Goal: Task Accomplishment & Management: Complete application form

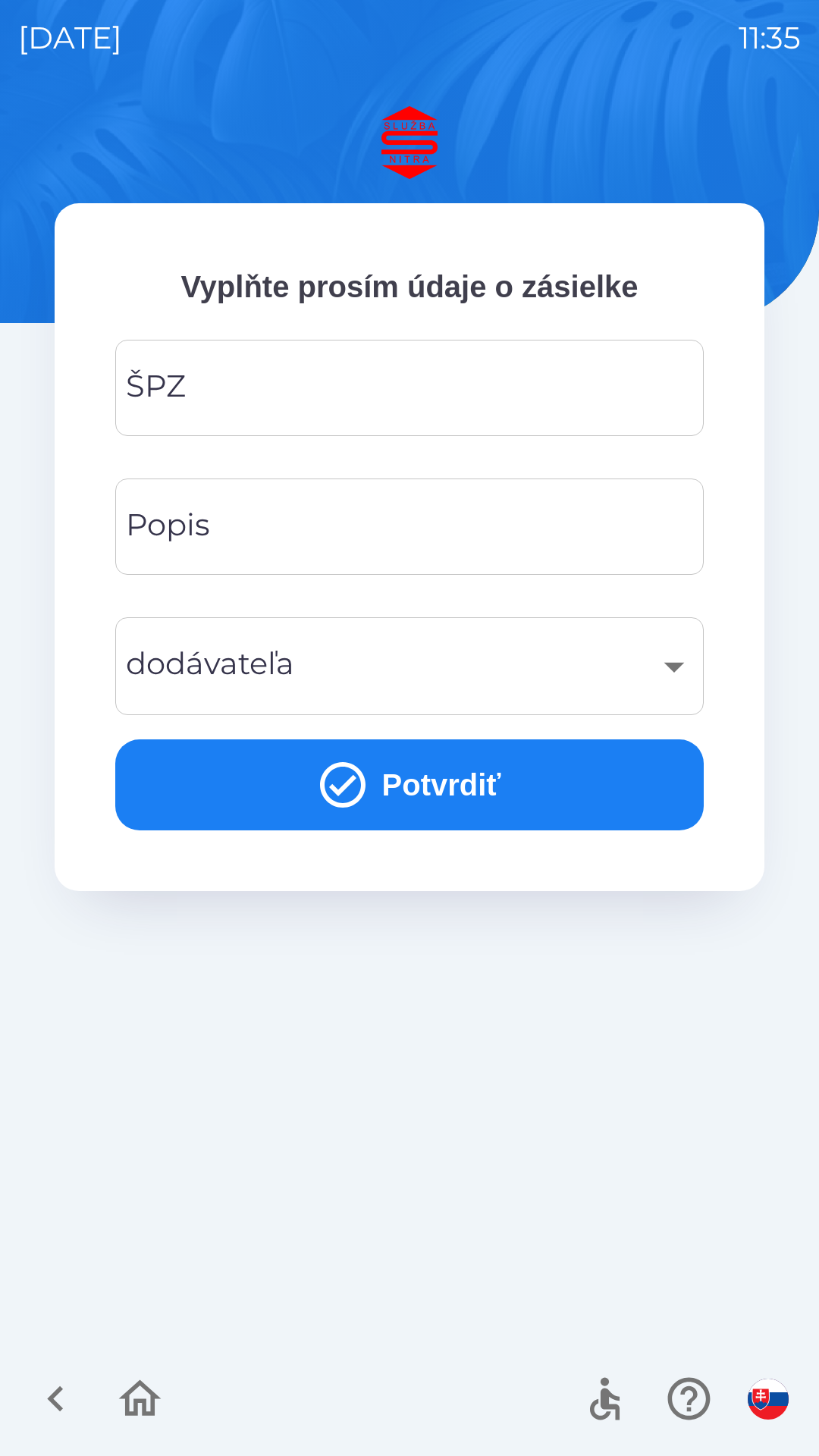
click at [336, 399] on input "ŠPZ" at bounding box center [409, 388] width 552 height 60
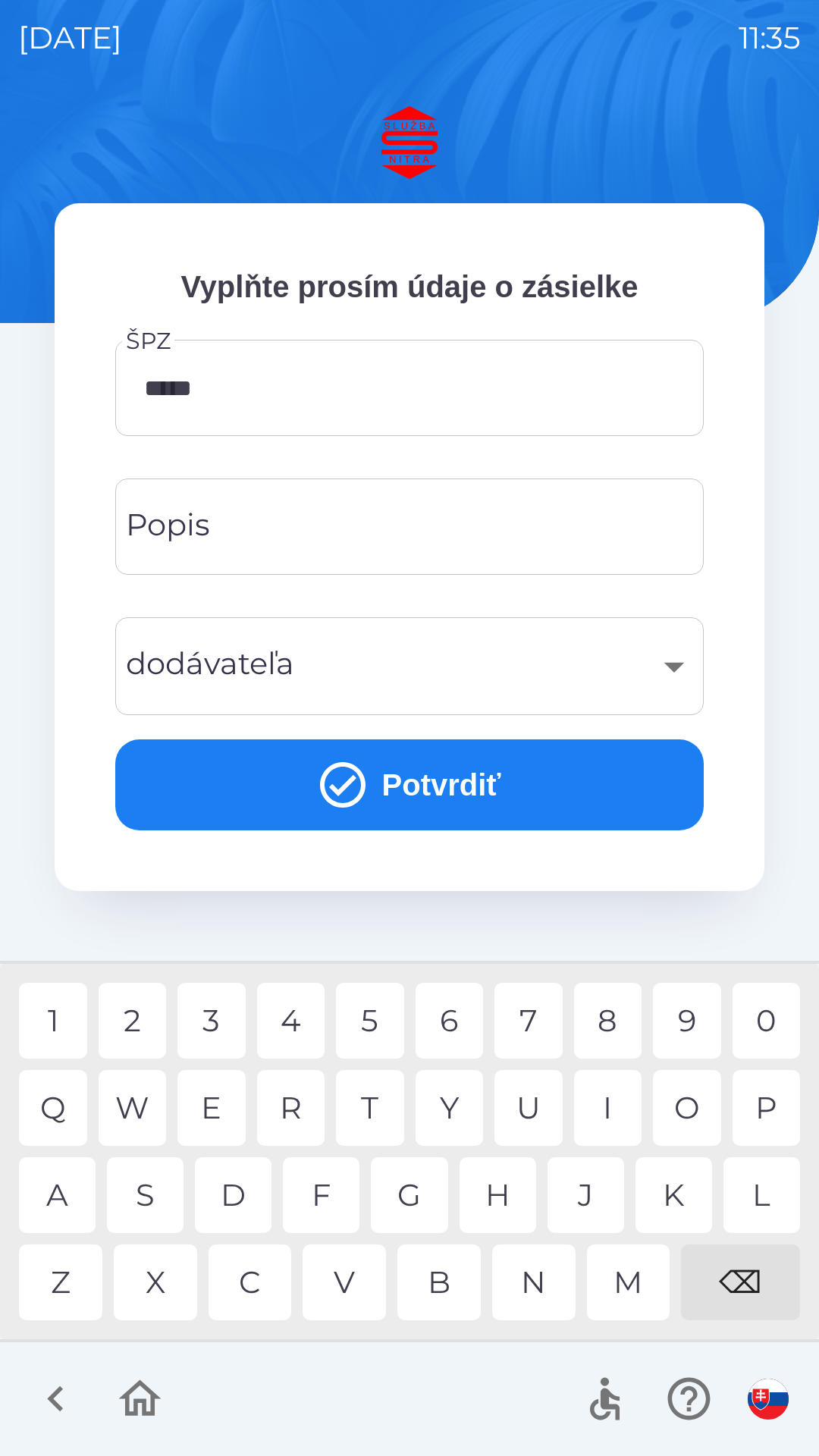
click at [307, 1016] on div "4" at bounding box center [290, 1020] width 68 height 76
type input "*******"
click at [678, 666] on div "​" at bounding box center [409, 667] width 552 height 61
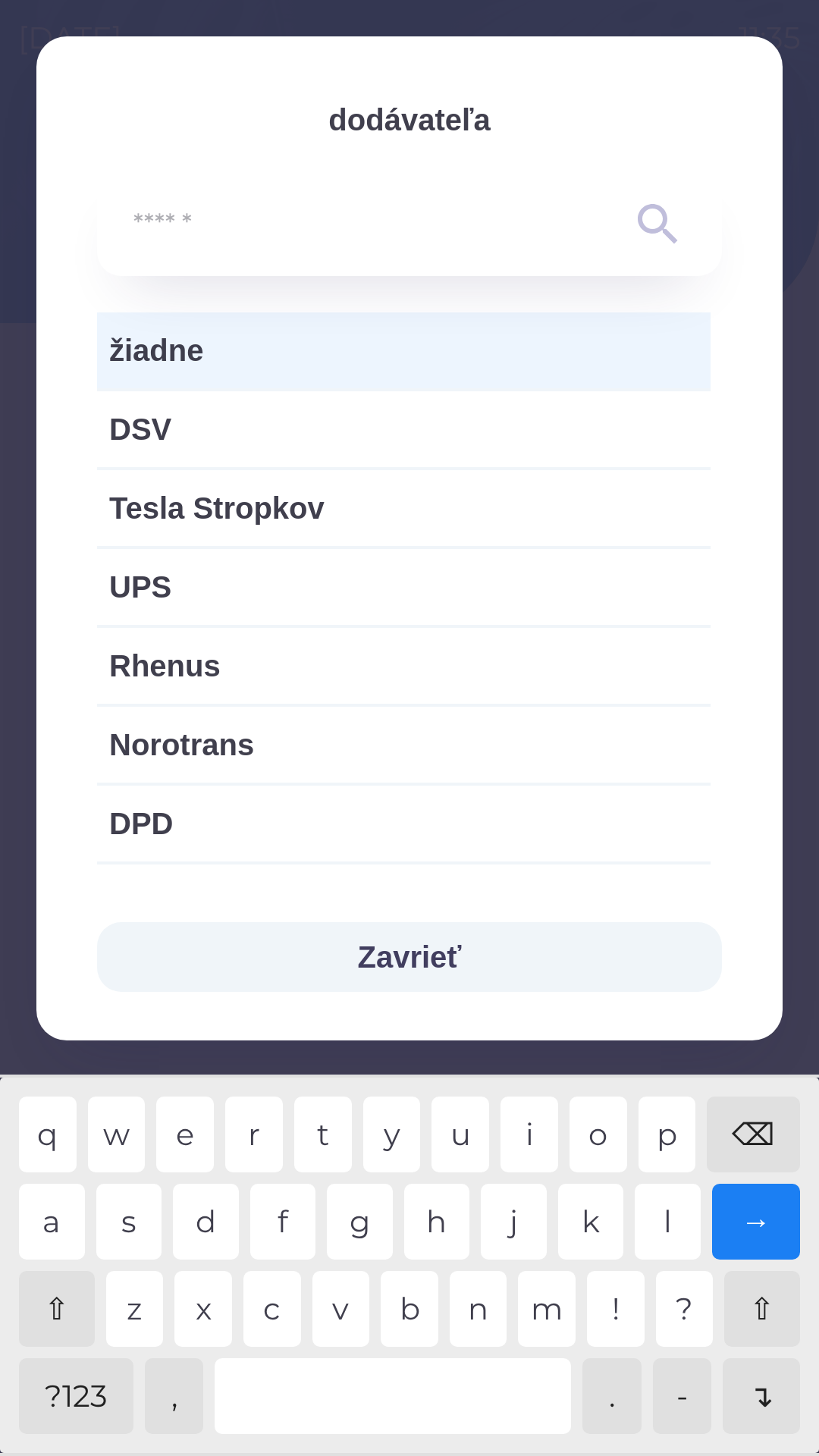
click at [279, 347] on span "žiadne" at bounding box center [403, 351] width 589 height 46
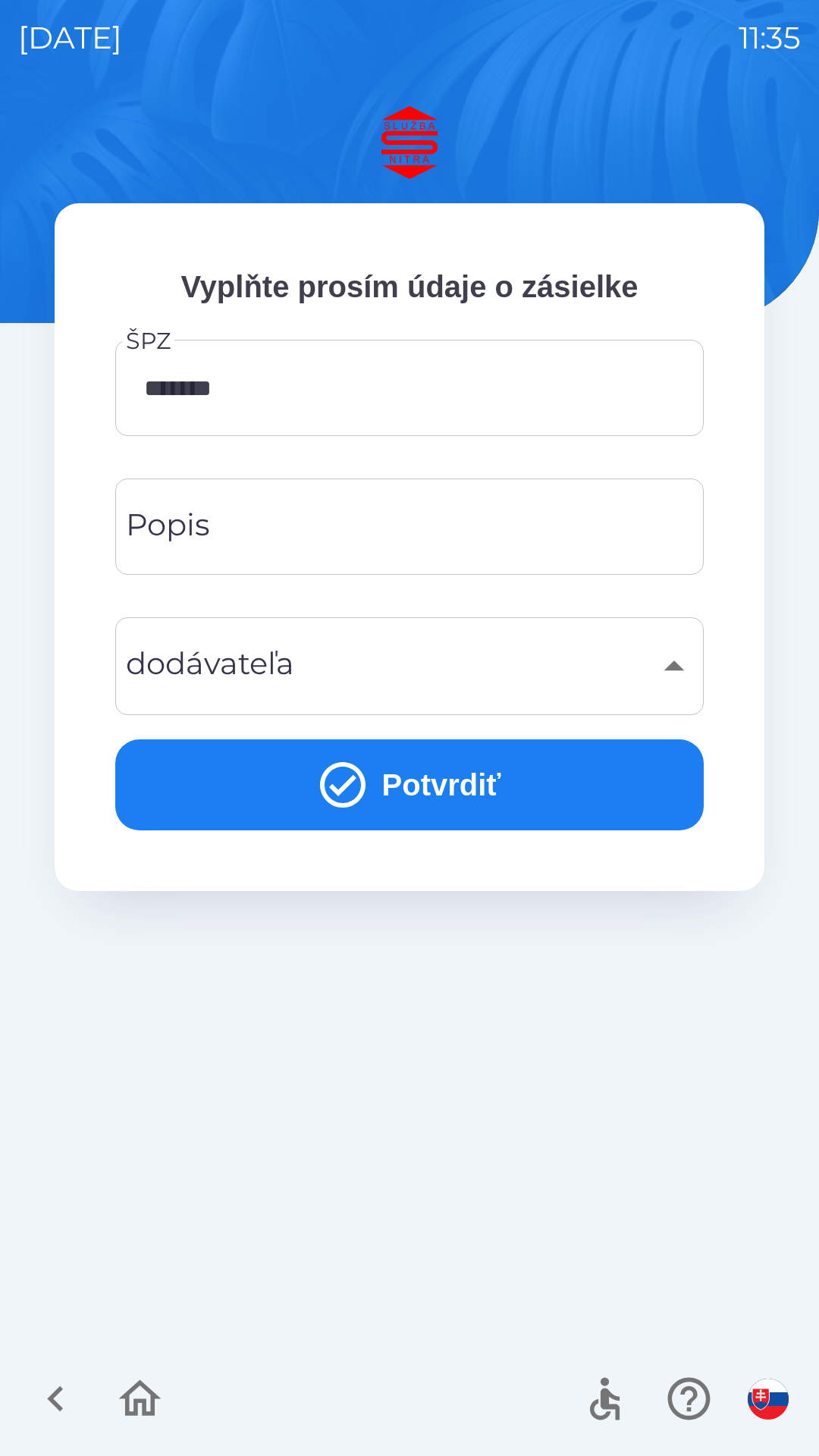
click at [276, 530] on input "Popis" at bounding box center [409, 527] width 552 height 60
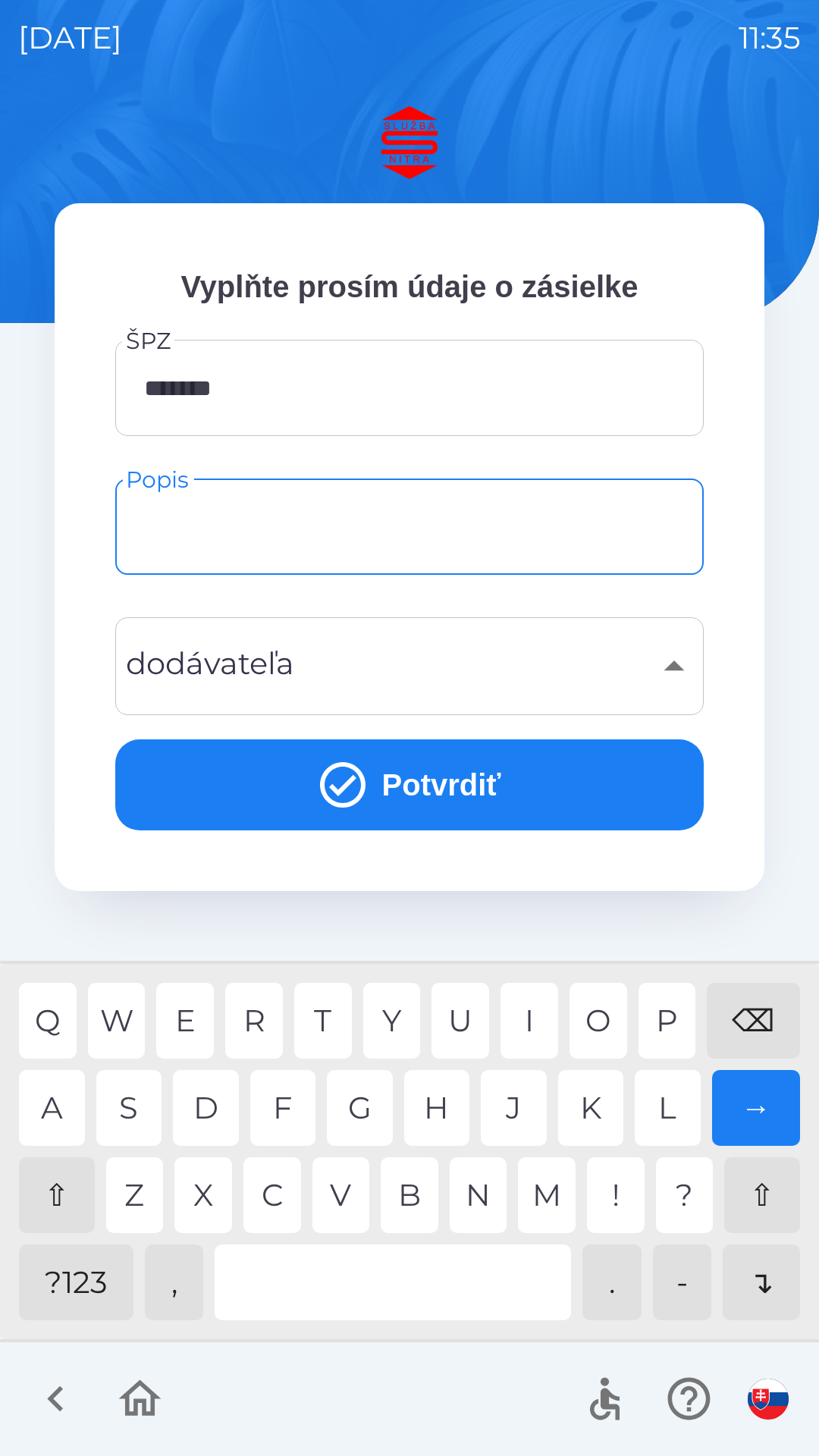
click at [60, 1194] on div "⇧" at bounding box center [57, 1194] width 76 height 76
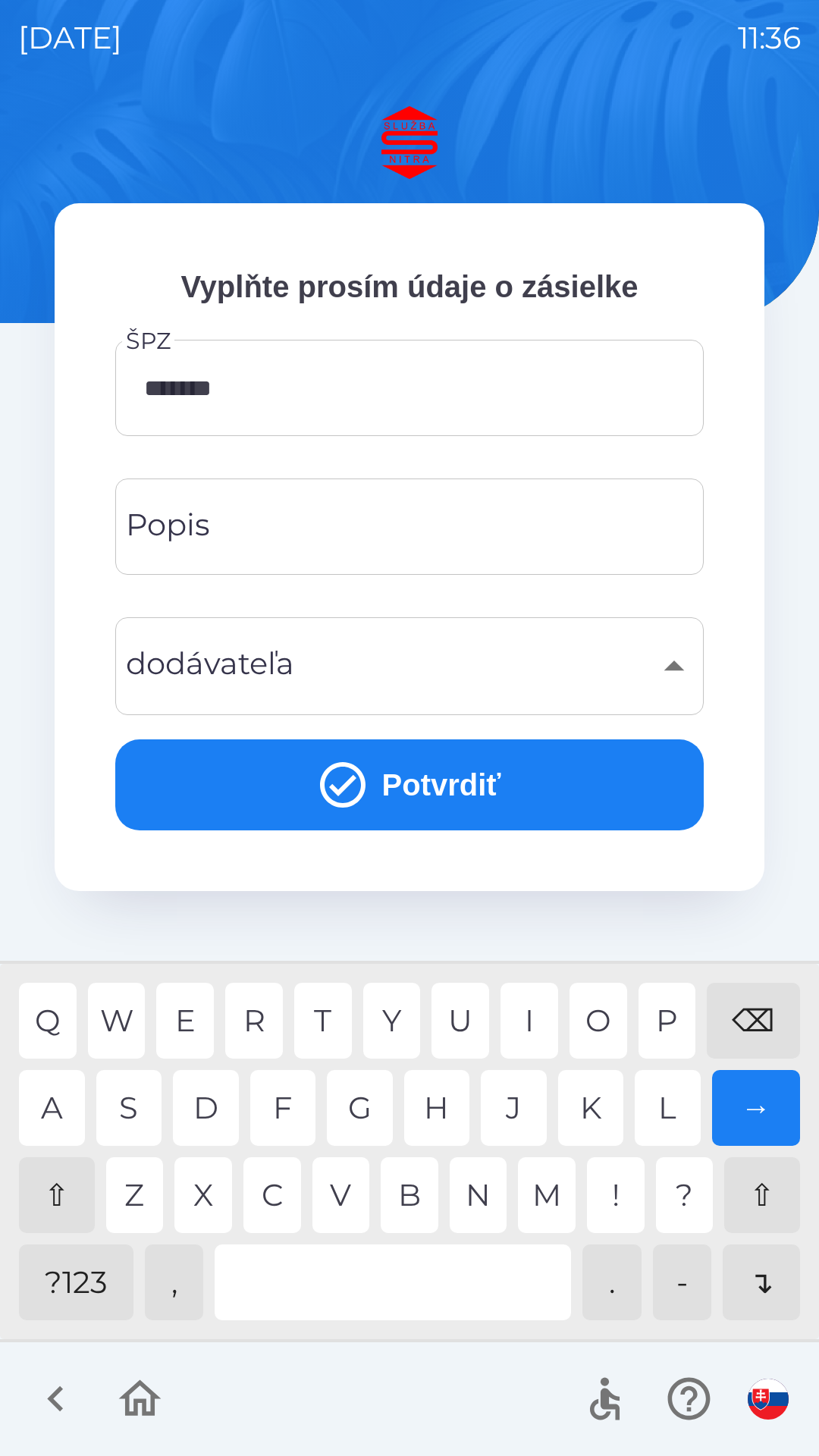
click at [311, 530] on input "Popis" at bounding box center [409, 527] width 552 height 60
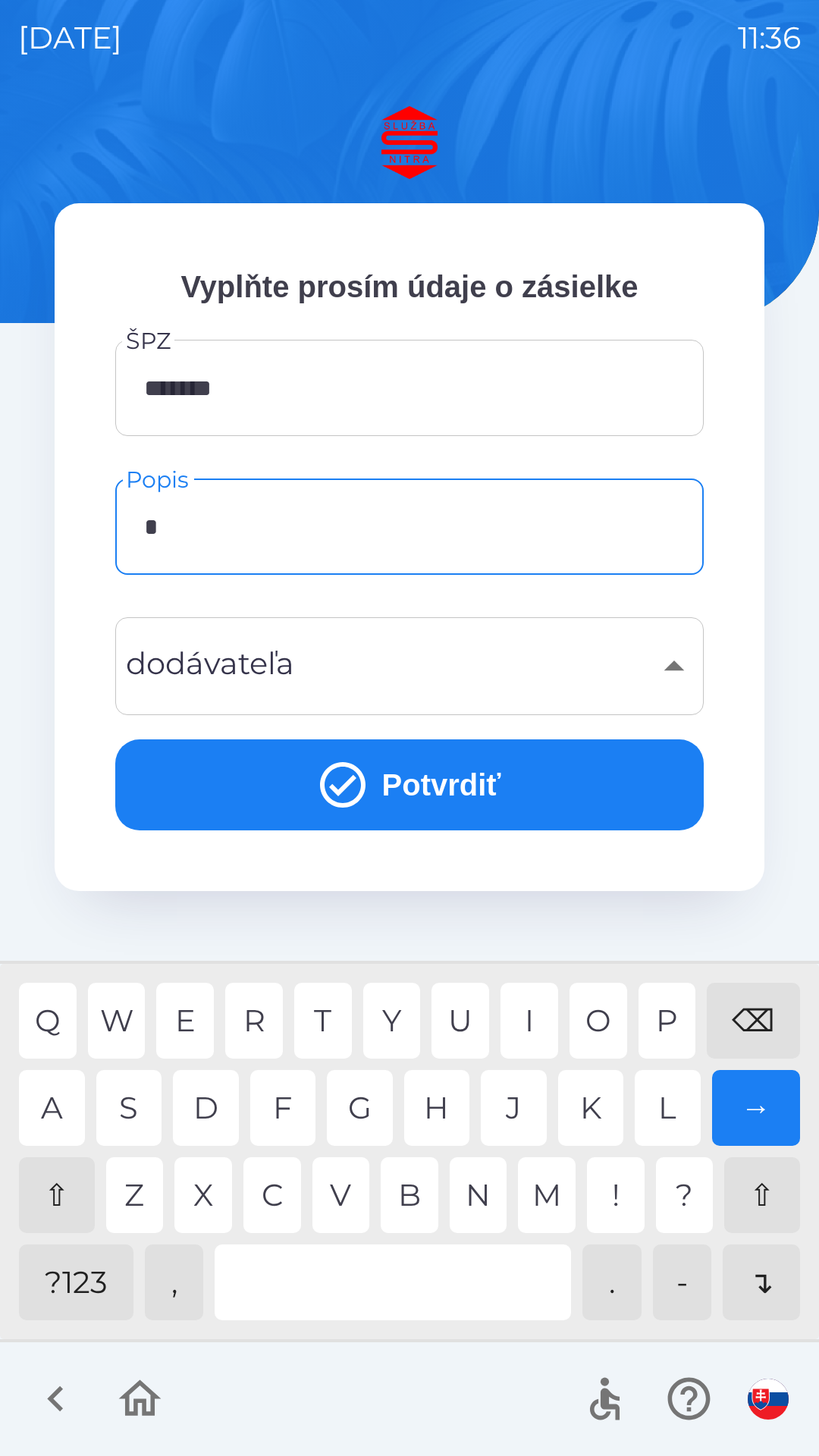
click at [274, 1194] on div "C" at bounding box center [272, 1194] width 57 height 76
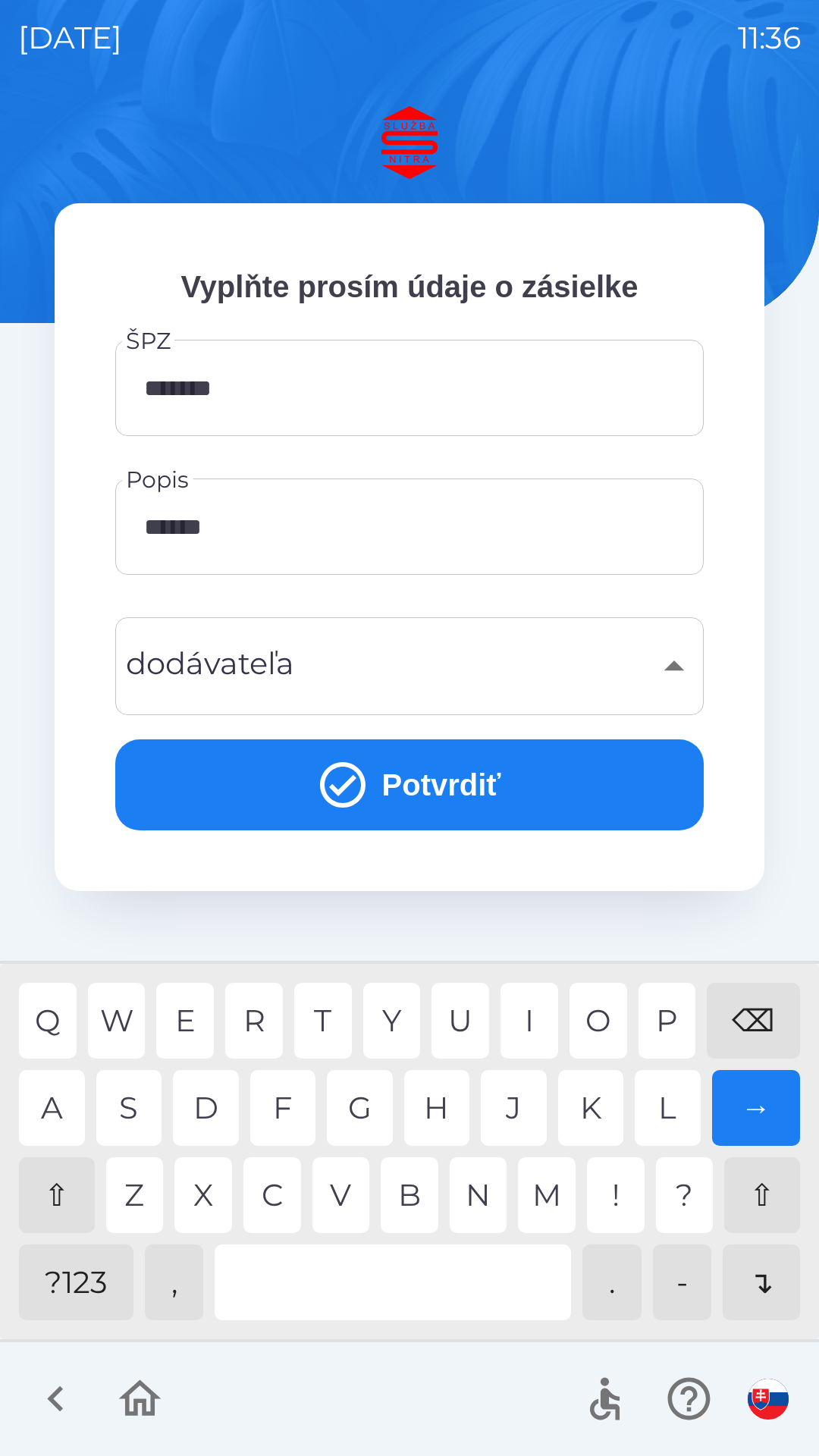
click at [666, 1103] on div "L" at bounding box center [668, 1107] width 66 height 76
click at [330, 1018] on div "T" at bounding box center [323, 1020] width 57 height 76
type input "**********"
click at [261, 1018] on div "R" at bounding box center [254, 1020] width 57 height 76
click at [444, 782] on button "Potvrdiť" at bounding box center [409, 785] width 588 height 91
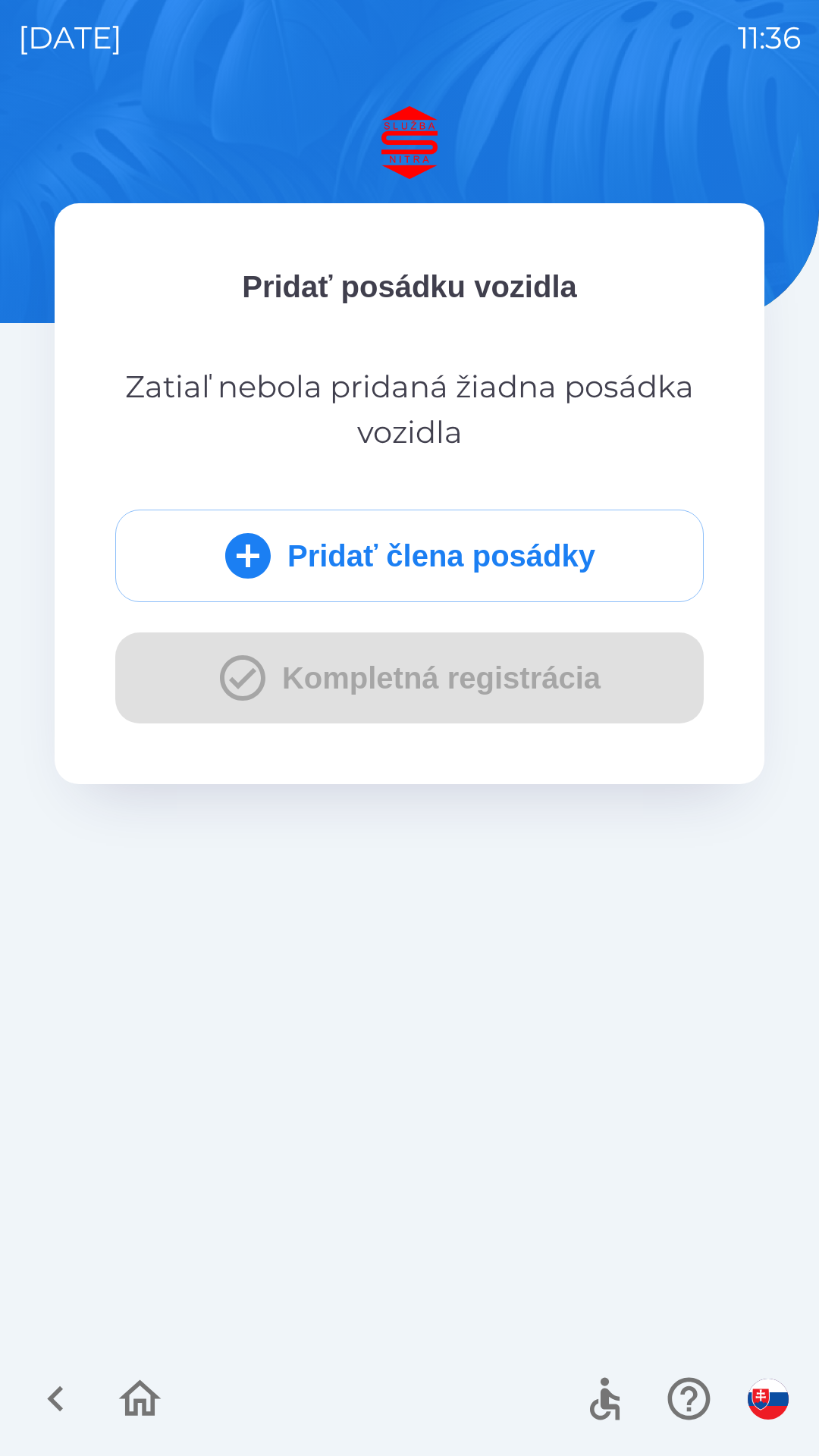
click at [471, 542] on button "Pridať člena posádky" at bounding box center [409, 556] width 588 height 93
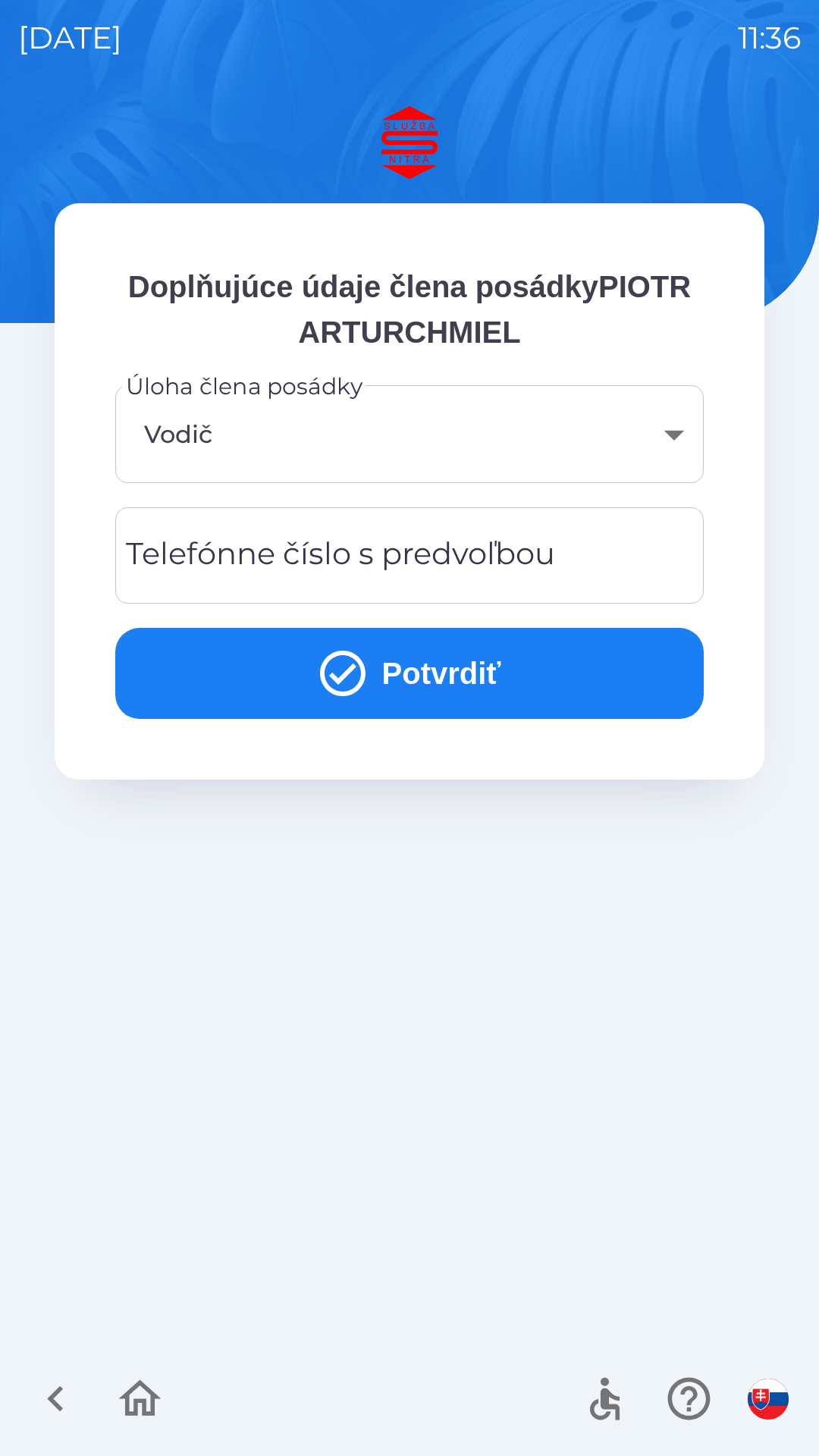
click at [369, 560] on div "Telefónne číslo s predvoľbou Telefónne číslo s predvoľbou" at bounding box center [409, 556] width 588 height 97
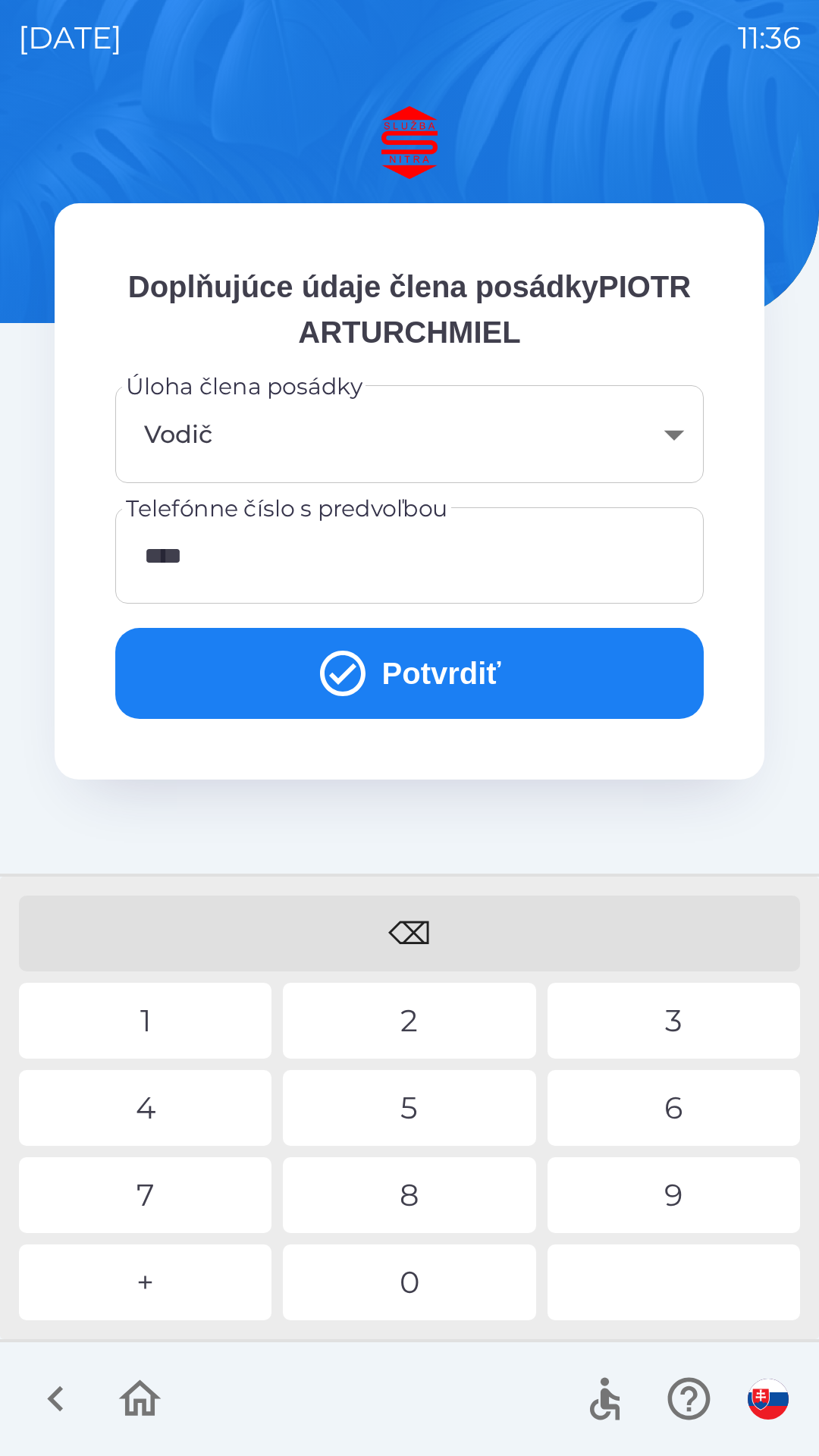
click at [411, 1210] on div "8" at bounding box center [409, 1194] width 253 height 76
click at [412, 1294] on div "0" at bounding box center [409, 1282] width 253 height 76
click at [676, 1101] on div "6" at bounding box center [674, 1107] width 253 height 76
click at [430, 1281] on div "0" at bounding box center [409, 1282] width 253 height 76
click at [417, 683] on button "Potvrdiť" at bounding box center [409, 673] width 588 height 91
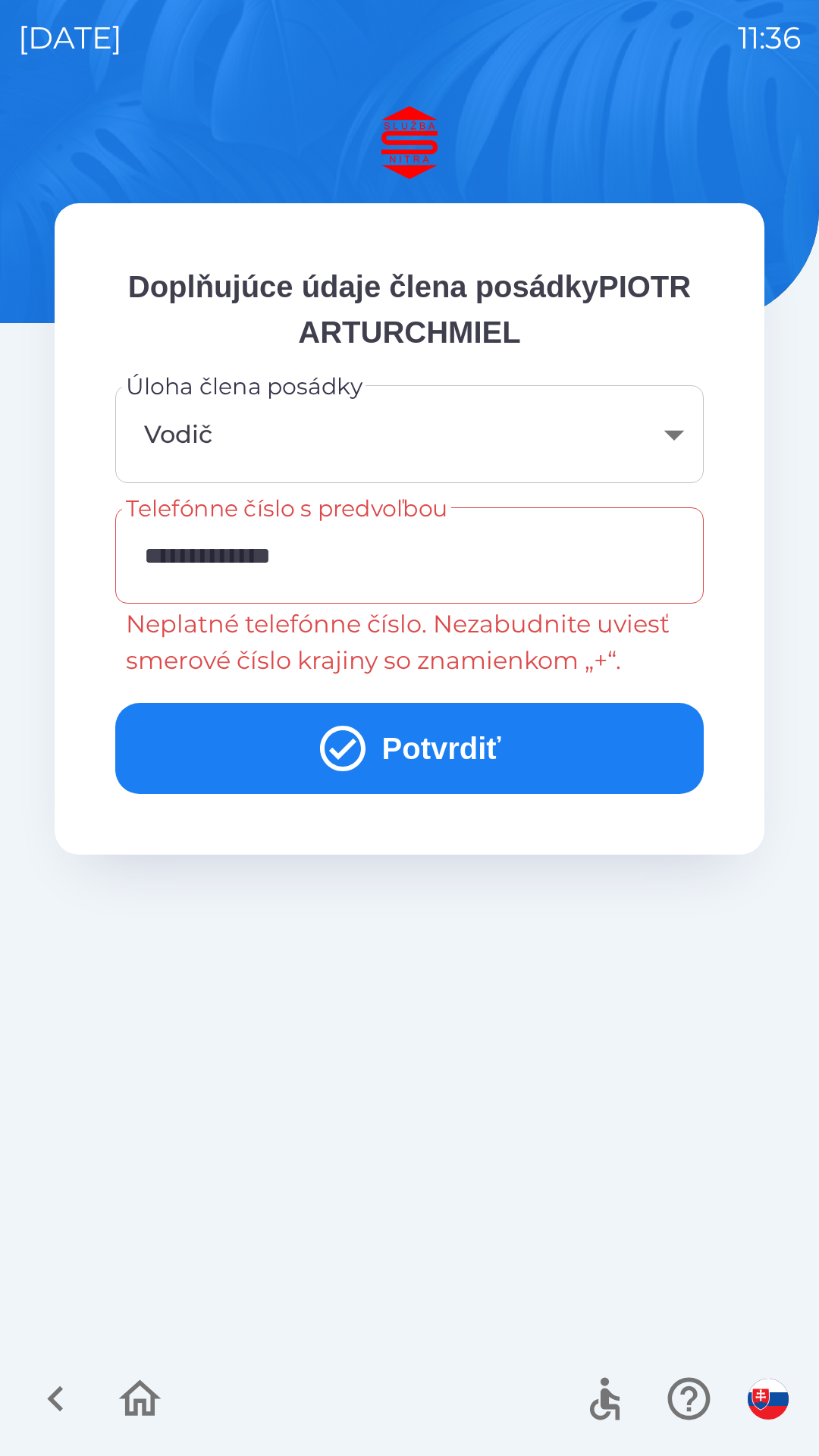
click at [372, 541] on input "**********" at bounding box center [409, 556] width 552 height 60
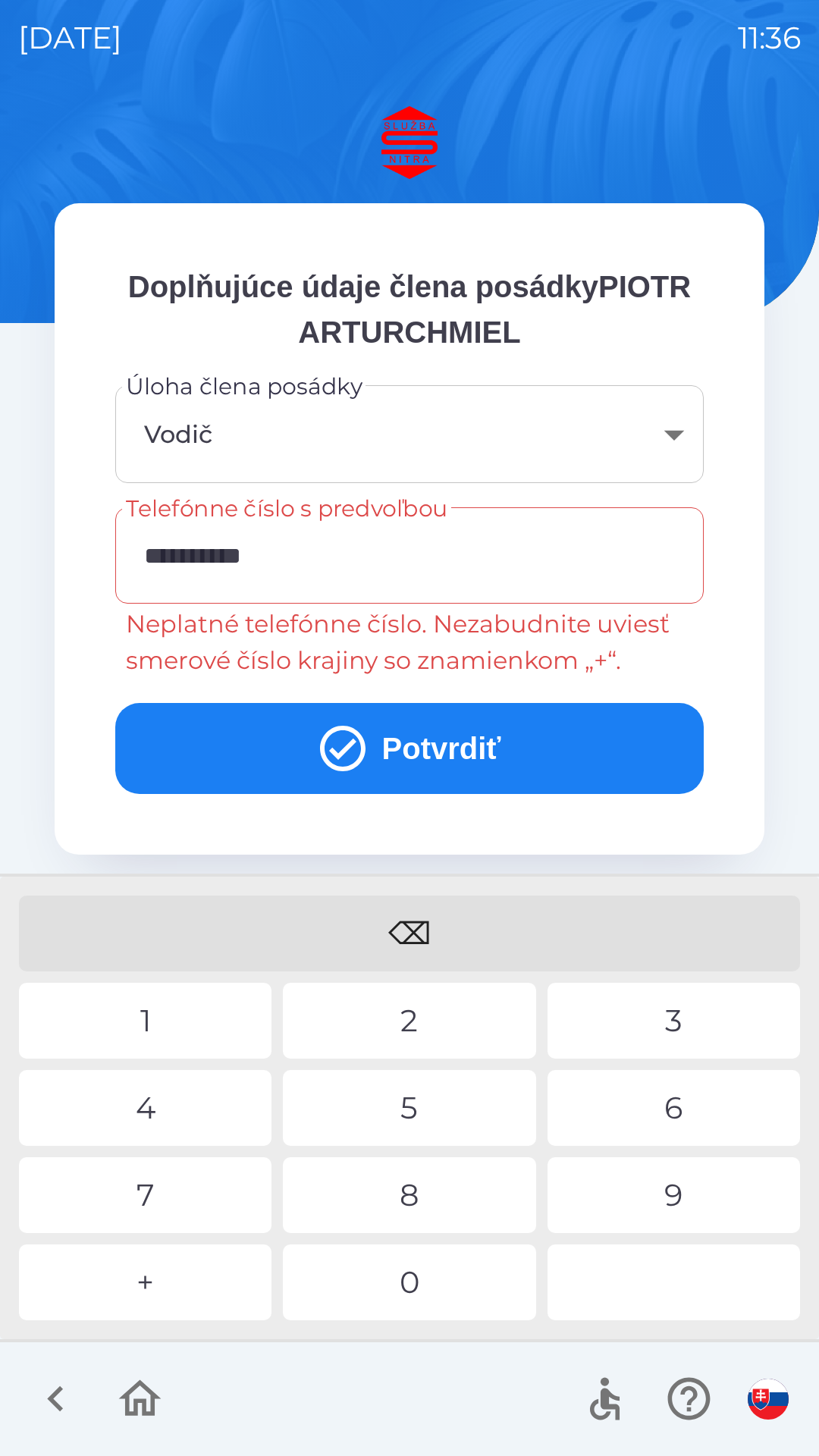
click at [412, 920] on div "⌫" at bounding box center [410, 933] width 782 height 76
click at [413, 927] on div "⌫" at bounding box center [410, 933] width 782 height 76
type input "*"
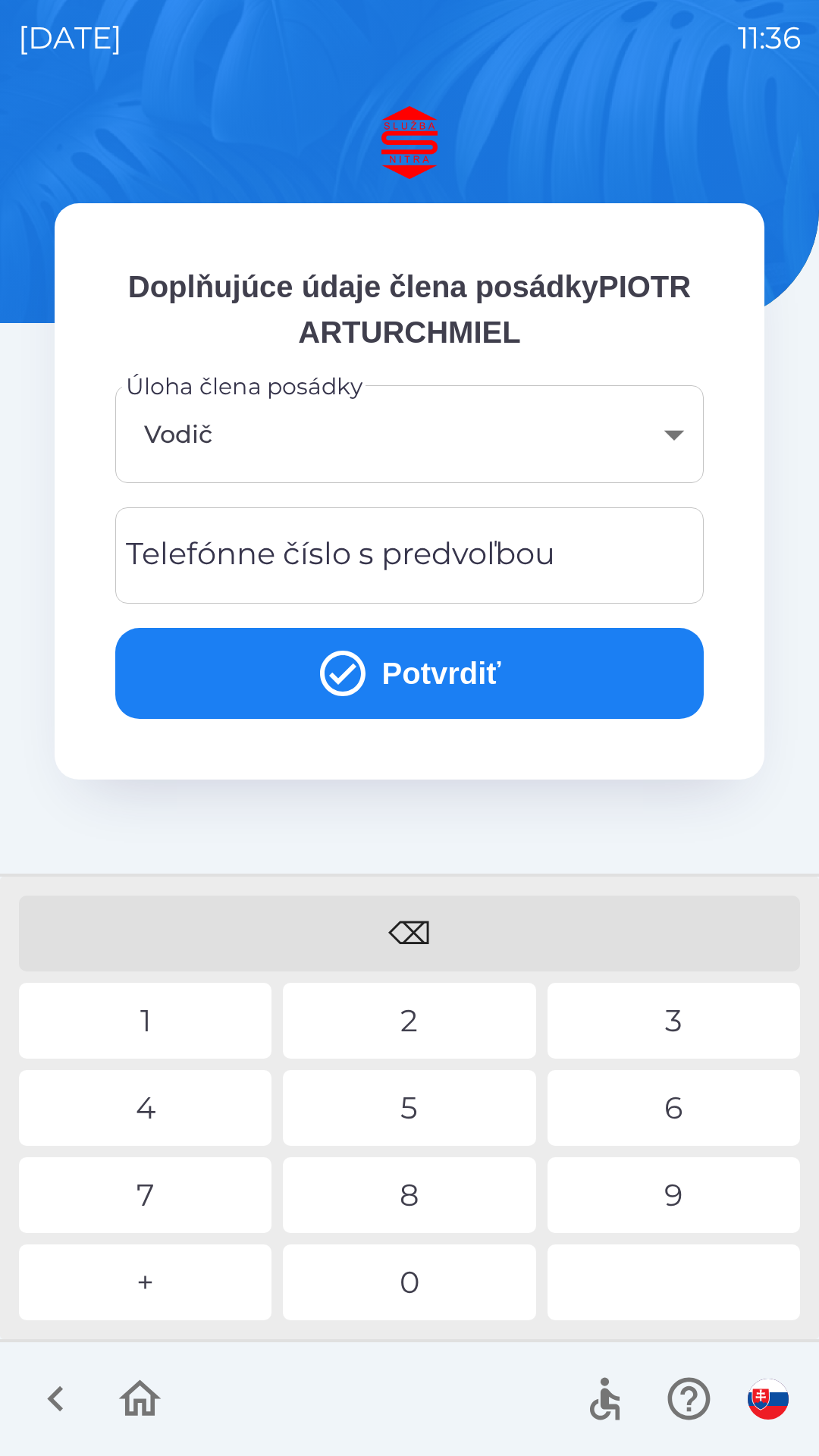
click at [411, 934] on div "⌫" at bounding box center [410, 933] width 782 height 76
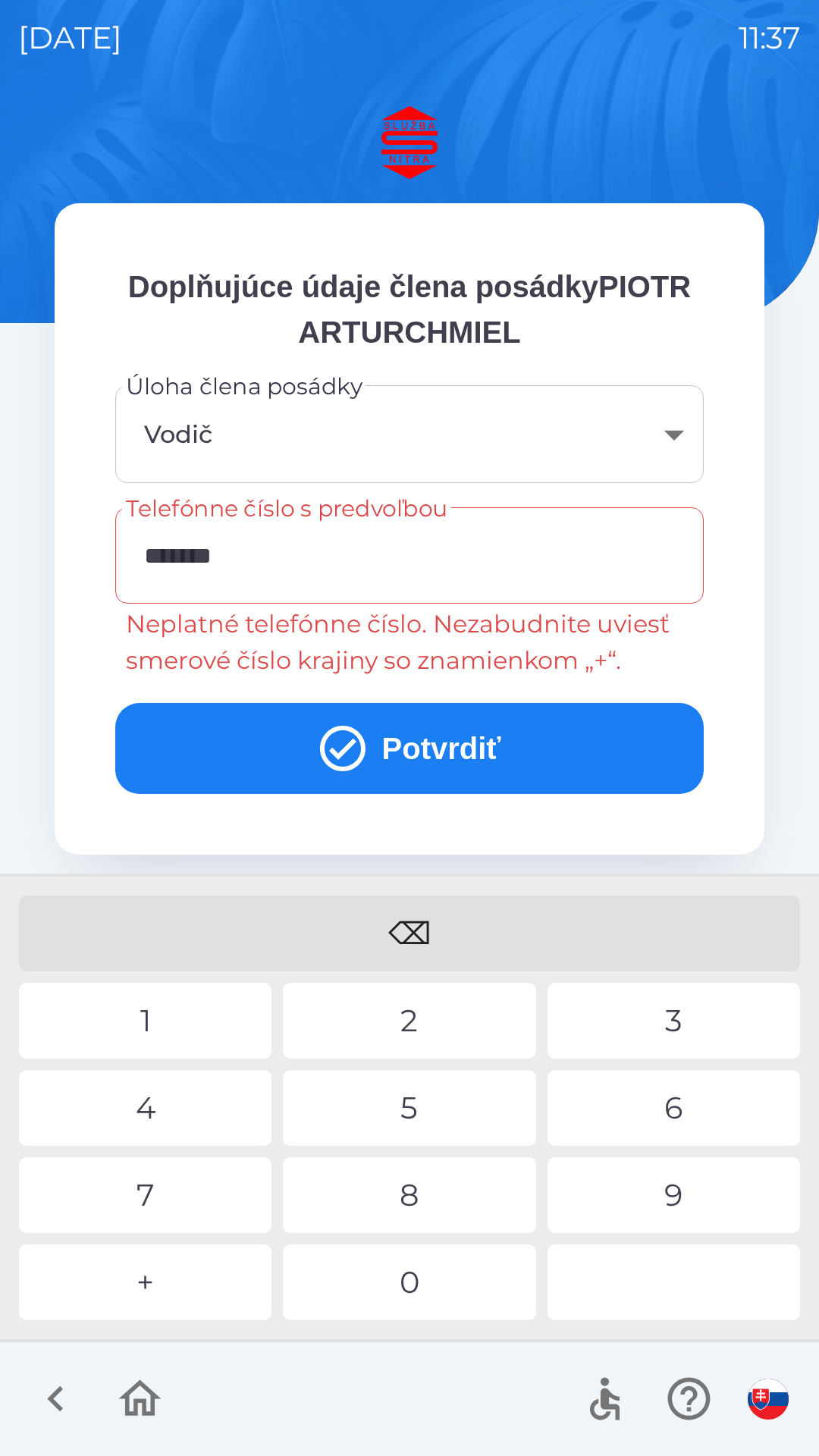
click at [178, 1014] on div "1" at bounding box center [146, 1020] width 253 height 76
click at [427, 1300] on div "0" at bounding box center [409, 1282] width 253 height 76
type input "**********"
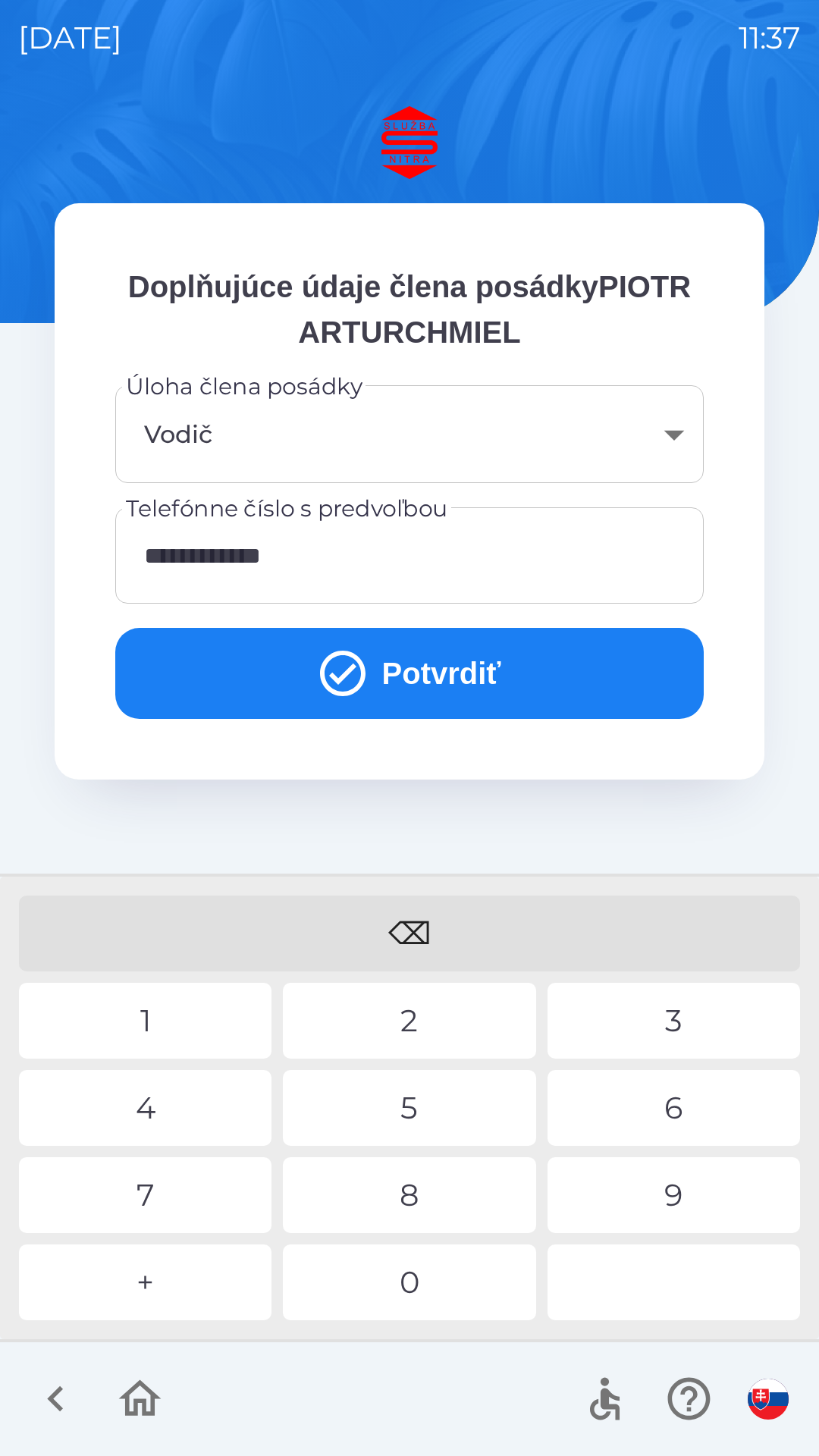
click at [493, 674] on button "Potvrdiť" at bounding box center [409, 673] width 588 height 91
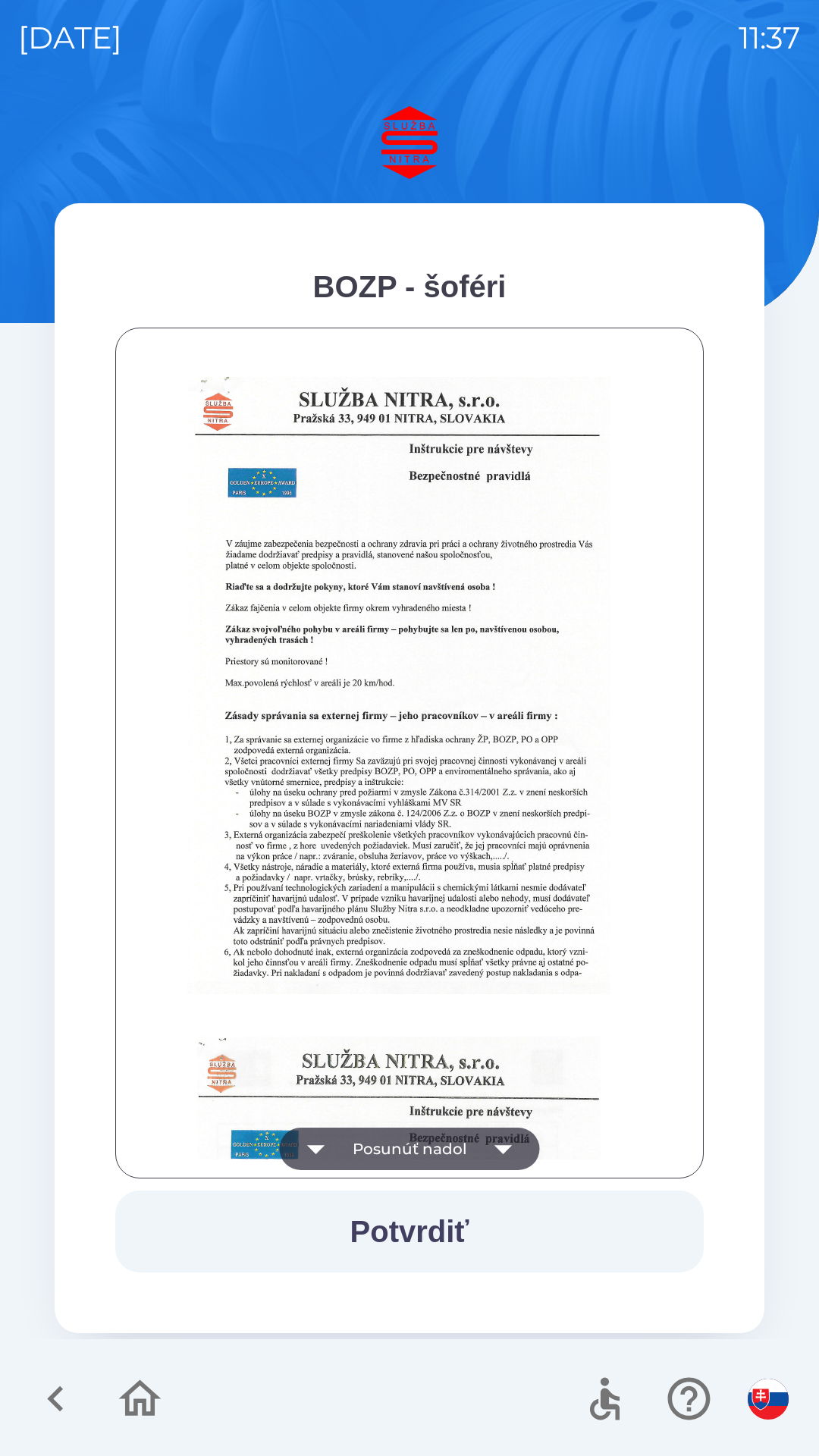
click at [437, 1234] on button "Potvrdiť" at bounding box center [409, 1232] width 588 height 82
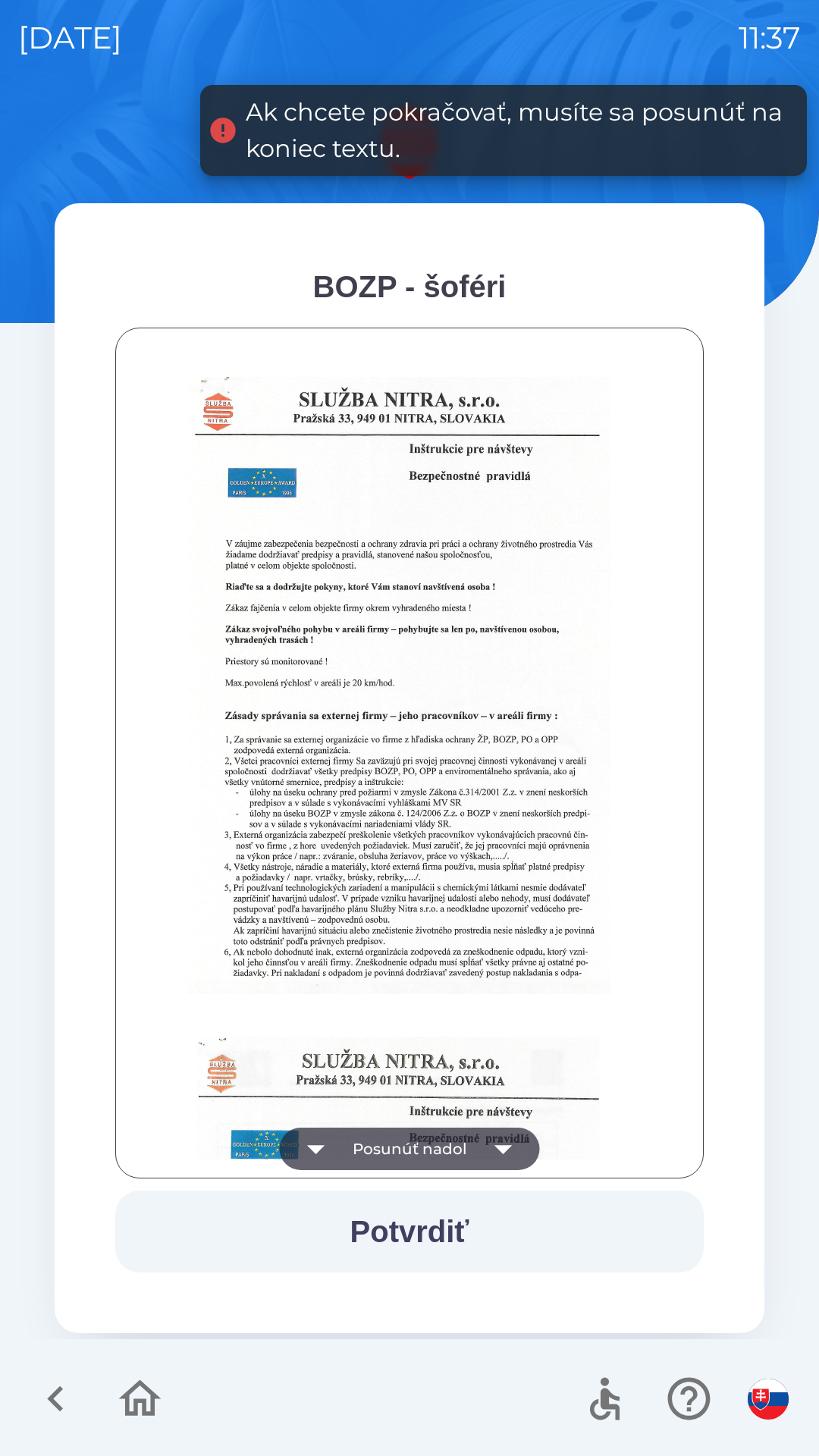
click at [506, 1139] on icon "button" at bounding box center [504, 1149] width 42 height 42
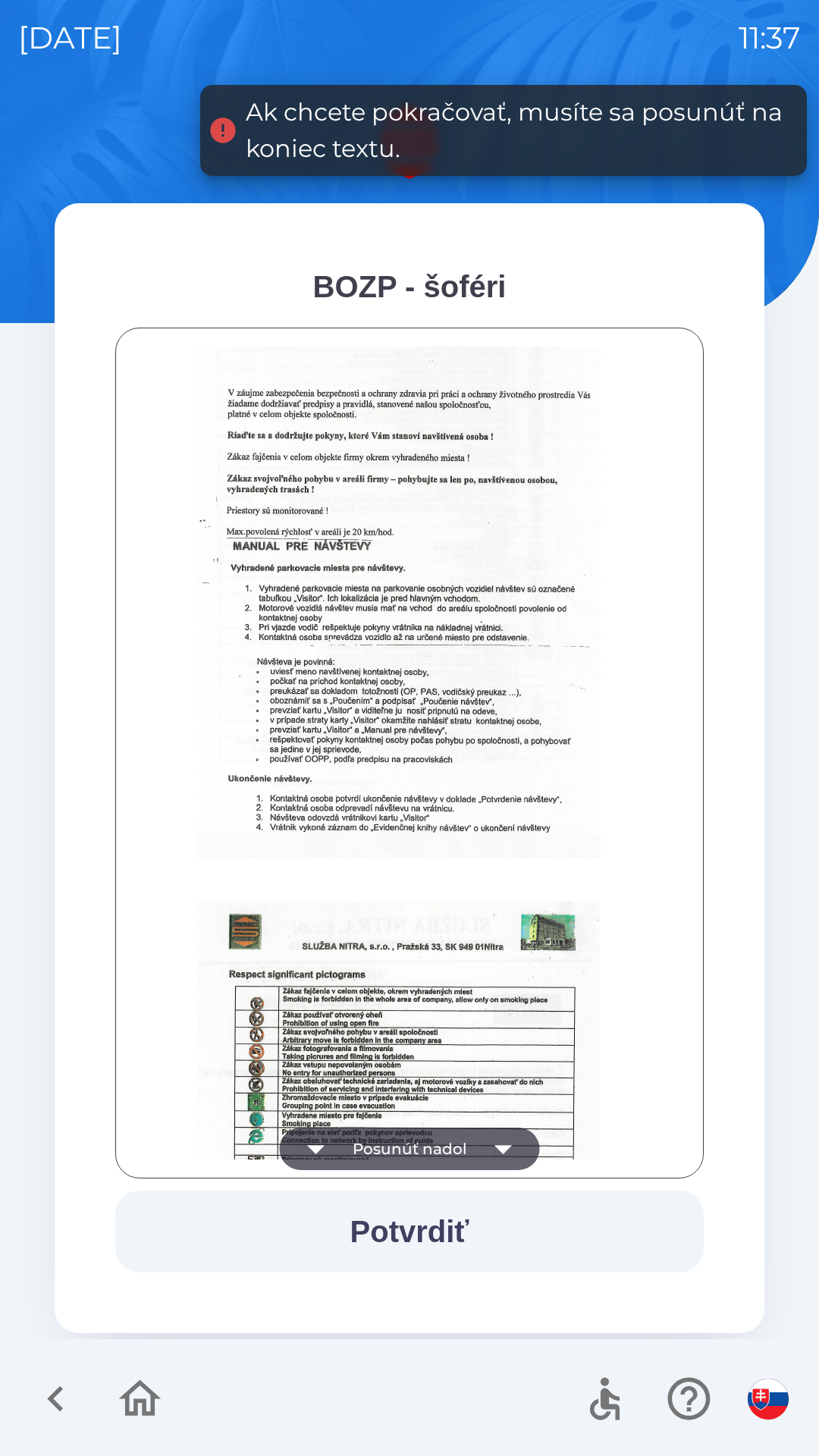
click at [504, 1151] on icon "button" at bounding box center [503, 1150] width 17 height 10
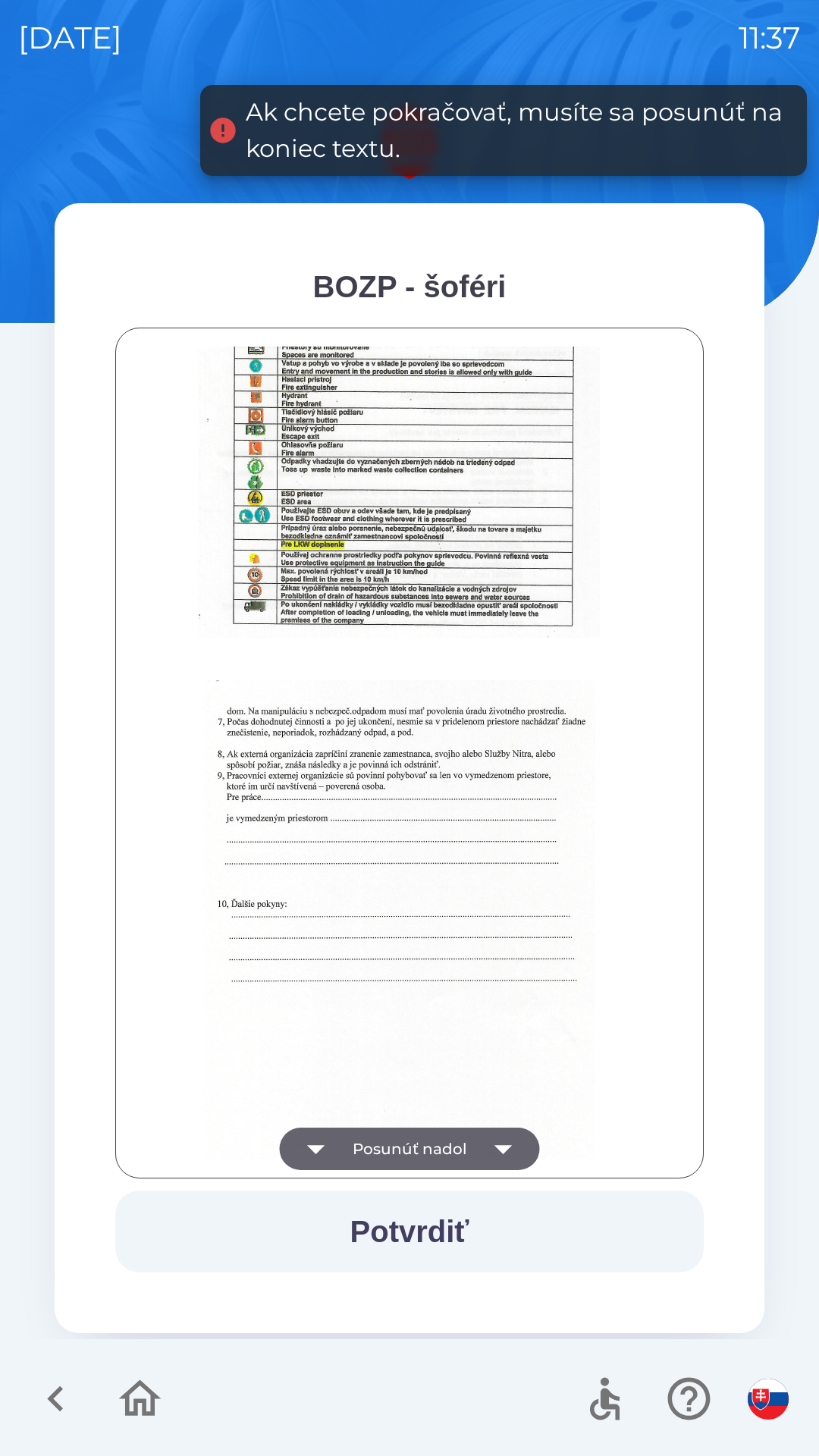
click at [502, 1150] on icon "button" at bounding box center [503, 1150] width 17 height 10
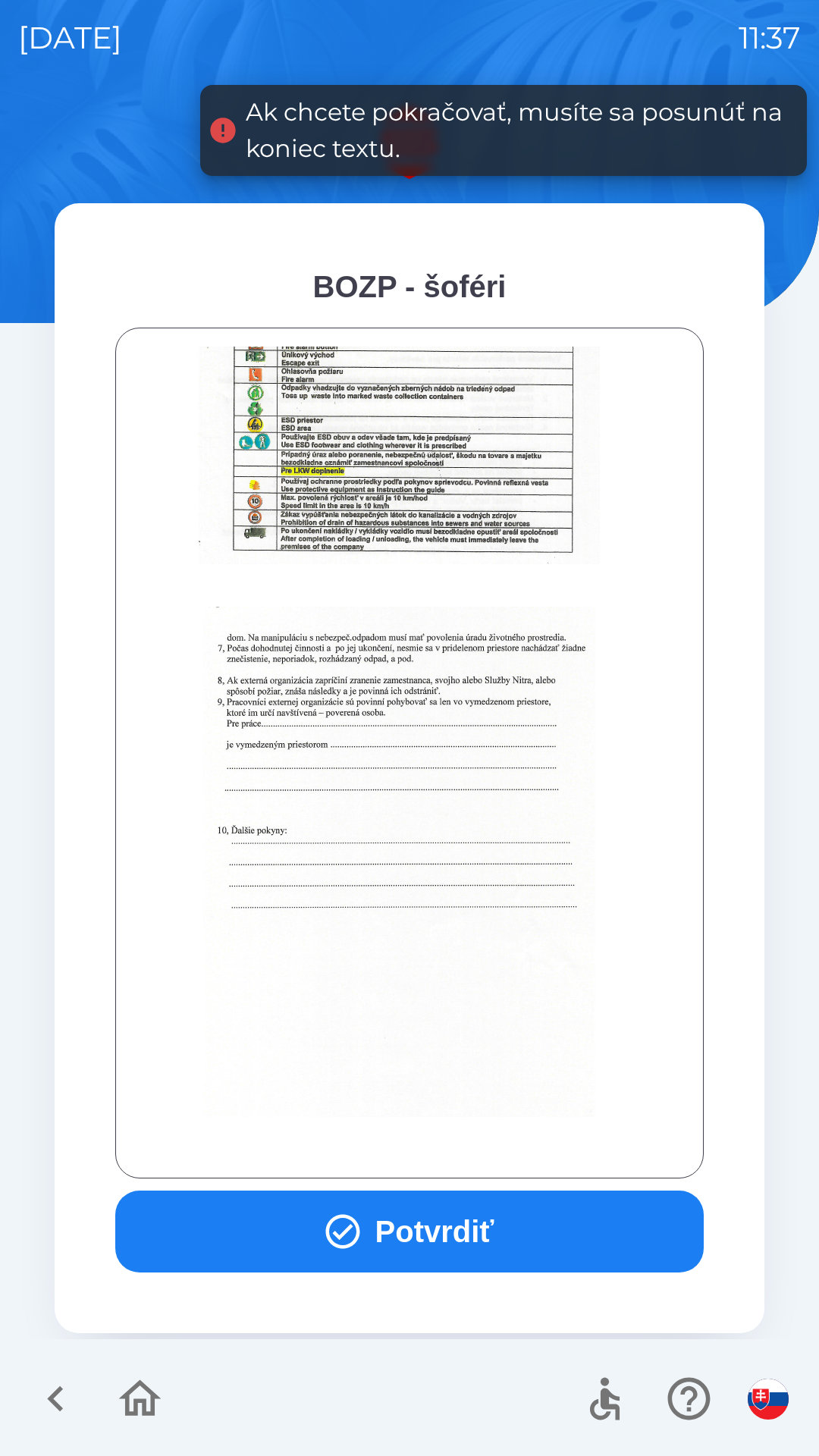
click at [501, 1152] on div at bounding box center [409, 753] width 551 height 813
click at [504, 1150] on div at bounding box center [409, 753] width 551 height 813
click at [472, 1233] on button "Potvrdiť" at bounding box center [409, 1232] width 588 height 82
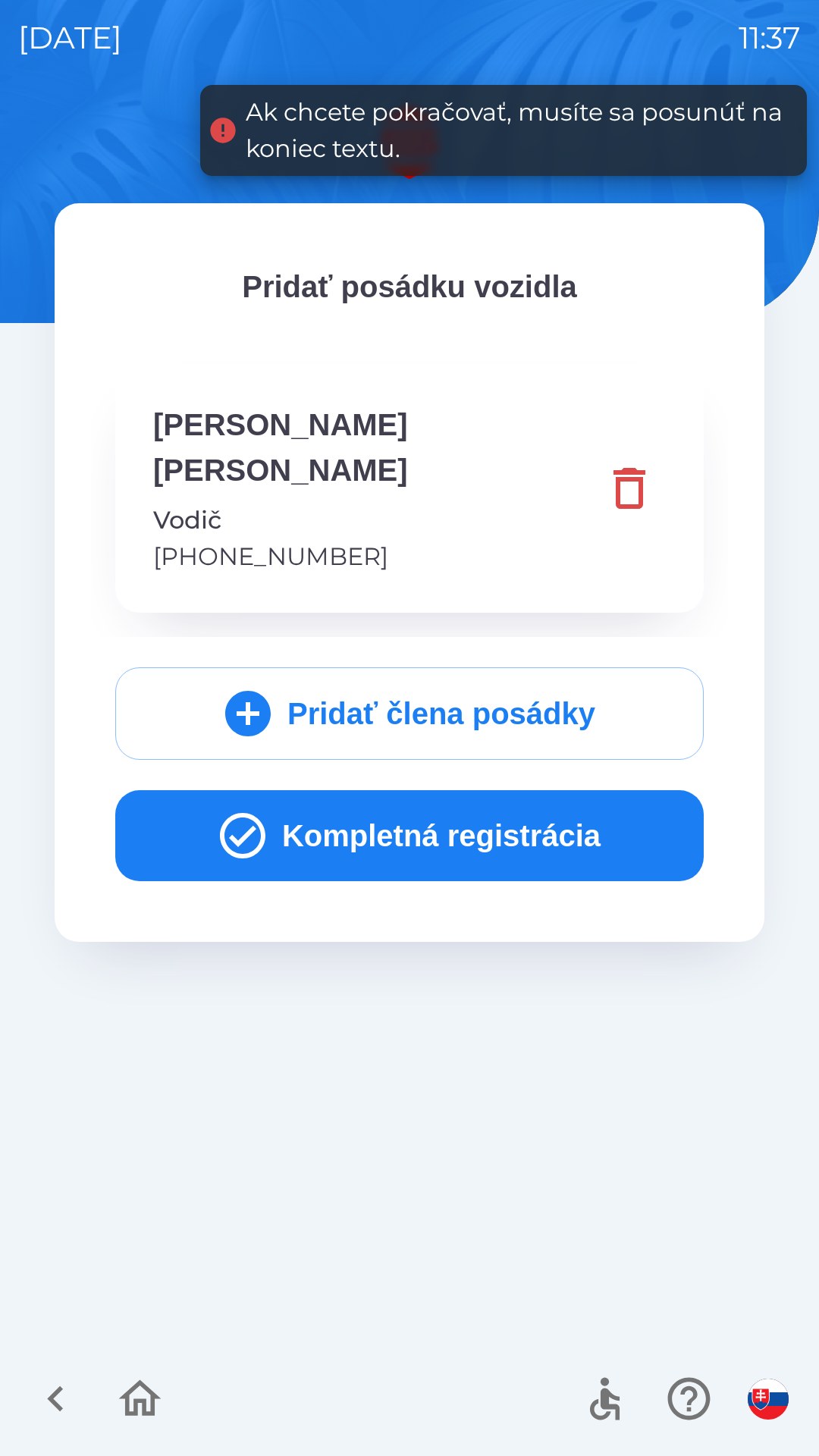
click at [512, 790] on button "Kompletná registrácia" at bounding box center [409, 835] width 588 height 91
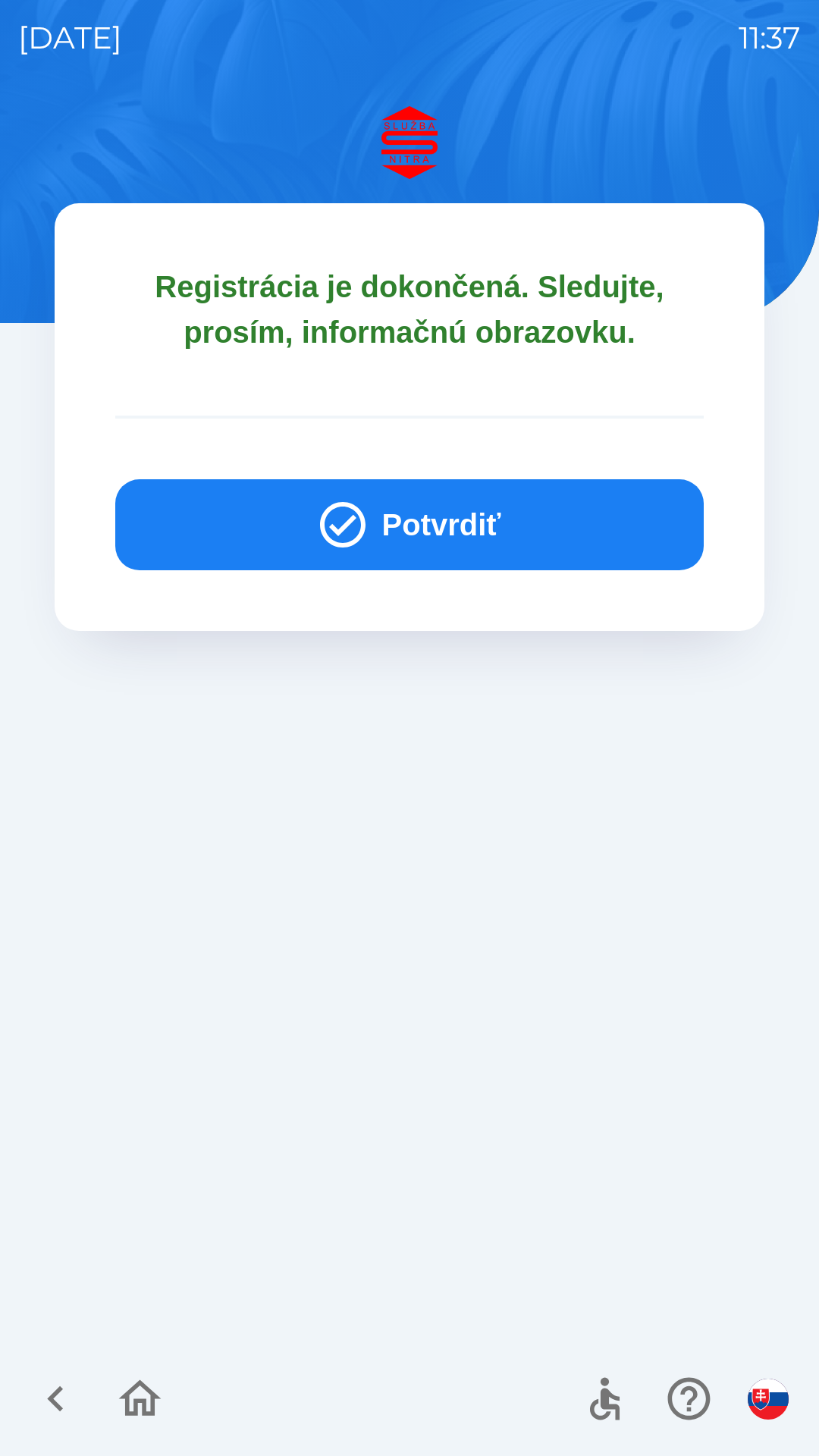
click at [428, 519] on button "Potvrdiť" at bounding box center [409, 524] width 588 height 91
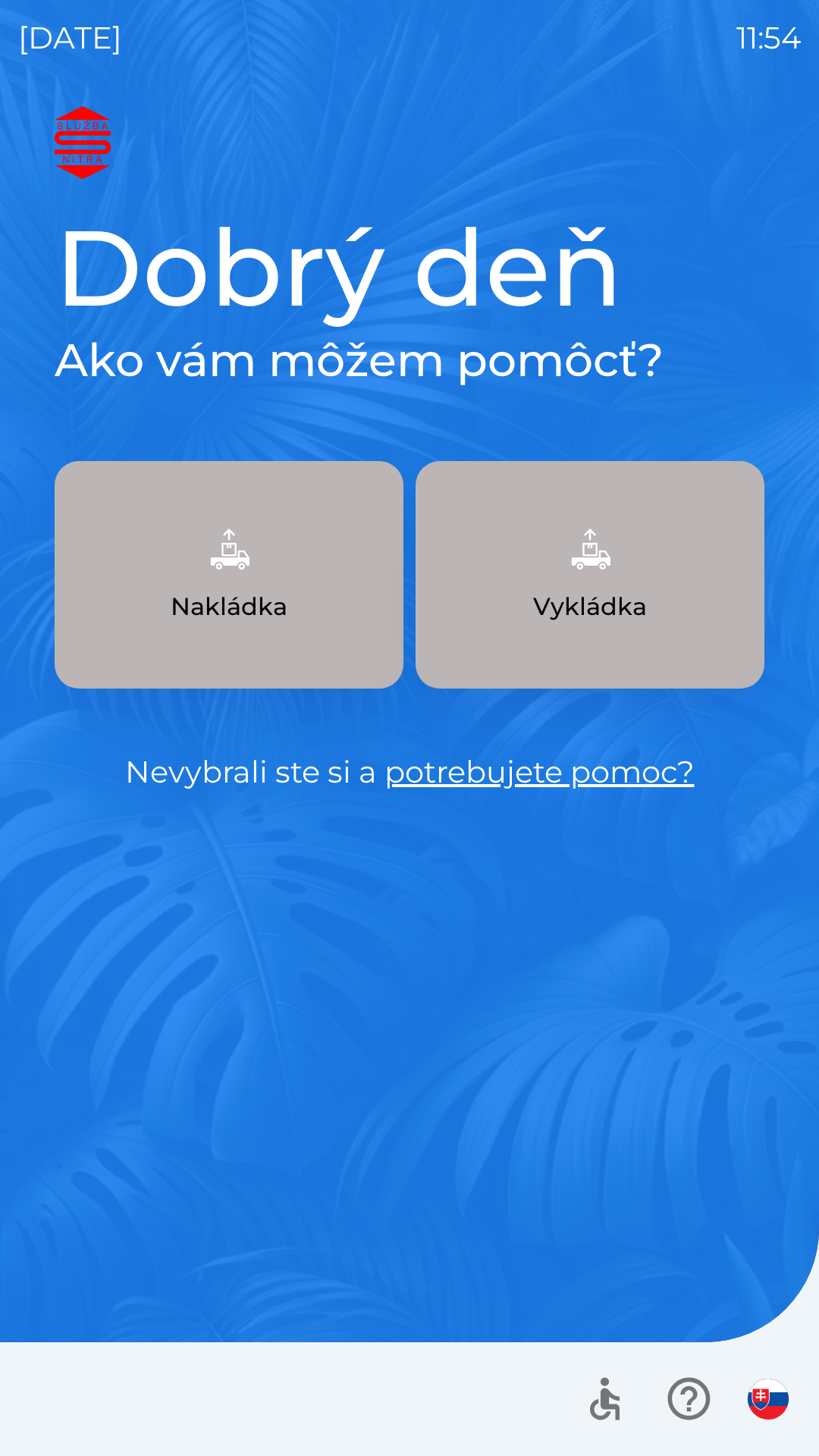
click at [758, 1385] on img "button" at bounding box center [768, 1399] width 41 height 41
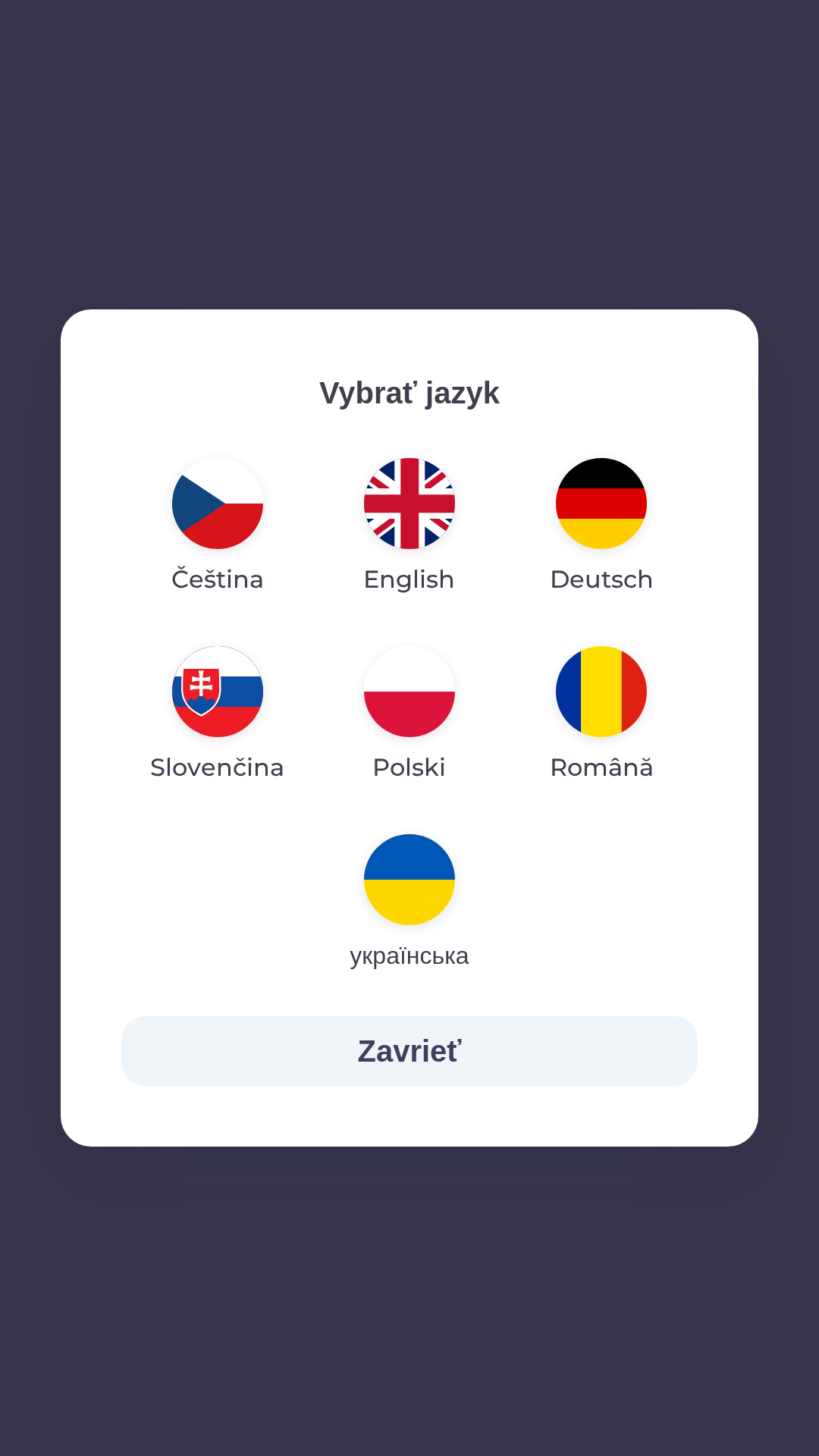
click at [428, 695] on img "button" at bounding box center [409, 692] width 91 height 91
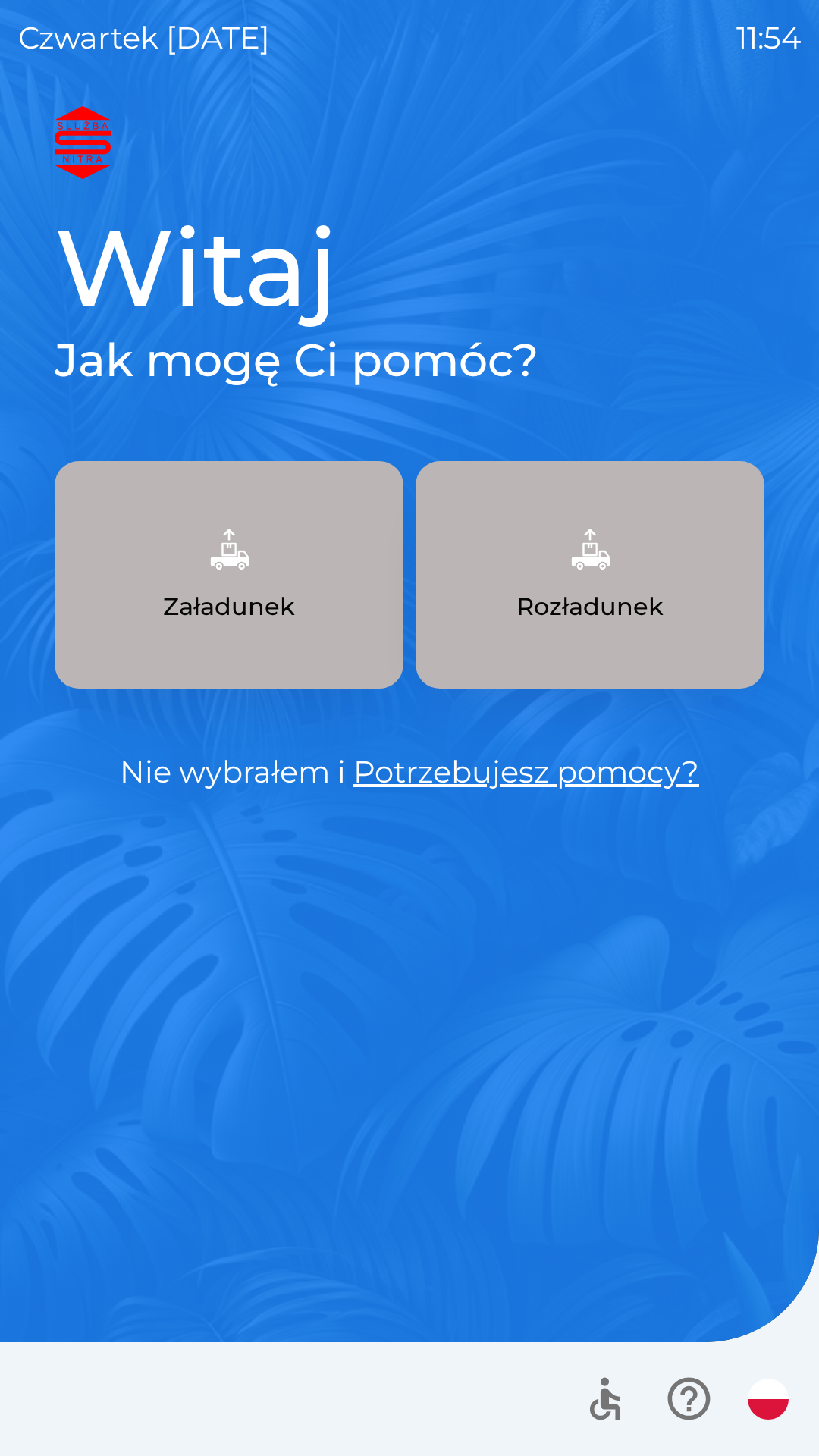
click at [256, 569] on img "button" at bounding box center [229, 549] width 67 height 67
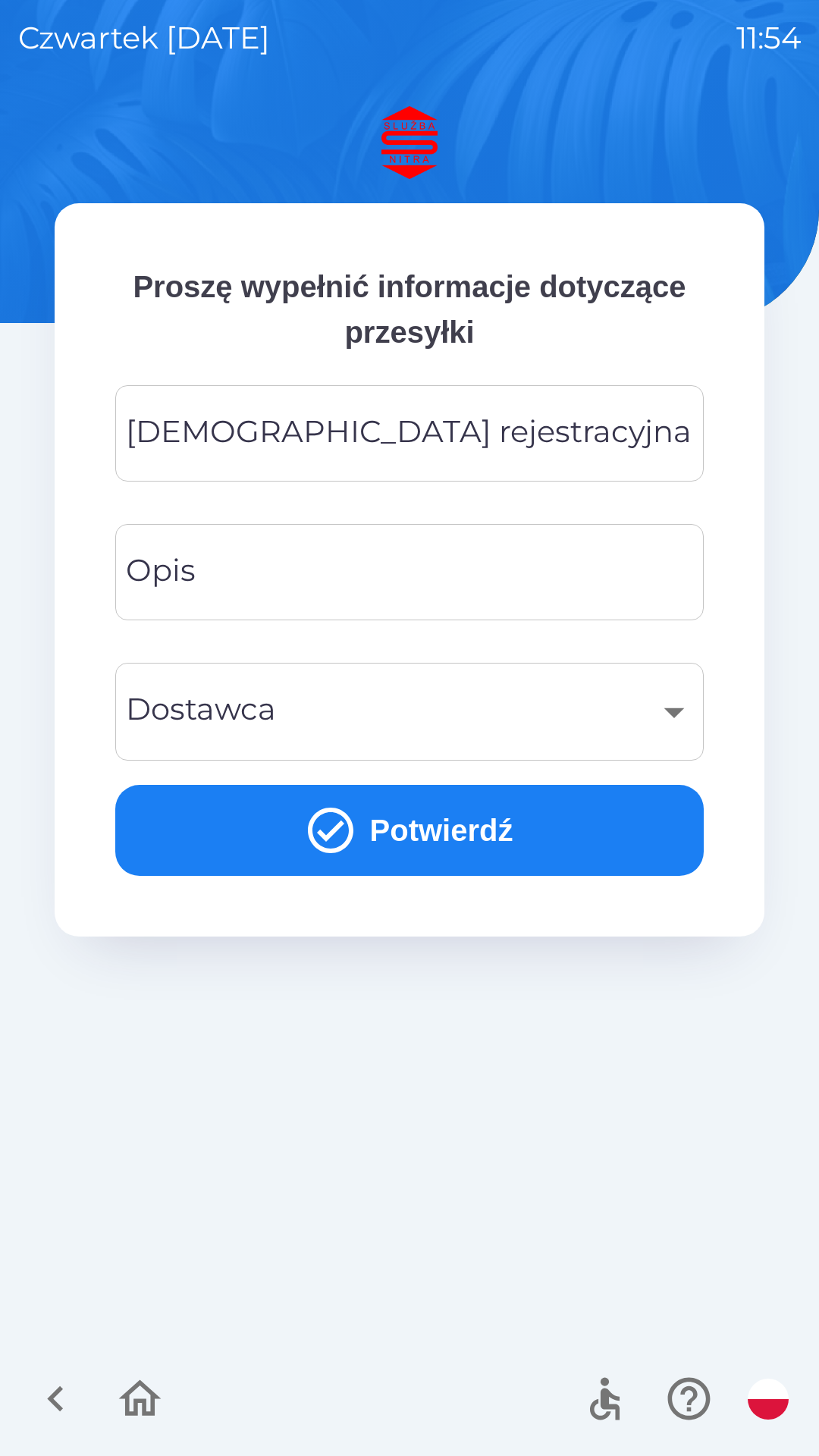
click at [465, 446] on input "[DEMOGRAPHIC_DATA] rejestracyjna" at bounding box center [409, 433] width 552 height 60
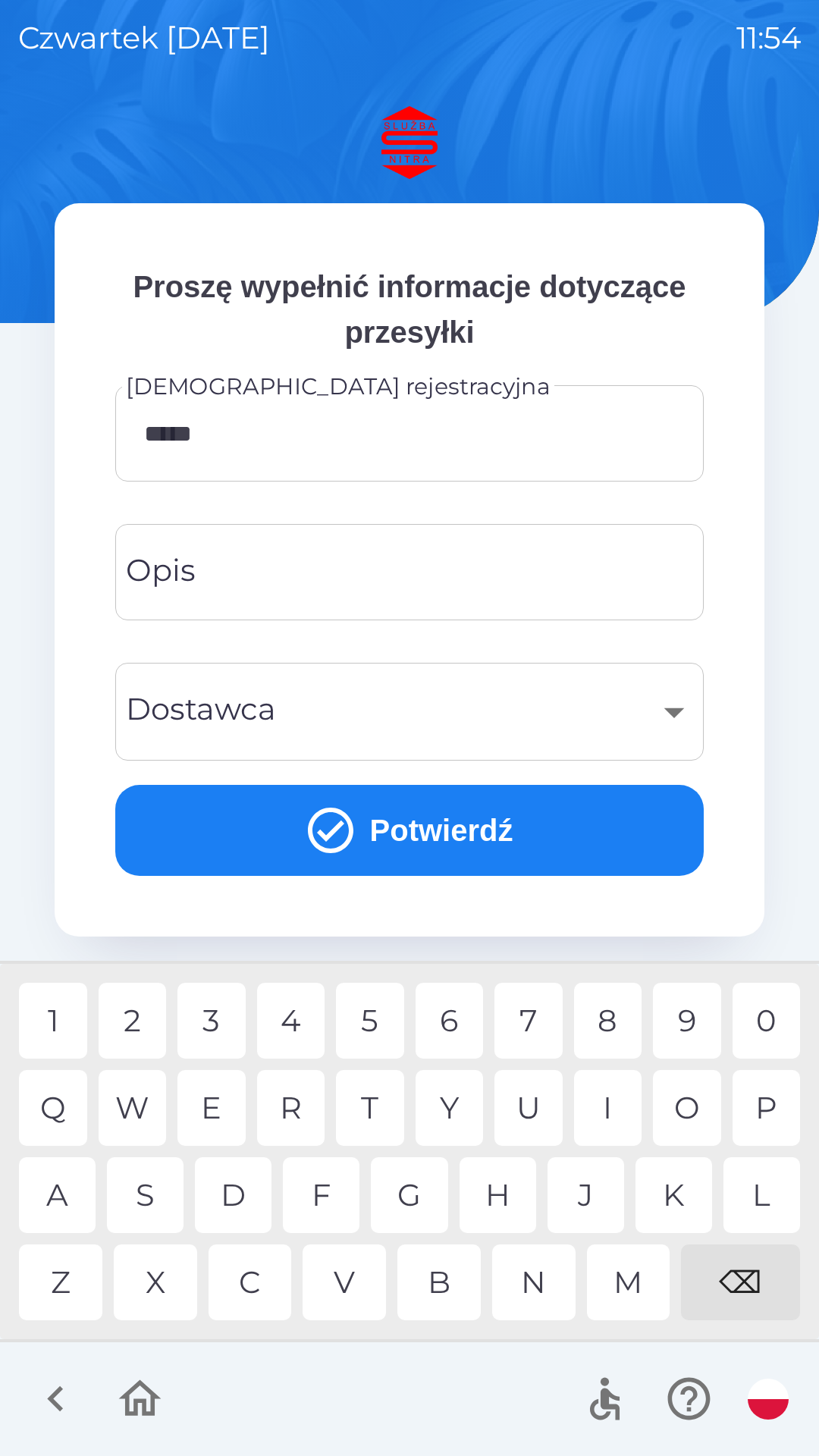
click at [291, 1112] on div "R" at bounding box center [290, 1107] width 68 height 76
type input "*******"
click at [267, 574] on input "Opis" at bounding box center [409, 572] width 552 height 60
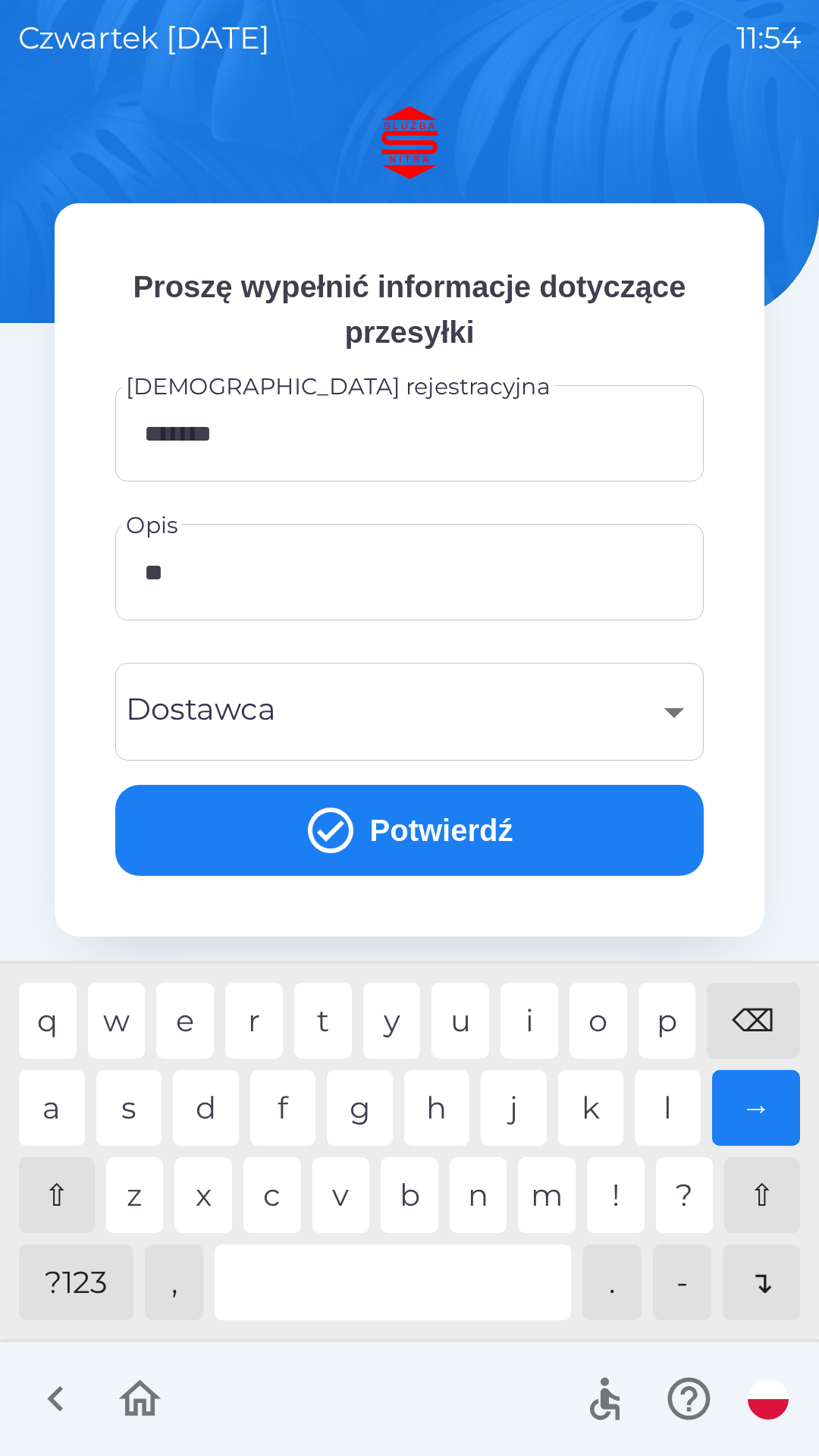
click at [71, 1106] on div "a" at bounding box center [52, 1107] width 66 height 76
click at [484, 1197] on div "n" at bounding box center [479, 1194] width 57 height 76
type input "*********"
click at [590, 1103] on div "k" at bounding box center [591, 1107] width 66 height 76
click at [426, 836] on button "Potwierdź" at bounding box center [409, 830] width 588 height 91
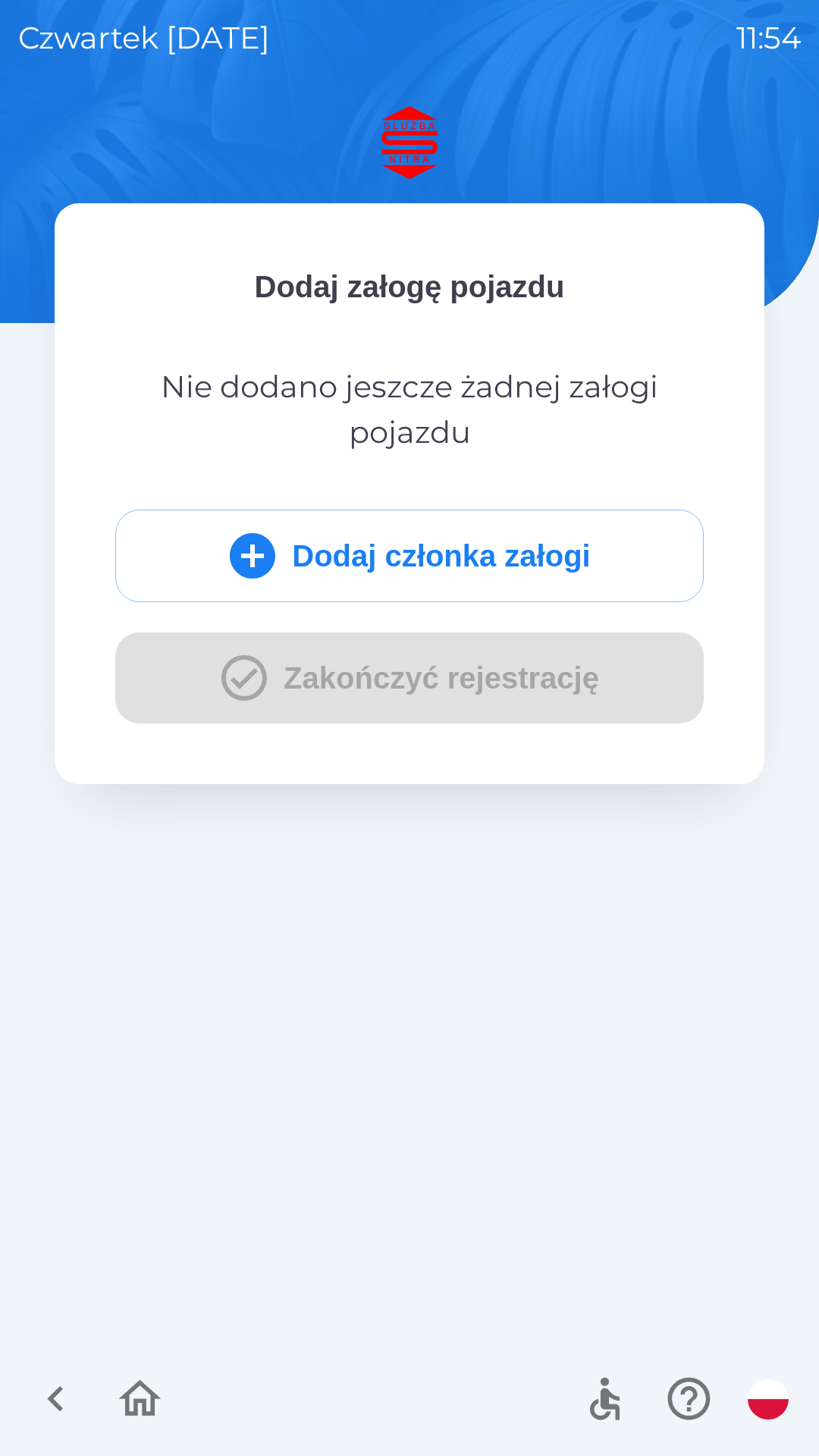
click at [386, 564] on button "Dodaj członka załogi" at bounding box center [409, 556] width 588 height 93
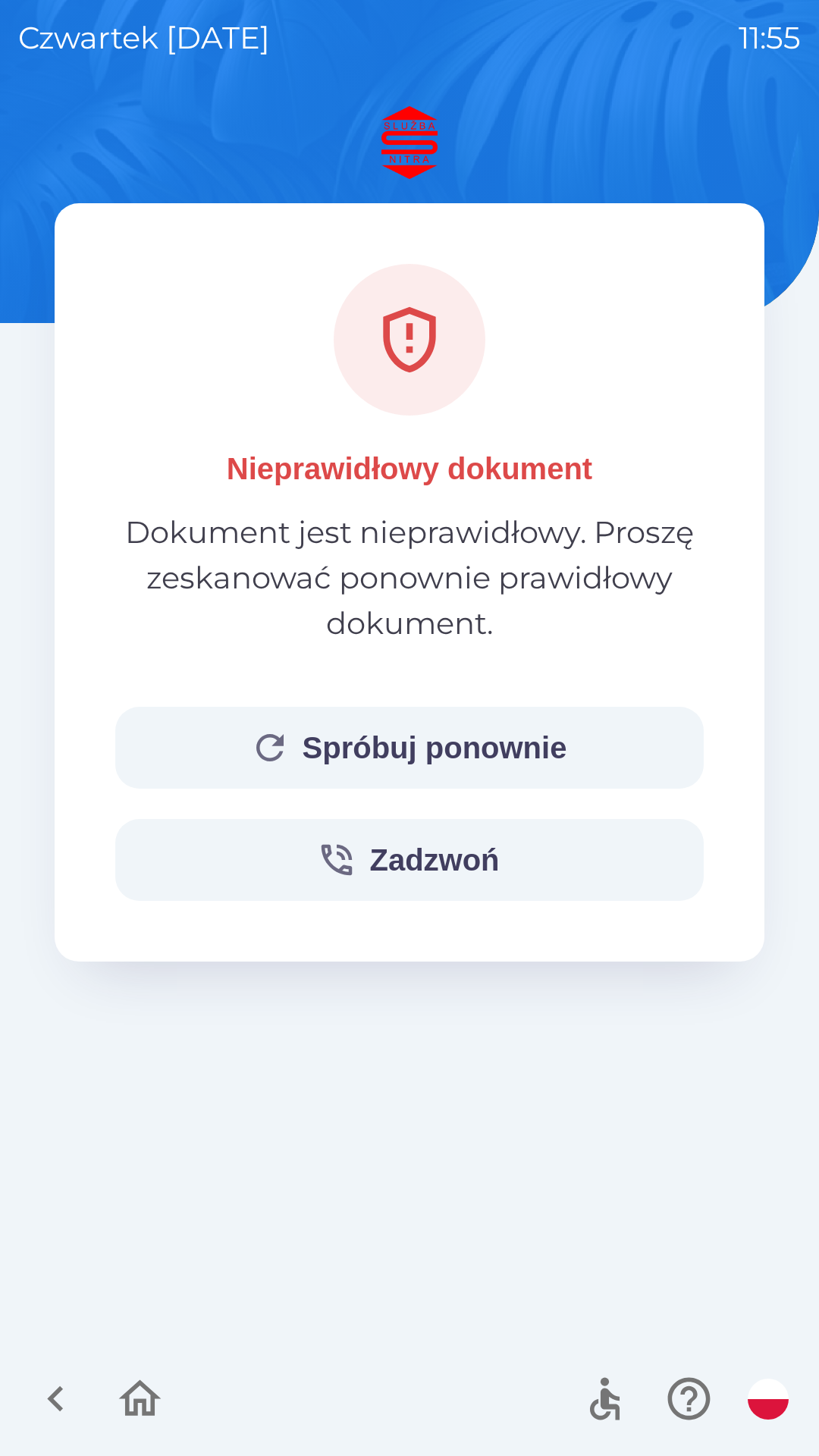
click at [451, 742] on button "Spróbuj ponownie" at bounding box center [409, 748] width 588 height 82
click at [460, 742] on button "Spróbuj ponownie" at bounding box center [409, 748] width 588 height 82
click at [428, 750] on button "Spróbuj ponownie" at bounding box center [409, 748] width 588 height 82
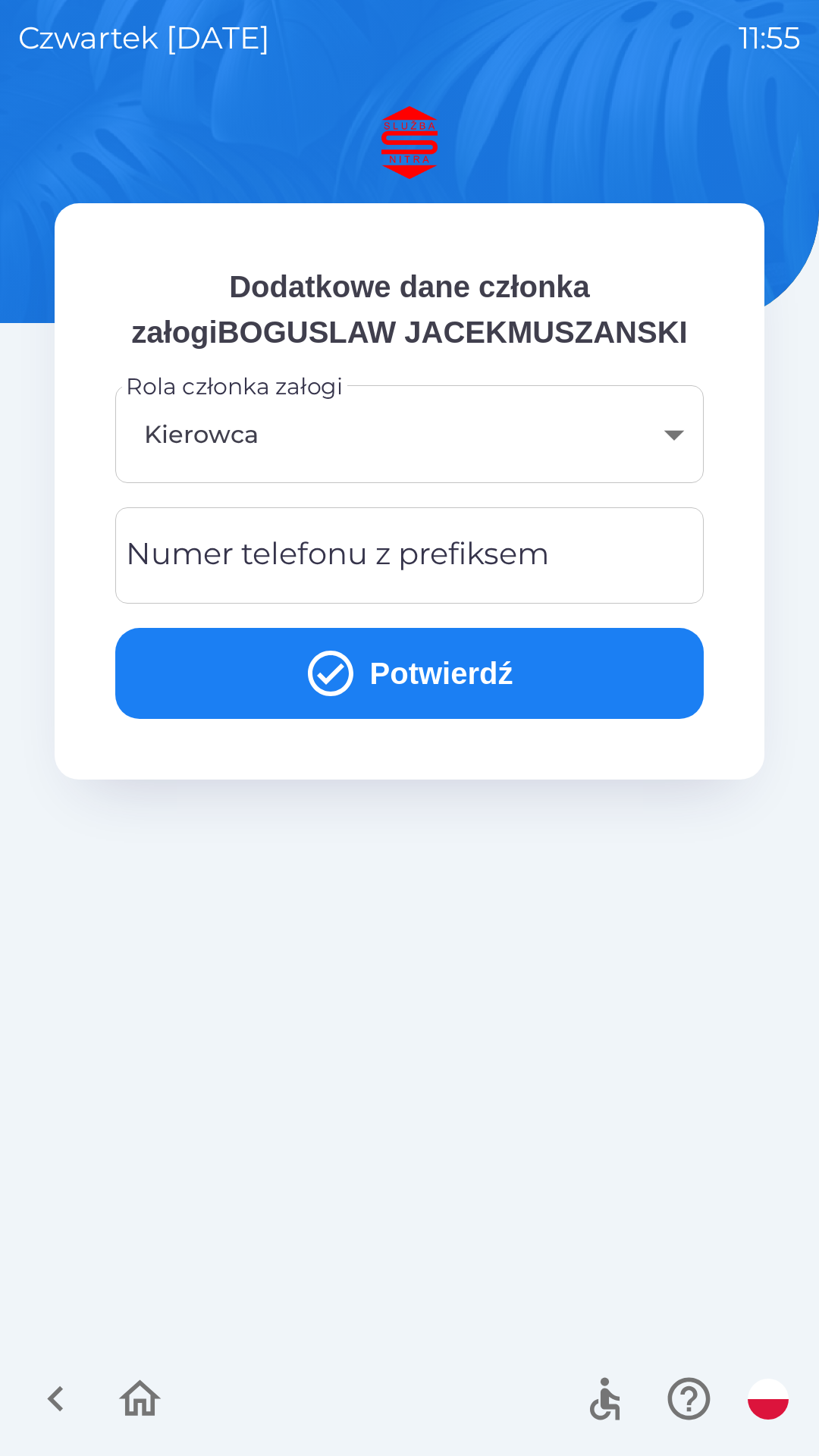
click at [261, 552] on div "Numer telefonu z prefiksem Numer telefonu z prefiksem" at bounding box center [409, 556] width 588 height 97
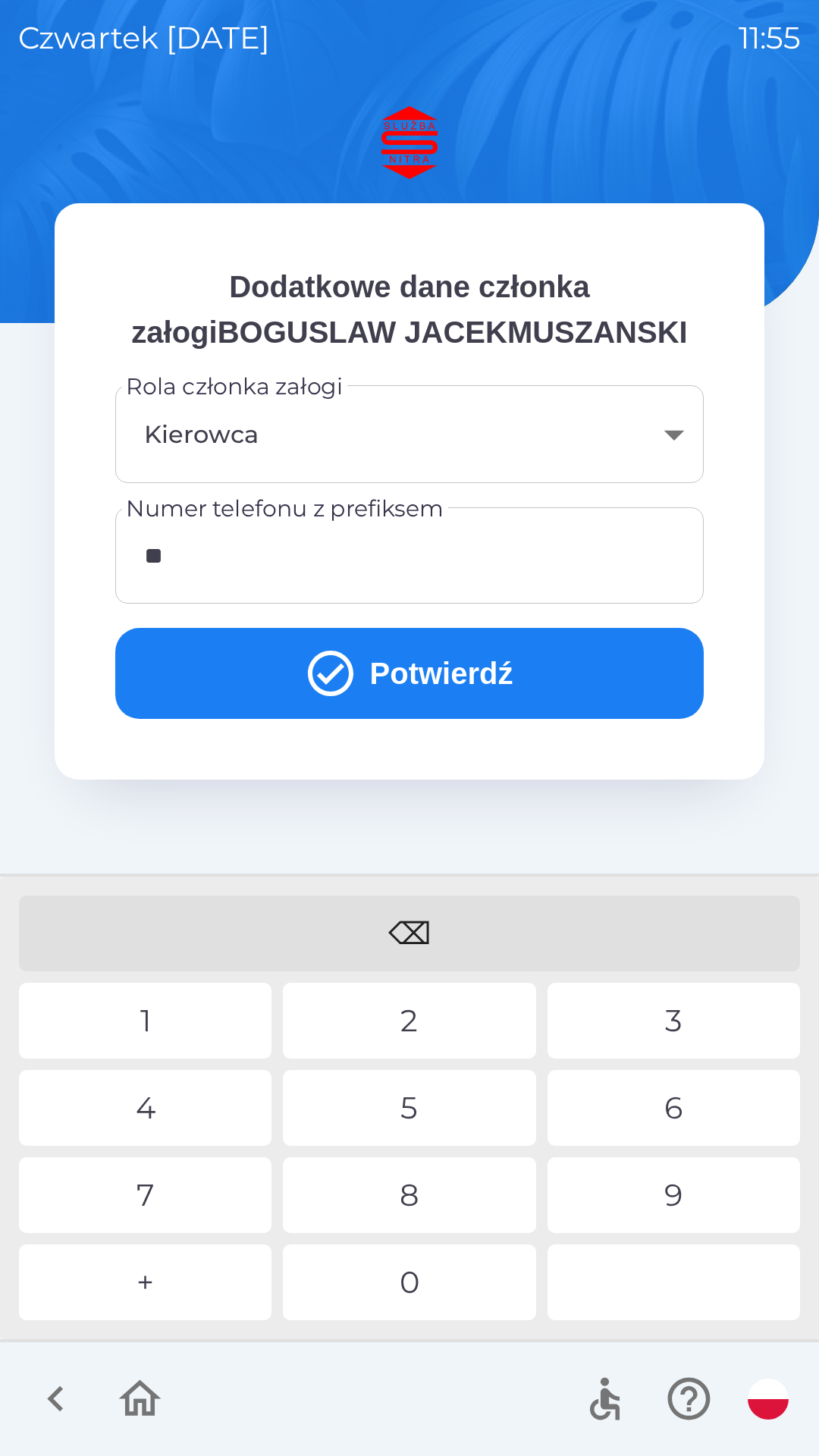
click at [398, 1260] on div "0" at bounding box center [409, 1282] width 253 height 76
type input "*"
click at [195, 1034] on div "1" at bounding box center [146, 1020] width 253 height 76
click at [666, 1025] on div "3" at bounding box center [674, 1020] width 253 height 76
click at [676, 1191] on div "9" at bounding box center [674, 1194] width 253 height 76
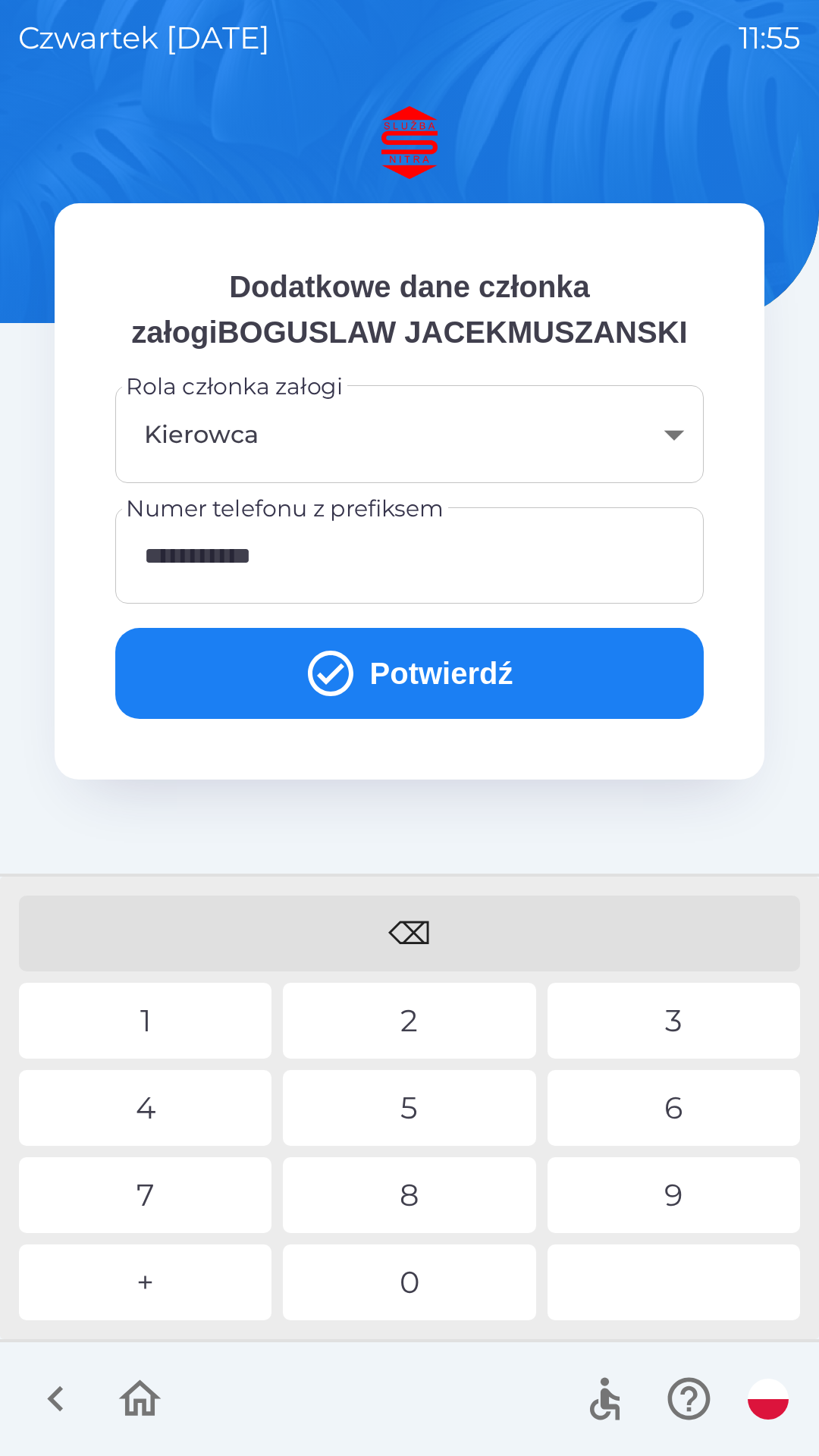
click at [691, 1028] on div "3" at bounding box center [674, 1020] width 253 height 76
type input "**********"
click at [438, 672] on button "Potwierdź" at bounding box center [409, 673] width 588 height 91
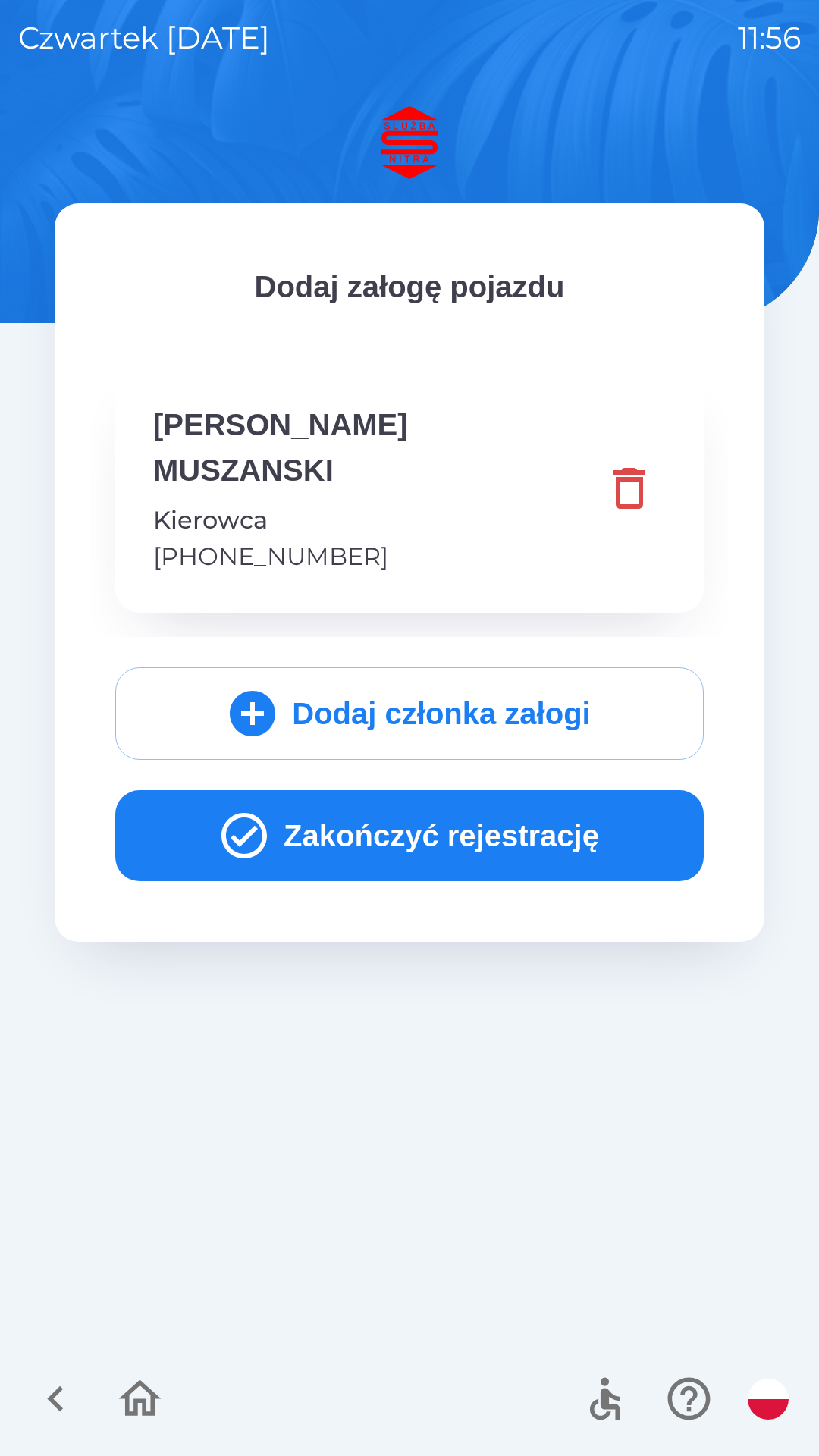
click at [421, 822] on button "Zakończyć rejestrację" at bounding box center [409, 835] width 588 height 91
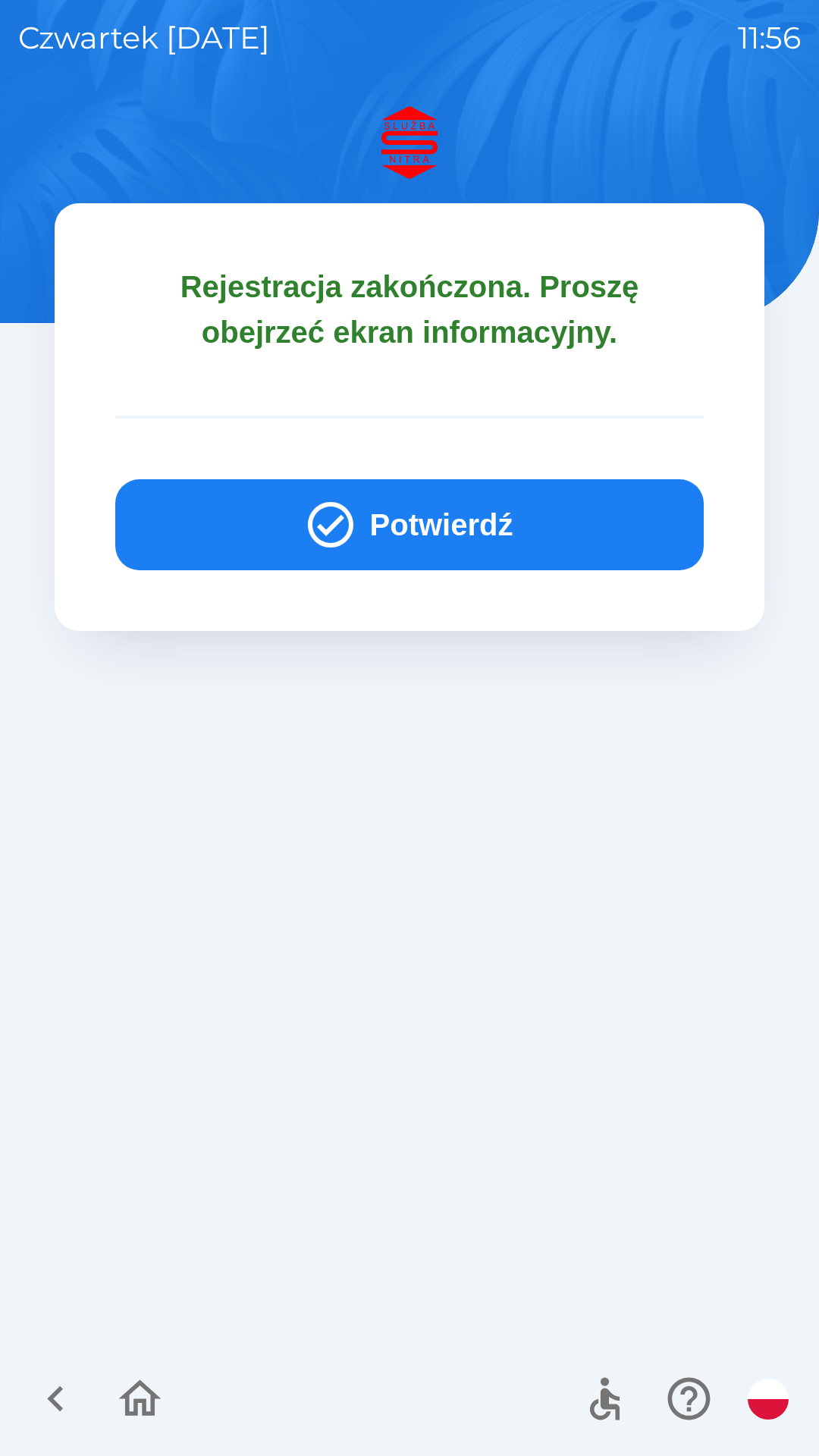
click at [415, 530] on button "Potwierdź" at bounding box center [409, 524] width 588 height 91
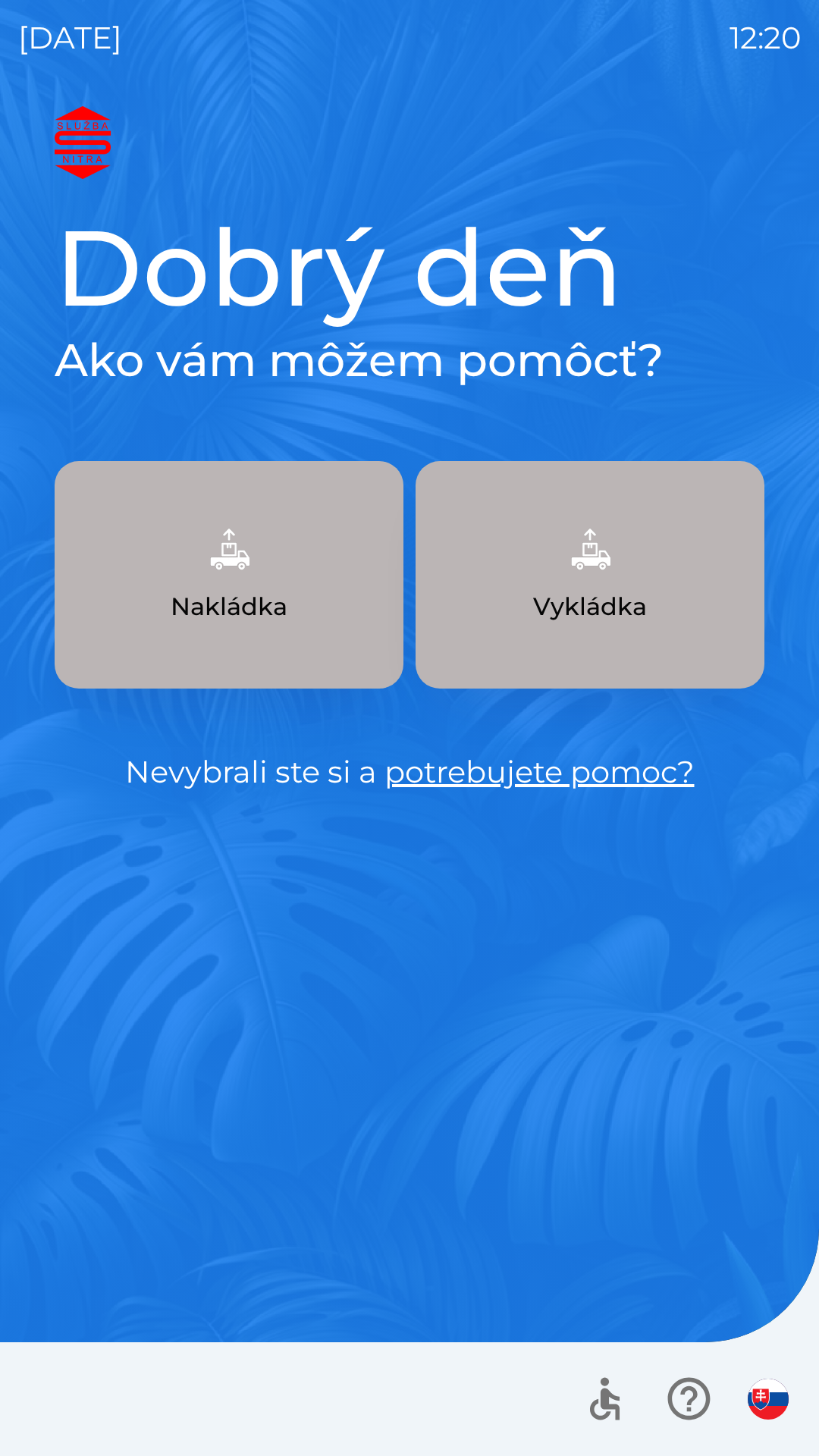
click at [603, 610] on p "Vykládka" at bounding box center [590, 606] width 114 height 36
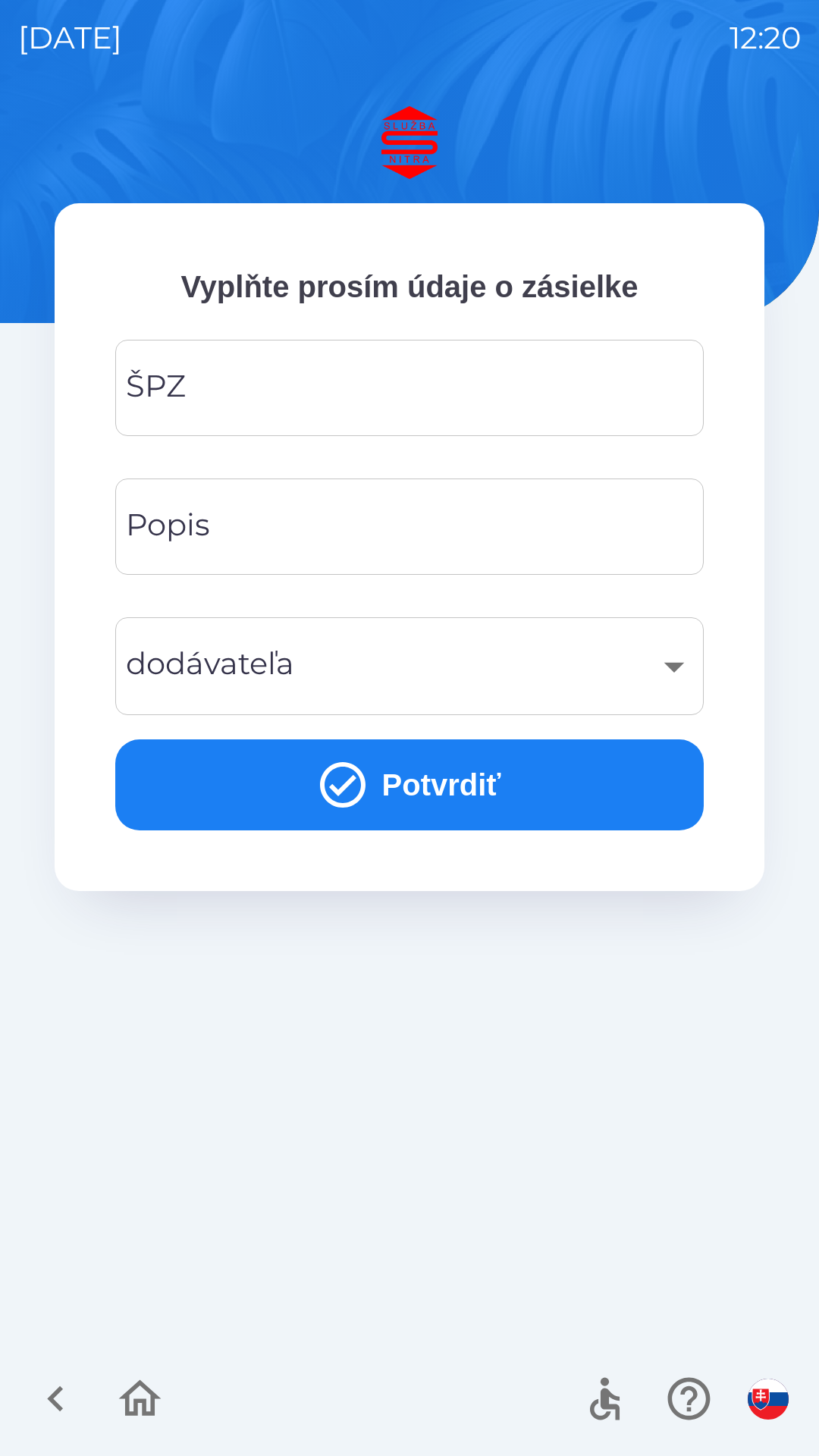
click at [377, 396] on input "ŠPZ" at bounding box center [409, 388] width 552 height 60
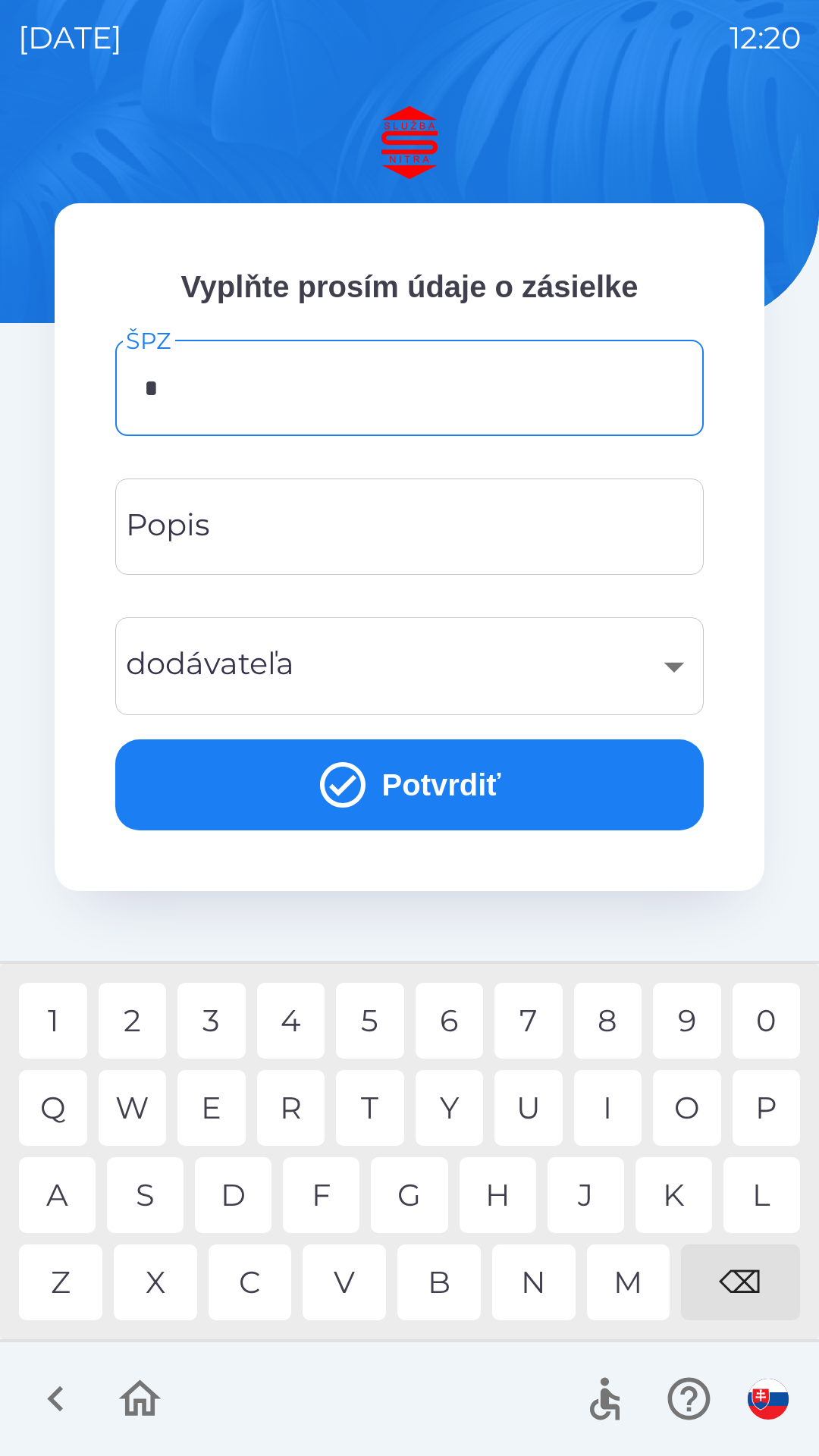
click at [75, 1279] on div "Z" at bounding box center [60, 1282] width 83 height 76
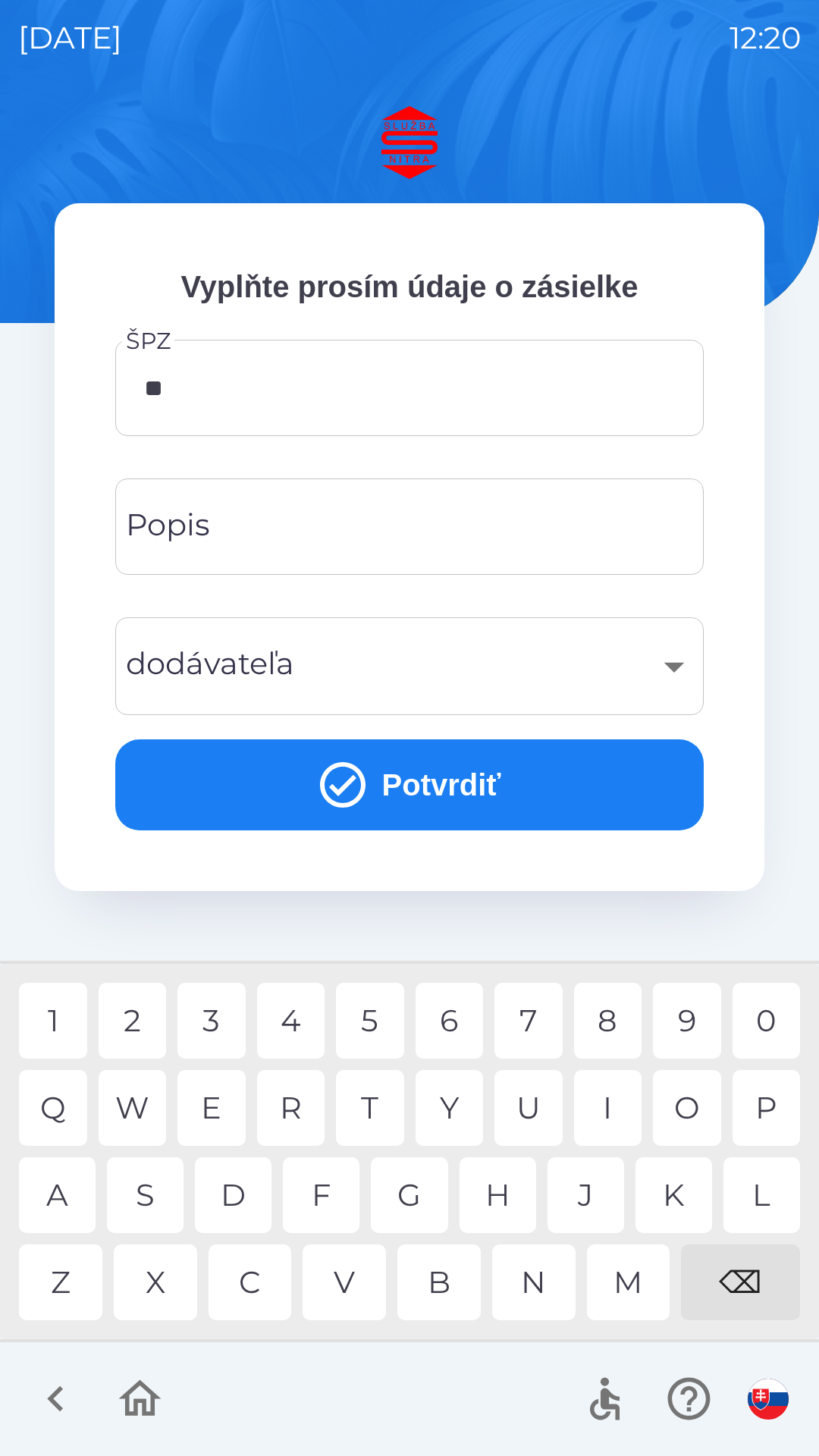
click at [341, 1274] on div "V" at bounding box center [344, 1282] width 83 height 76
click at [220, 1112] on div "E" at bounding box center [211, 1107] width 68 height 76
click at [775, 1280] on div "⌫" at bounding box center [740, 1282] width 119 height 76
click at [762, 1290] on div "⌫" at bounding box center [740, 1282] width 119 height 76
click at [618, 1030] on div "8" at bounding box center [607, 1020] width 68 height 76
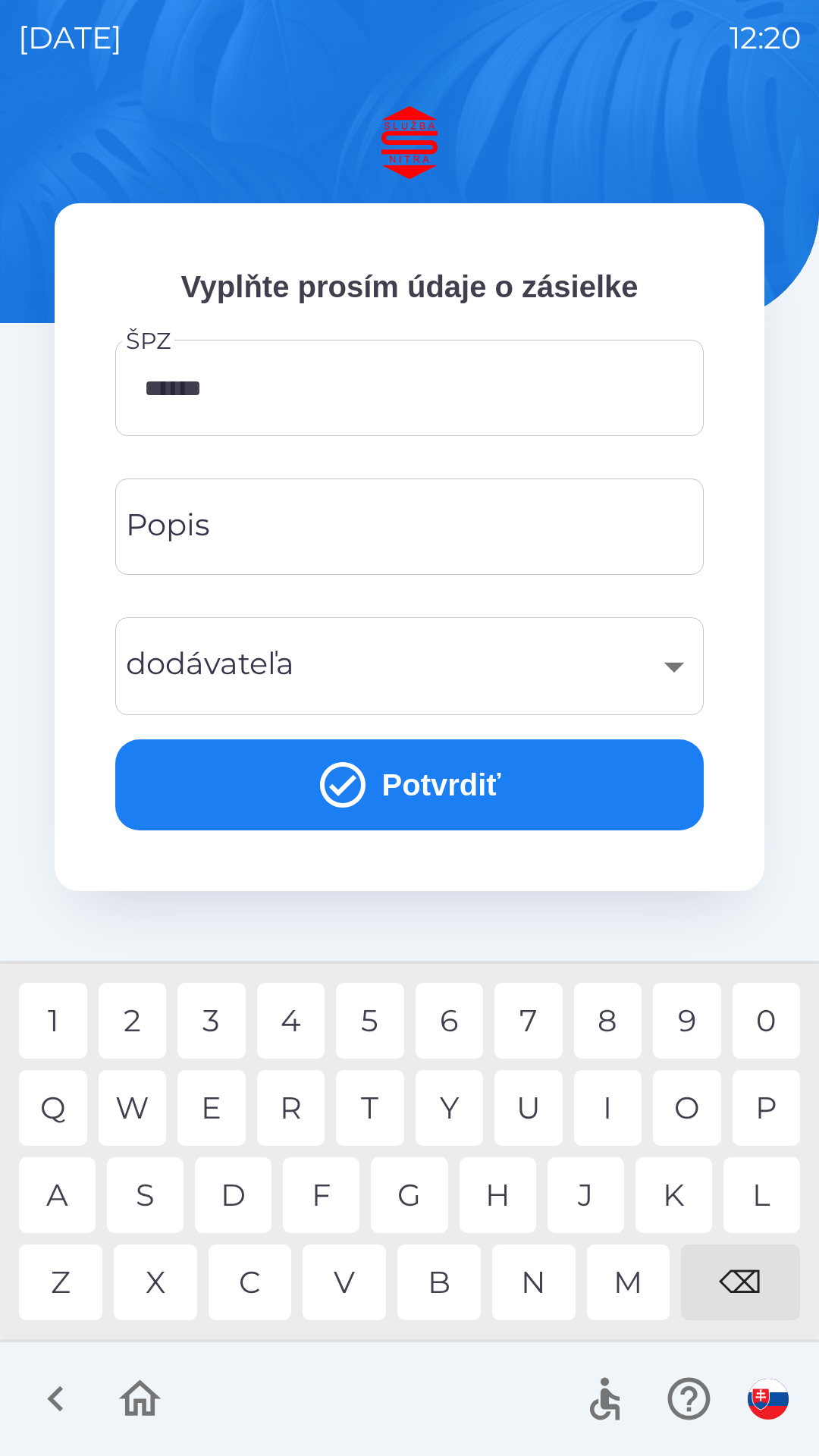
click at [228, 1108] on div "E" at bounding box center [211, 1107] width 68 height 76
type input "*******"
click at [422, 539] on input "Popis" at bounding box center [409, 527] width 552 height 60
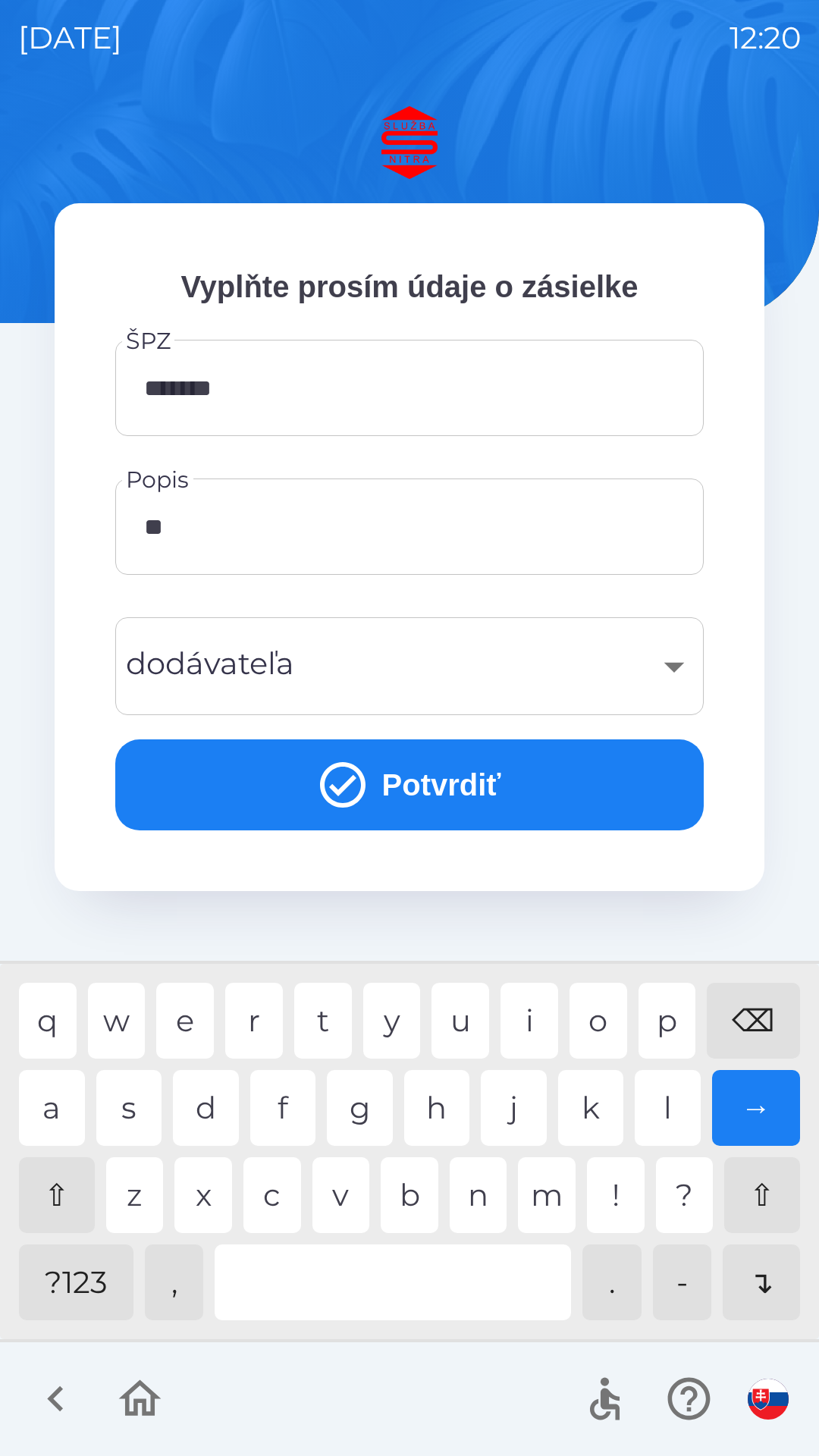
click at [65, 1103] on div "a" at bounding box center [52, 1107] width 66 height 76
click at [535, 1024] on div "i" at bounding box center [530, 1020] width 57 height 76
click at [144, 1110] on div "s" at bounding box center [129, 1107] width 66 height 76
type input "**********"
click at [396, 683] on div "​" at bounding box center [409, 667] width 552 height 61
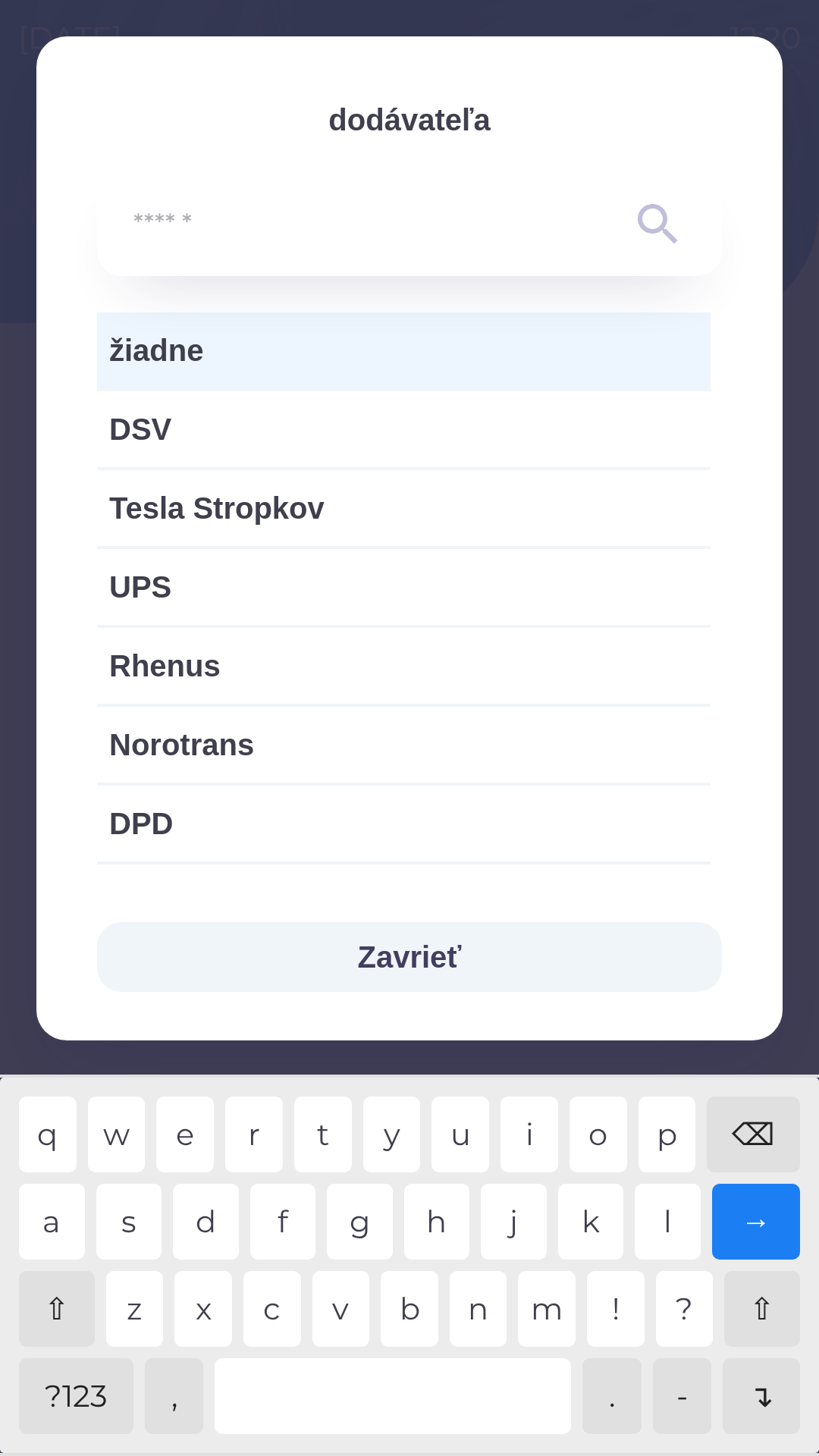
click at [489, 363] on span "žiadne" at bounding box center [403, 351] width 589 height 46
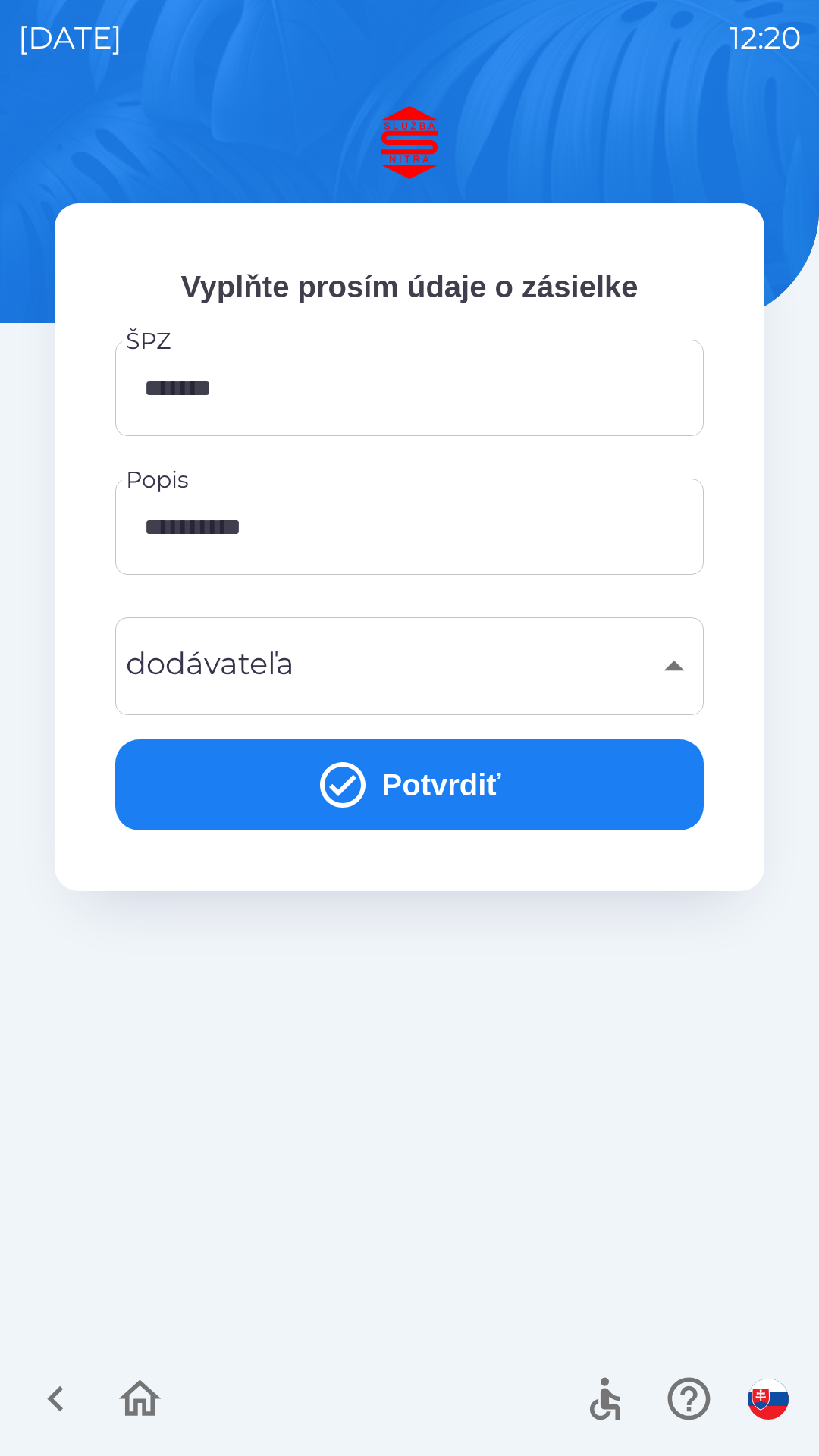
click at [512, 797] on button "Potvrdiť" at bounding box center [409, 785] width 588 height 91
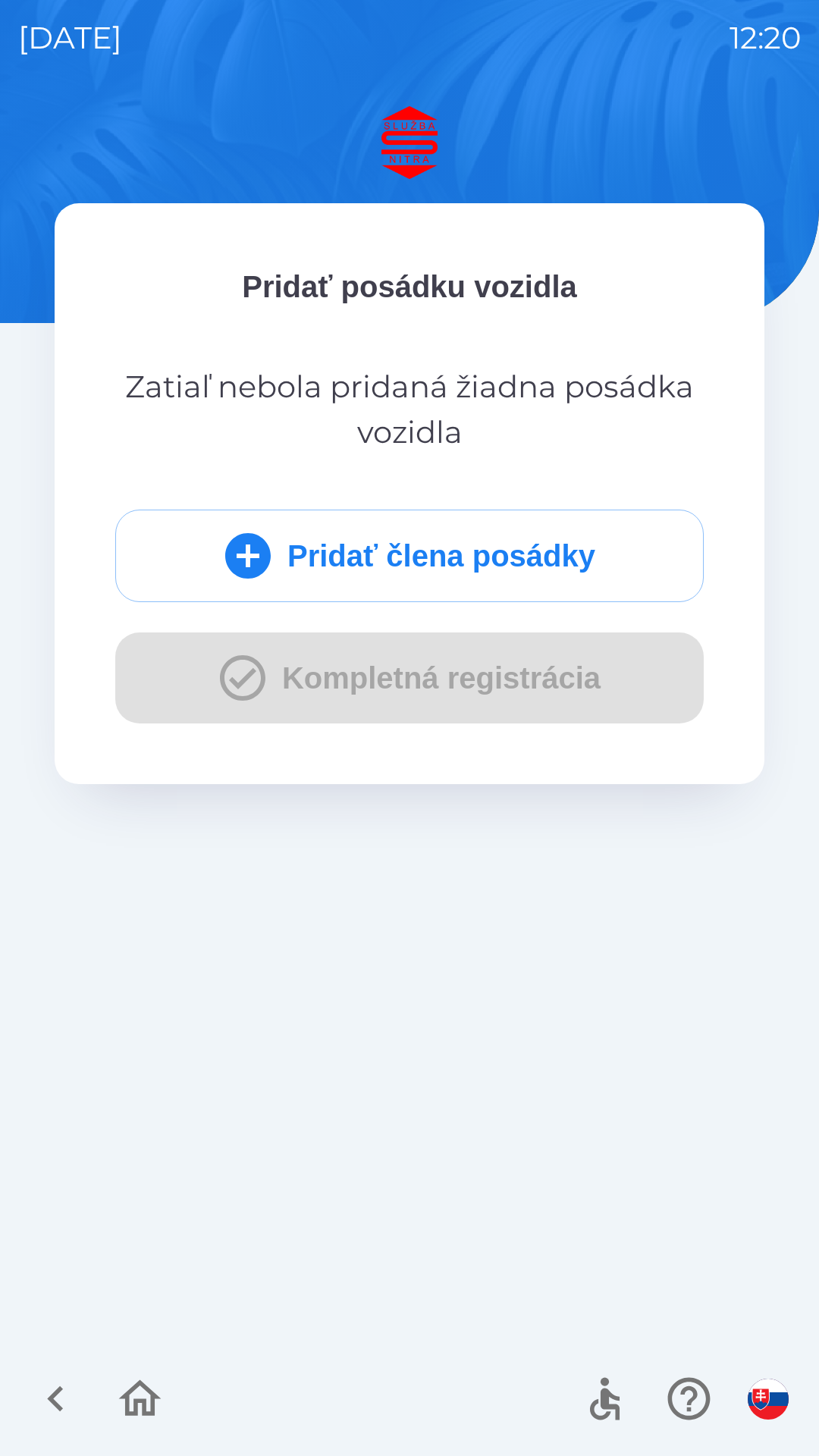
click at [469, 688] on div "Pridať člena posádky Kompletná registrácia" at bounding box center [409, 616] width 588 height 214
click at [535, 549] on button "Pridať člena posádky" at bounding box center [409, 556] width 588 height 93
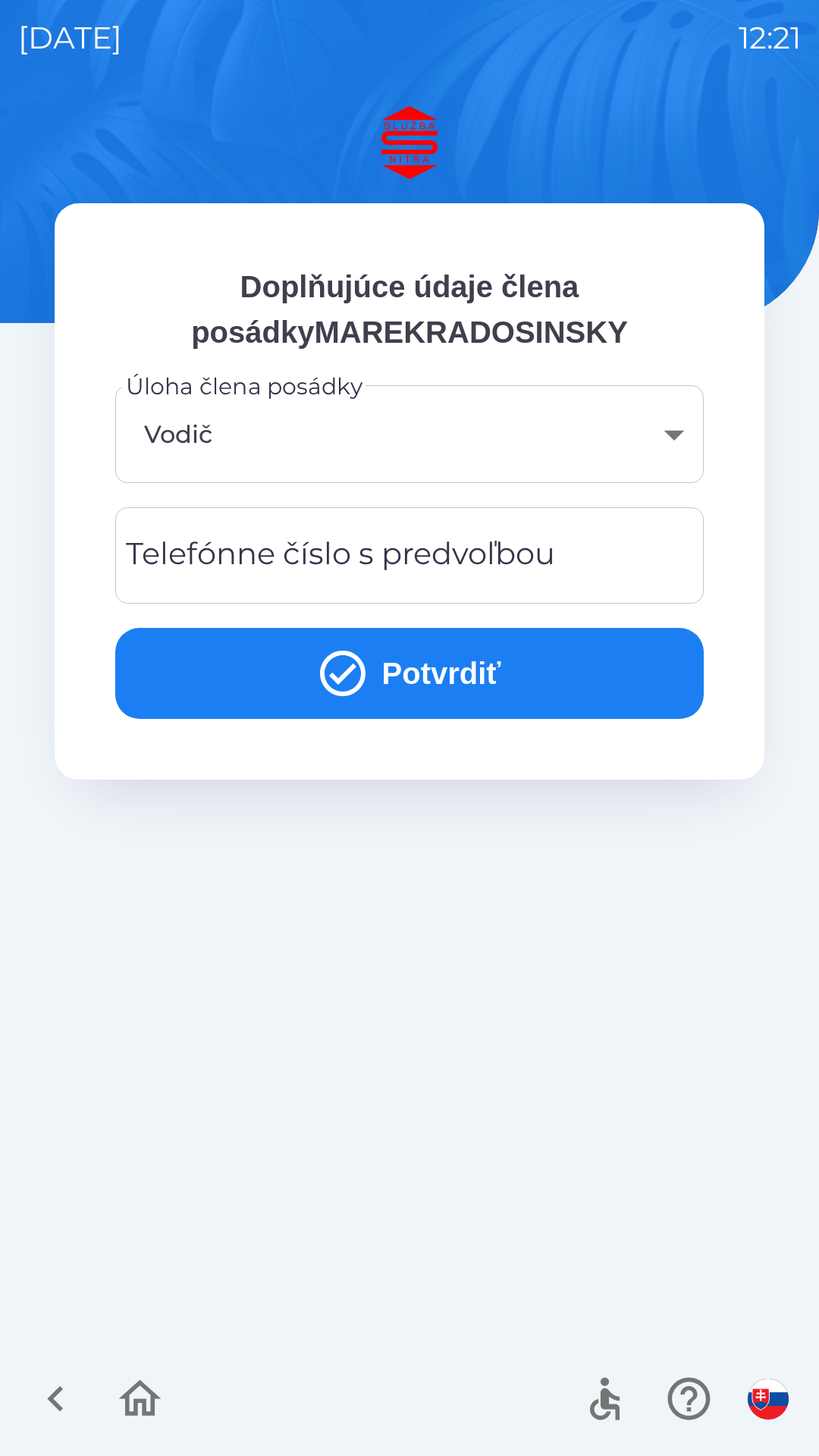
click at [284, 560] on div "Telefónne číslo s predvoľbou Telefónne číslo s predvoľbou" at bounding box center [409, 556] width 588 height 97
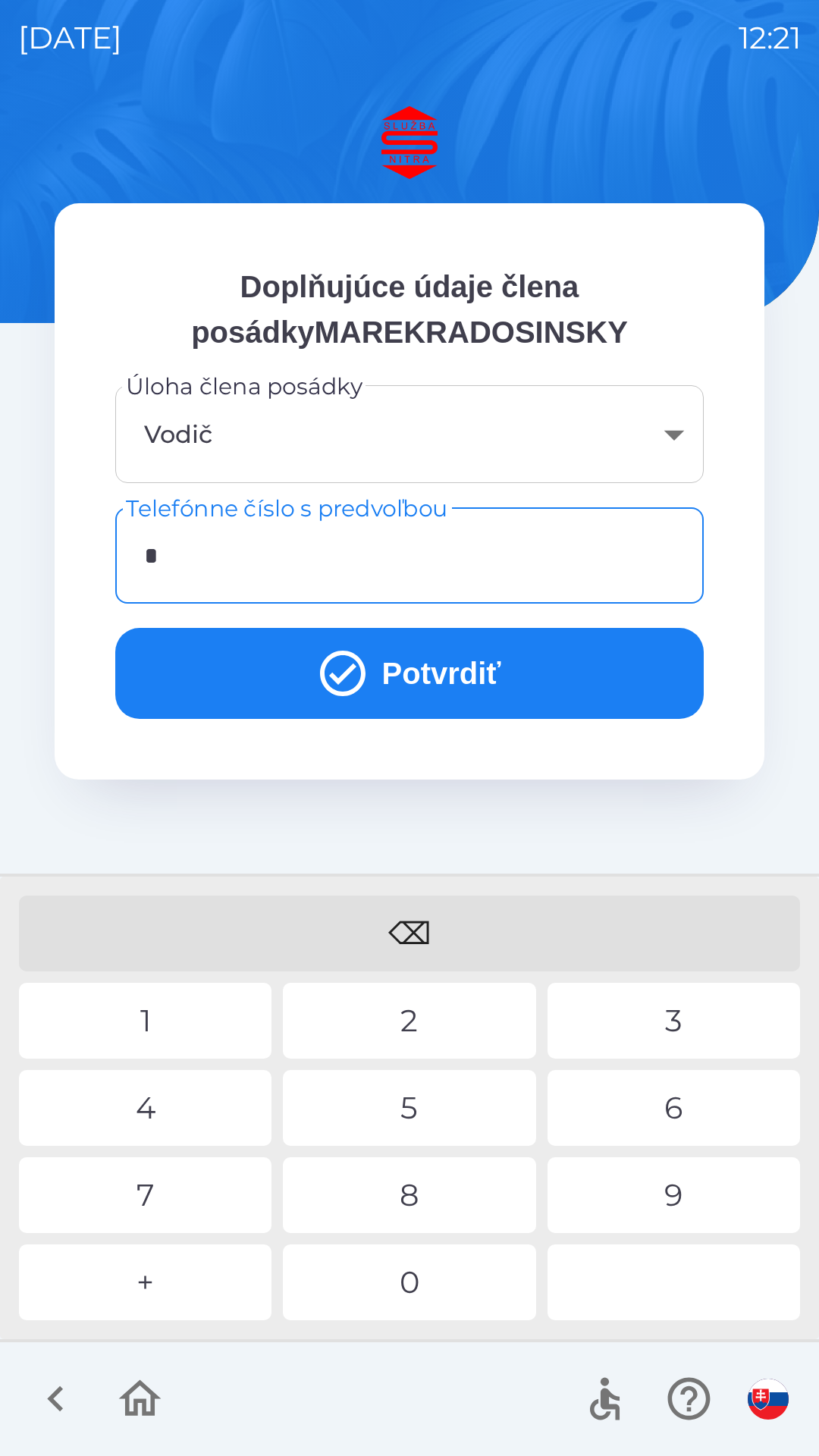
click at [399, 1282] on div "0" at bounding box center [409, 1282] width 253 height 76
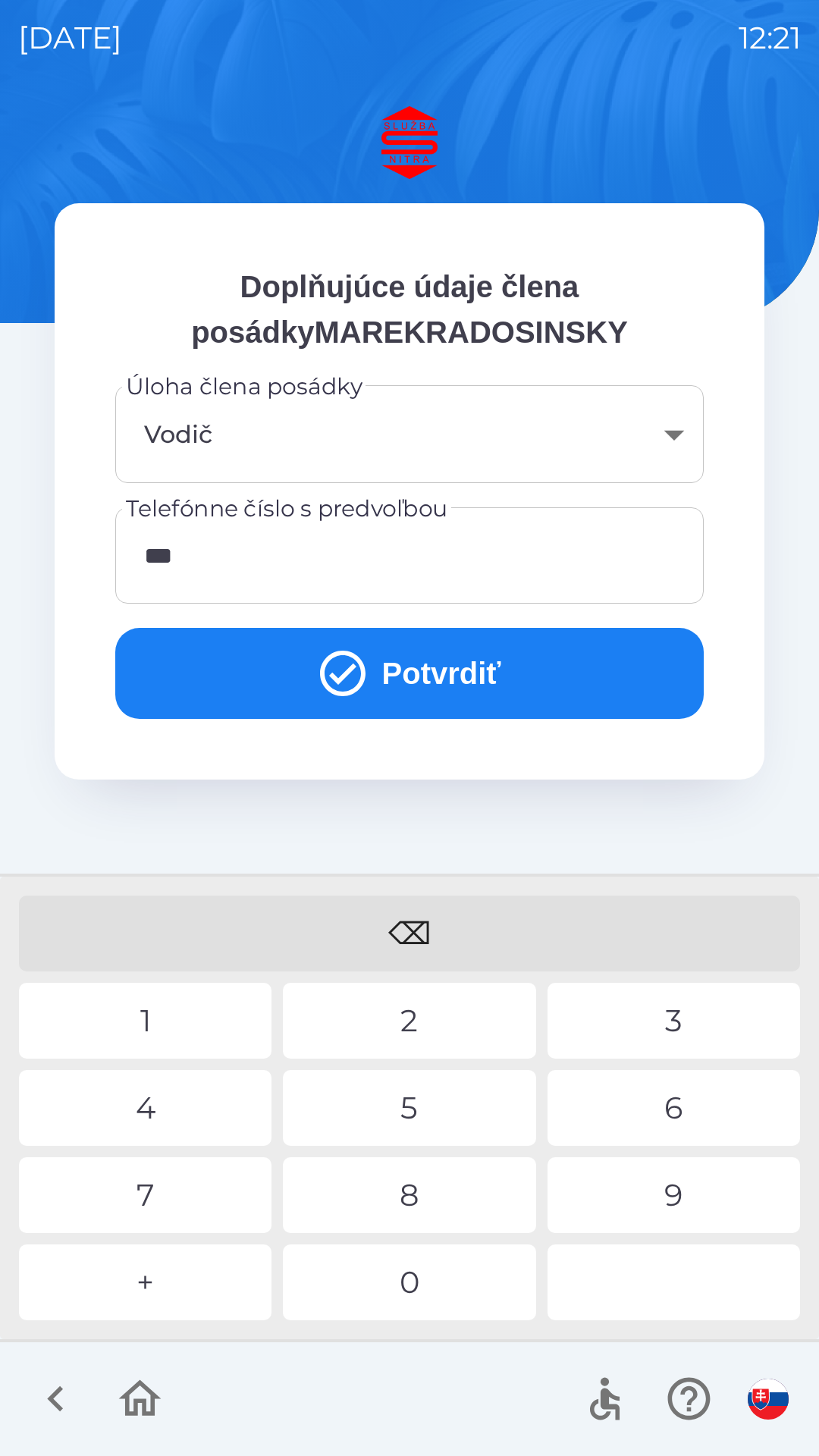
type input "****"
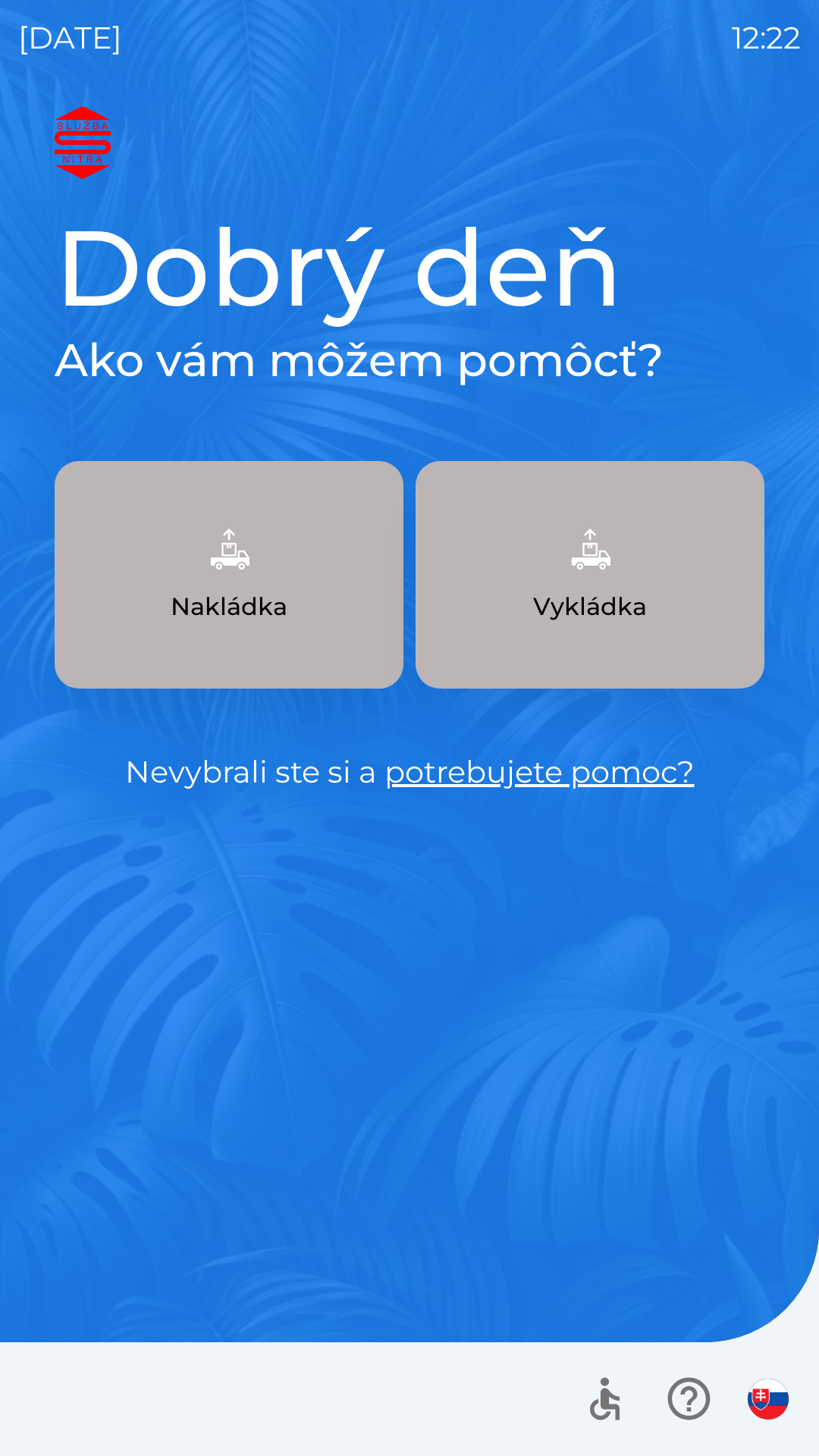
click at [657, 614] on button "Vykládka" at bounding box center [590, 575] width 349 height 228
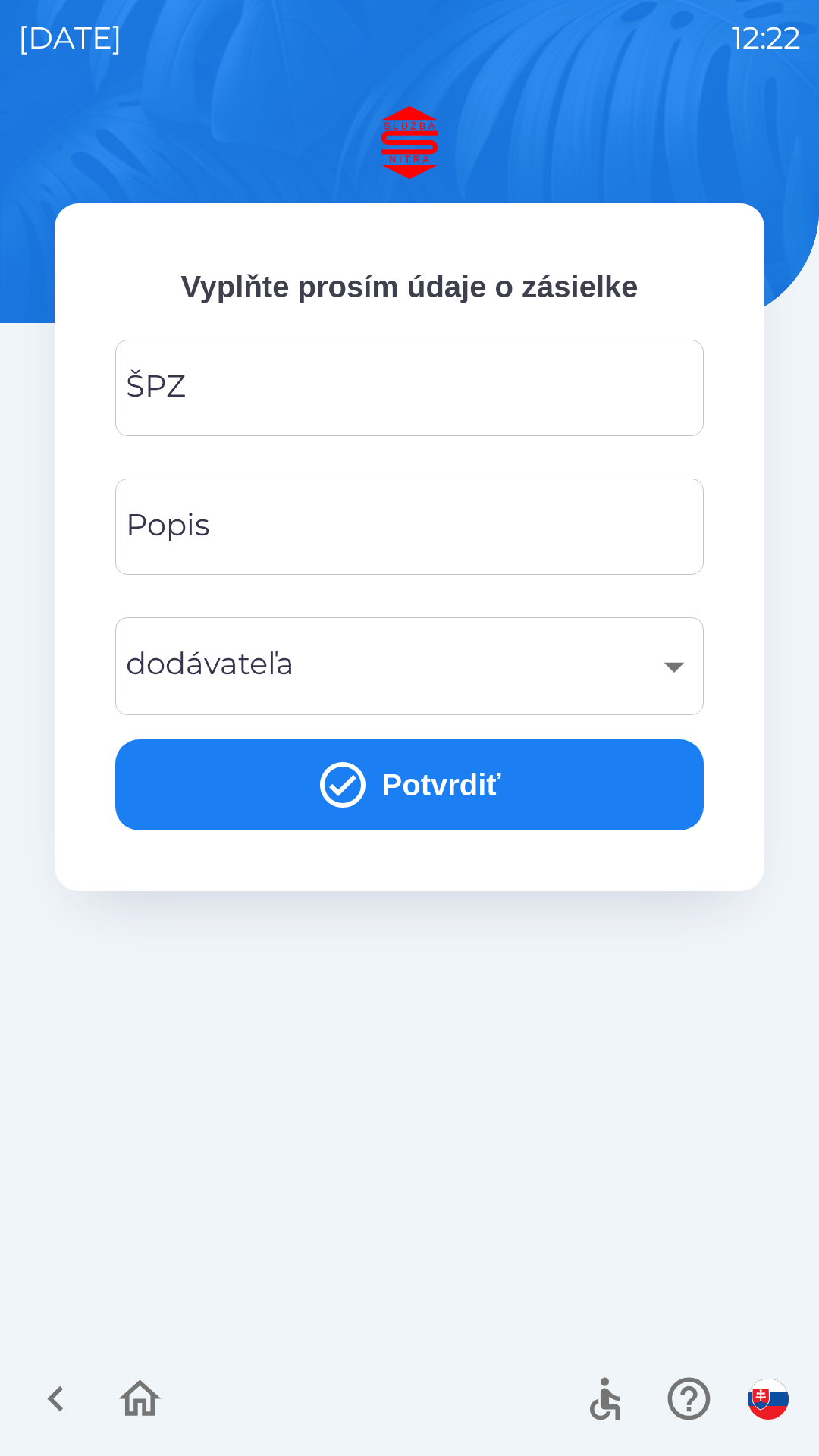
click at [492, 403] on input "ŠPZ" at bounding box center [409, 388] width 552 height 60
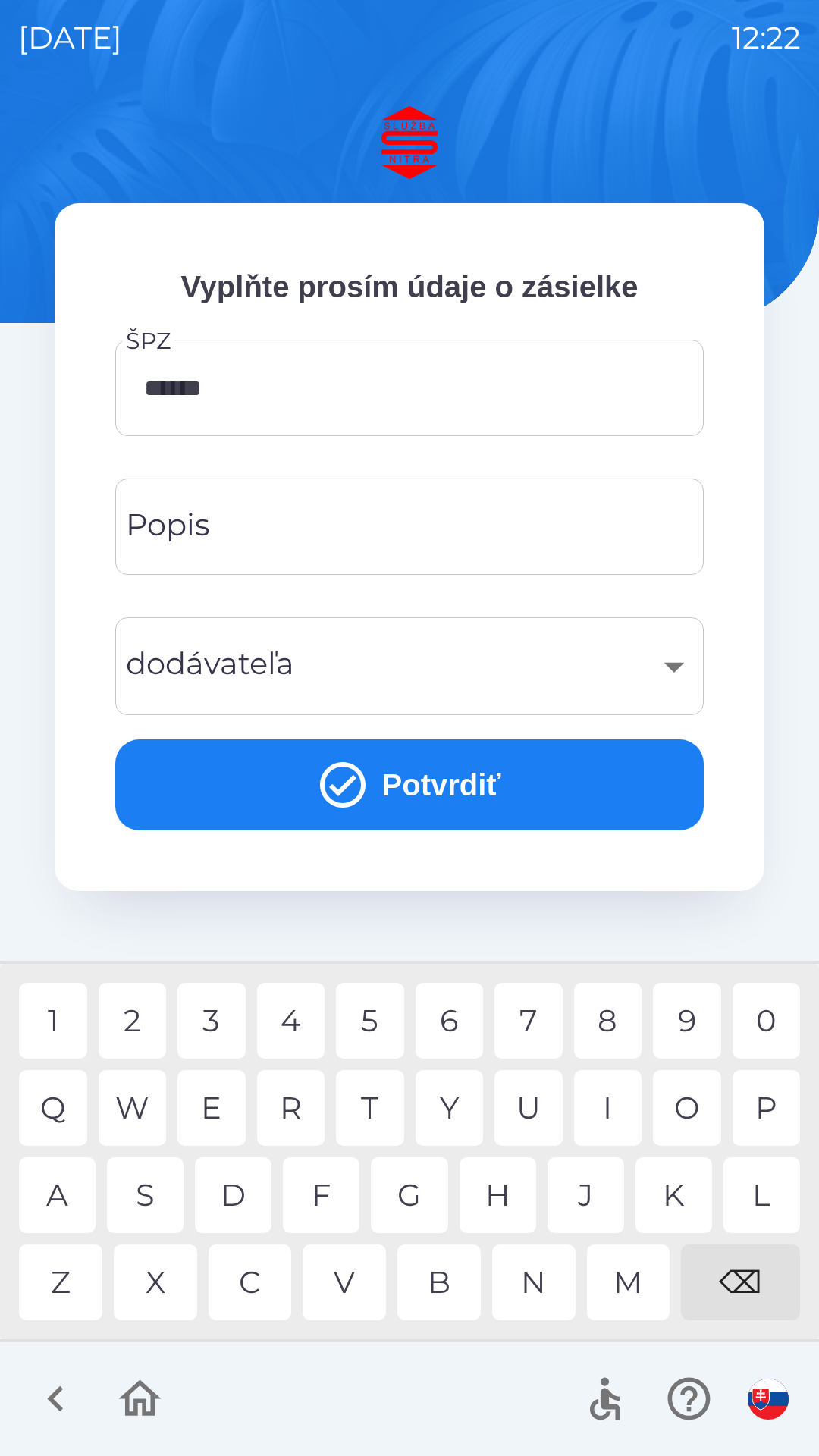
type input "*******"
click at [458, 540] on input "Popis" at bounding box center [409, 527] width 552 height 60
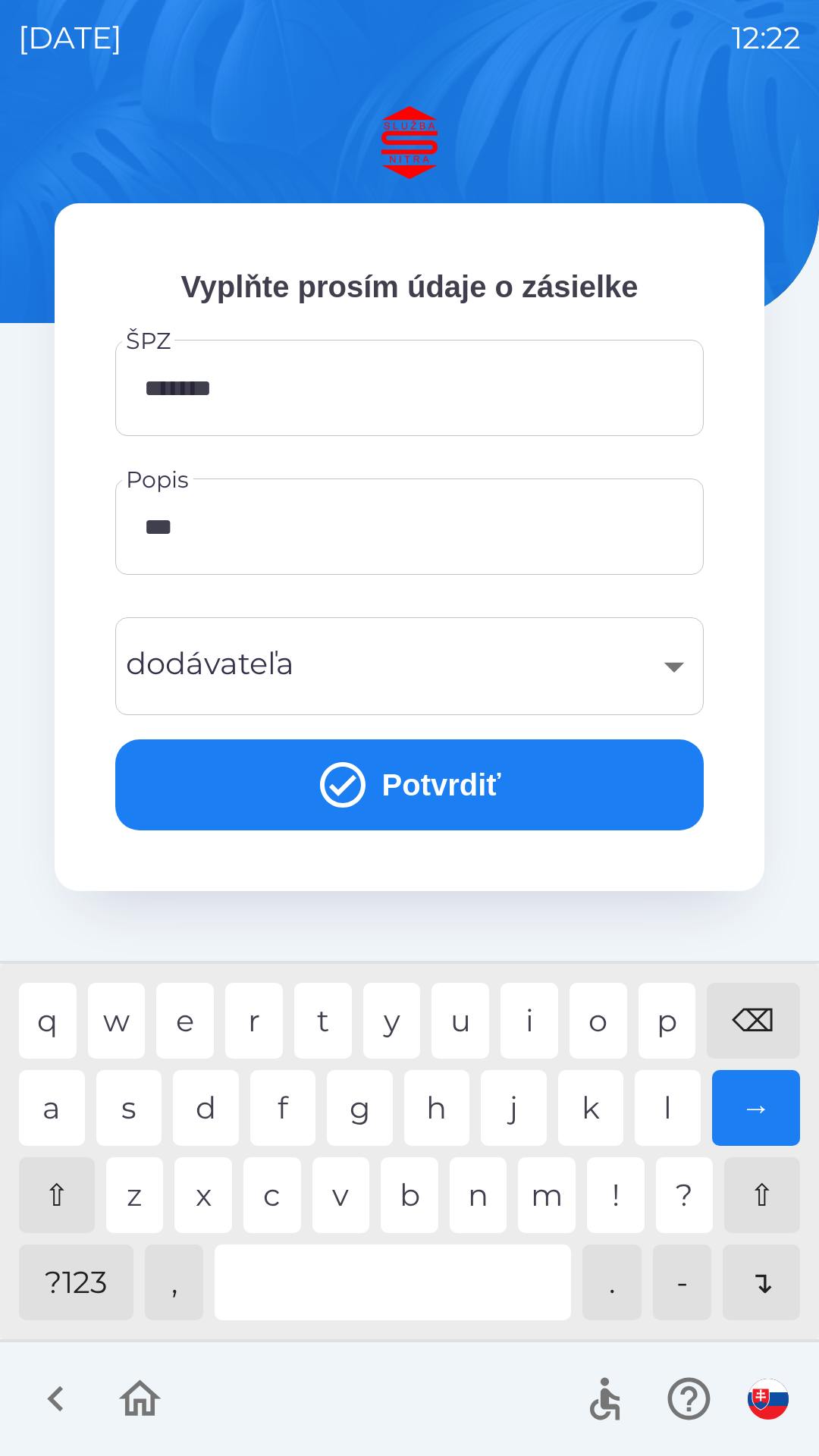
click at [215, 1123] on div "d" at bounding box center [206, 1107] width 66 height 76
click at [601, 1034] on div "o" at bounding box center [599, 1020] width 57 height 76
click at [137, 1109] on div "s" at bounding box center [129, 1107] width 66 height 76
click at [538, 1015] on div "i" at bounding box center [530, 1020] width 57 height 76
type input "**********"
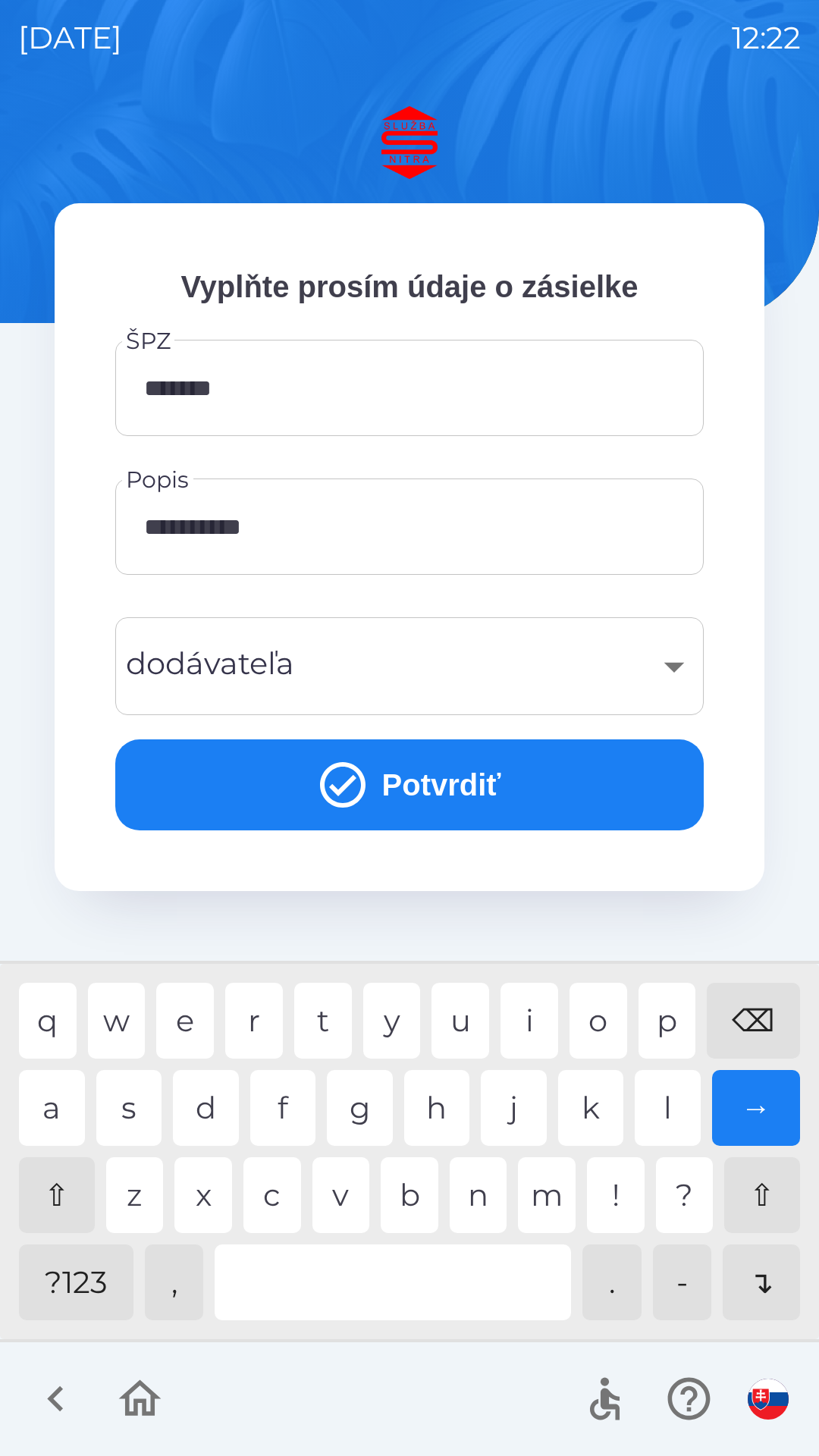
click at [678, 675] on div "​" at bounding box center [409, 667] width 552 height 61
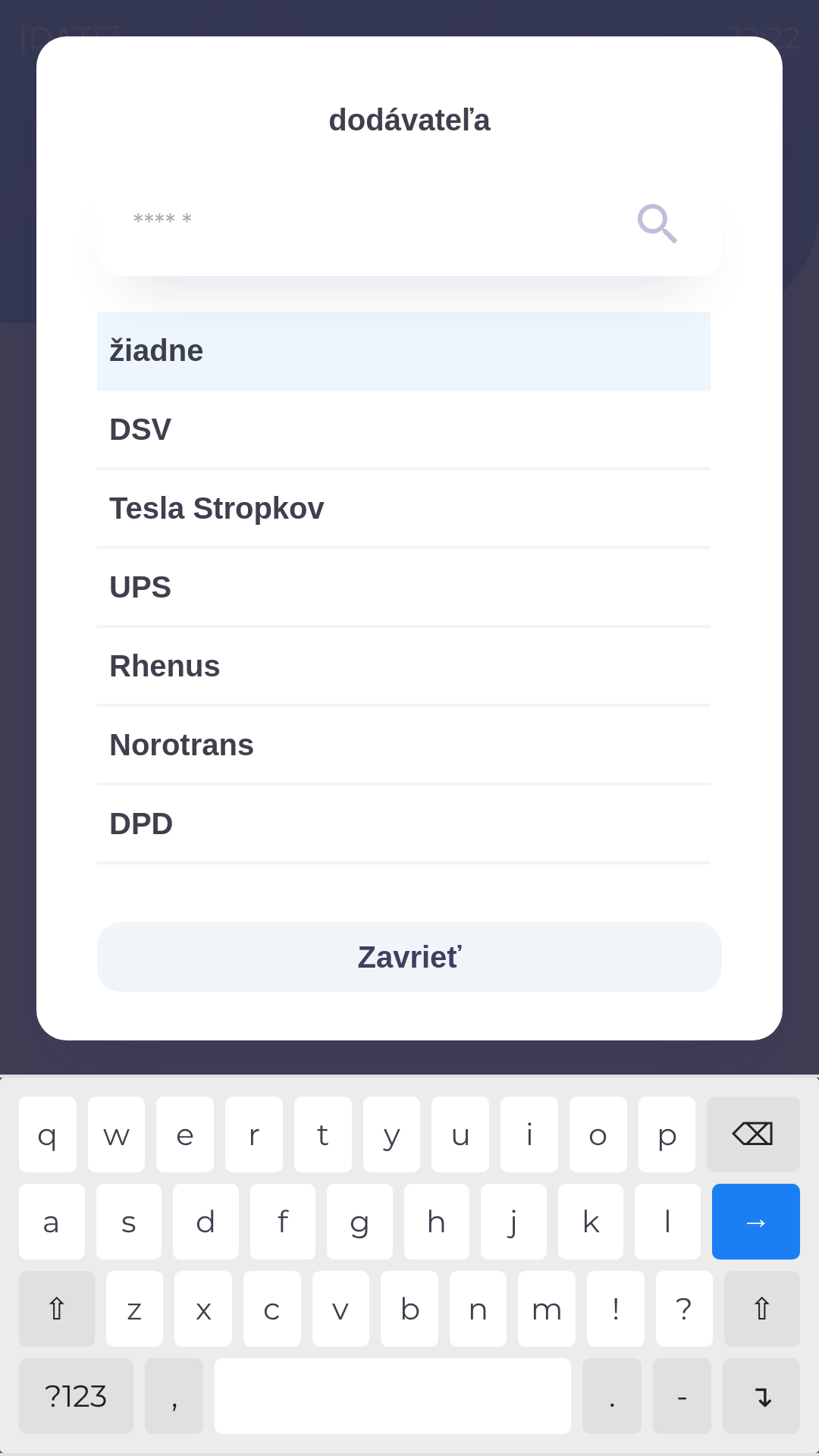
click at [426, 226] on input "text" at bounding box center [378, 225] width 491 height 42
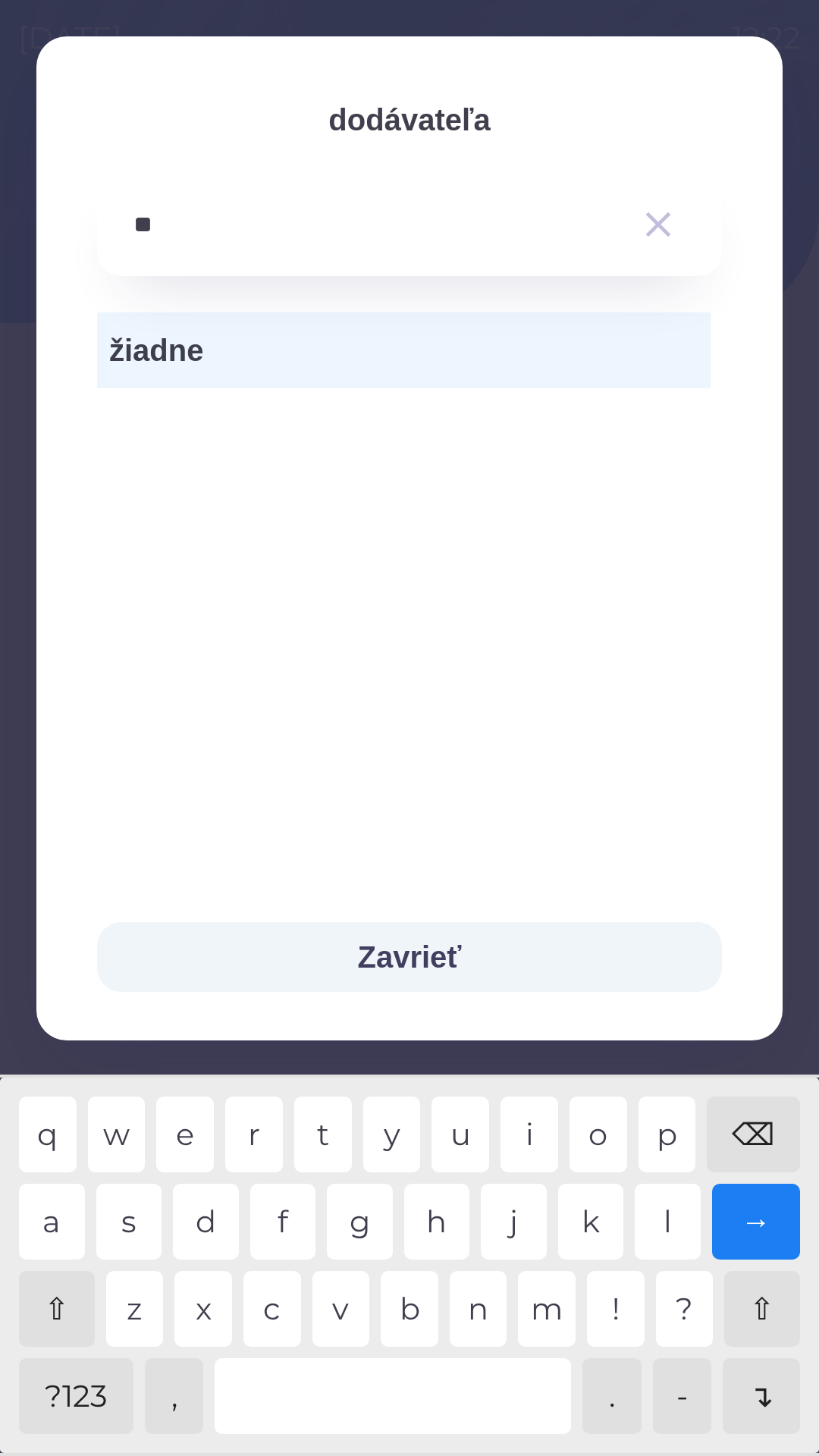
click at [56, 1217] on div "a" at bounding box center [52, 1221] width 66 height 76
click at [660, 1234] on div "l" at bounding box center [668, 1221] width 66 height 76
click at [190, 1137] on div "e" at bounding box center [185, 1134] width 57 height 76
click at [216, 1318] on div "x" at bounding box center [203, 1308] width 57 height 76
click at [679, 1143] on div "p" at bounding box center [668, 1134] width 57 height 76
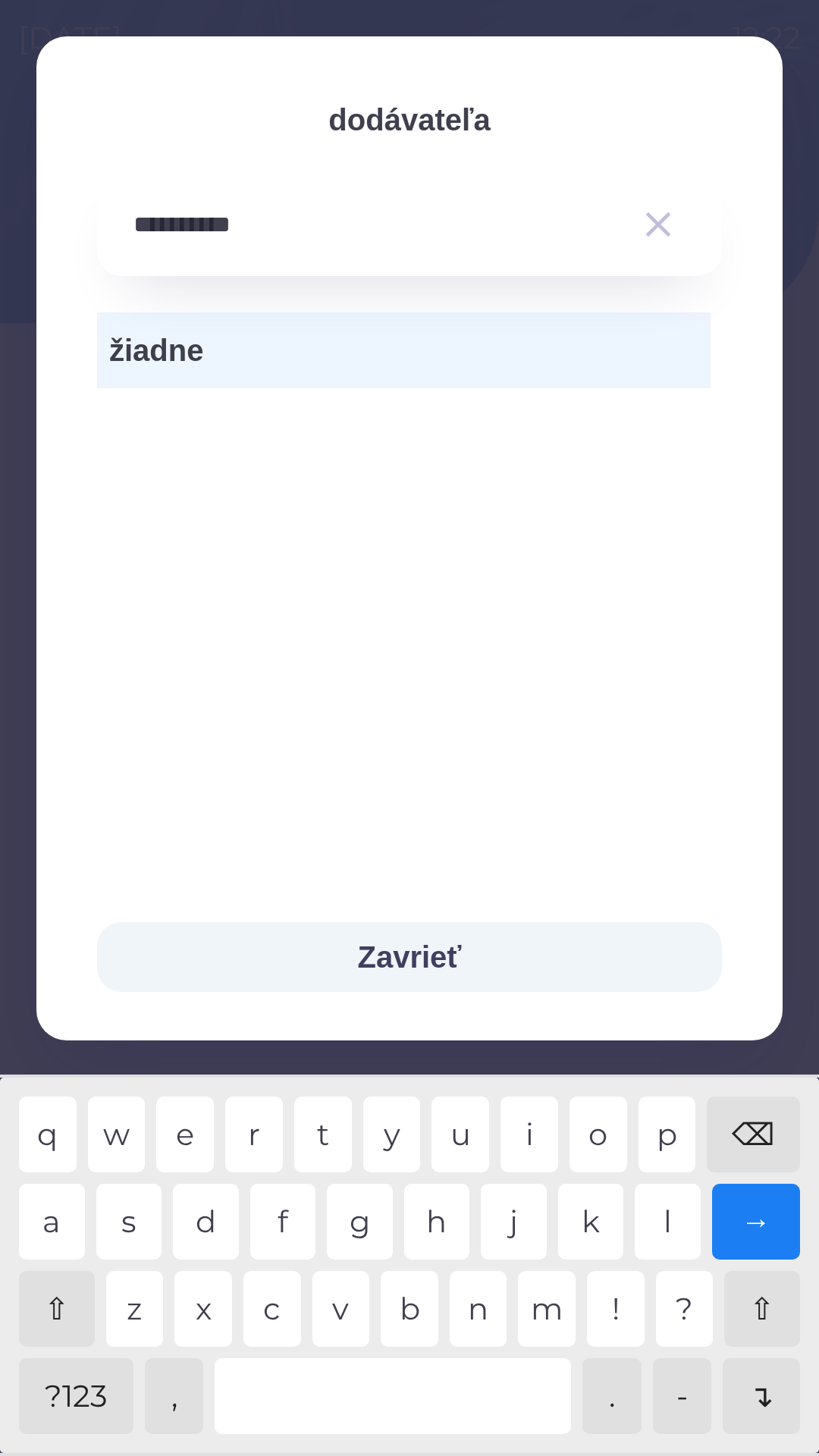
type input "**********"
click at [140, 1233] on div "s" at bounding box center [129, 1221] width 66 height 76
click at [606, 353] on span "žiadne" at bounding box center [403, 351] width 589 height 46
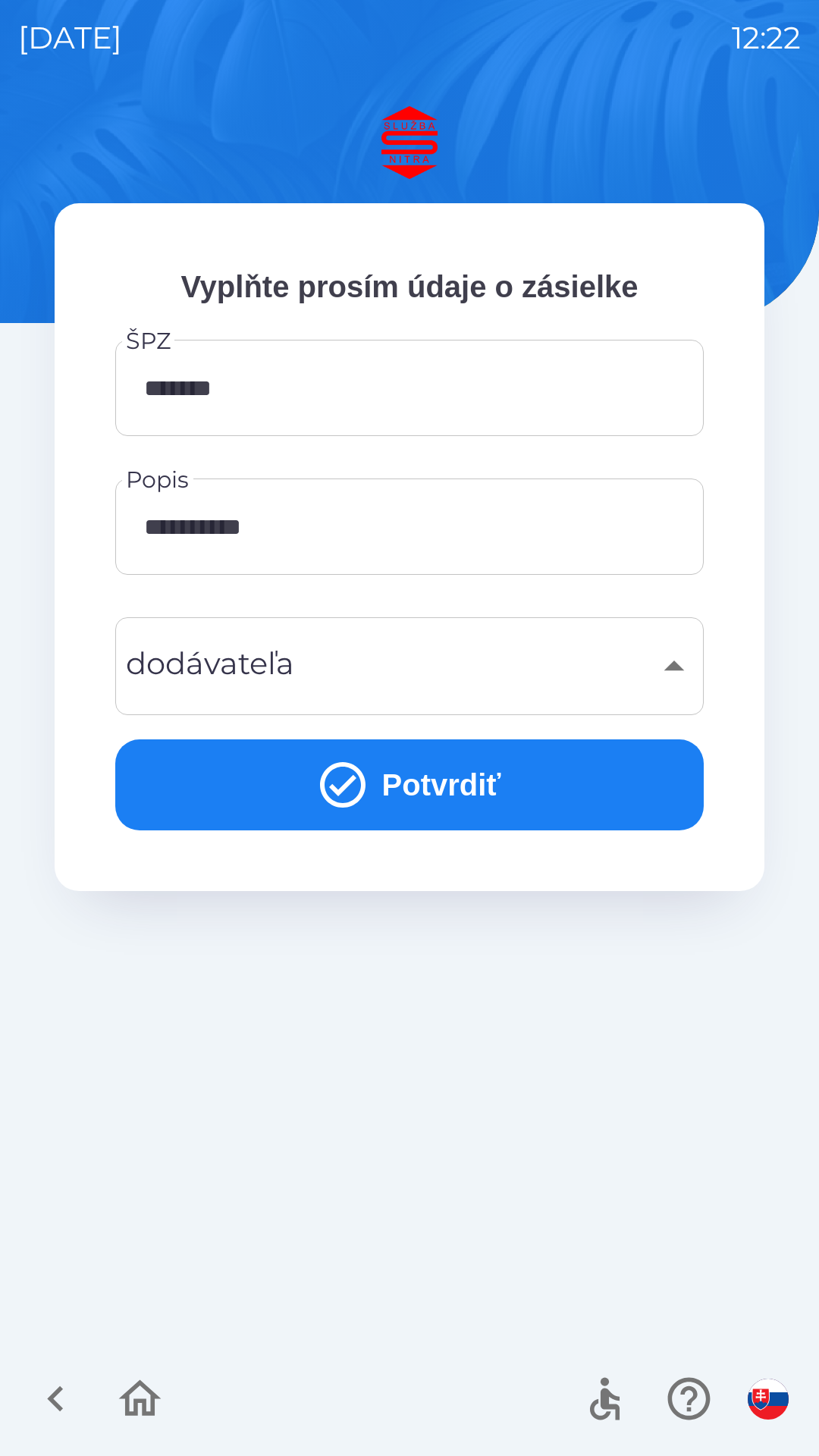
click at [529, 793] on button "Potvrdiť" at bounding box center [409, 785] width 588 height 91
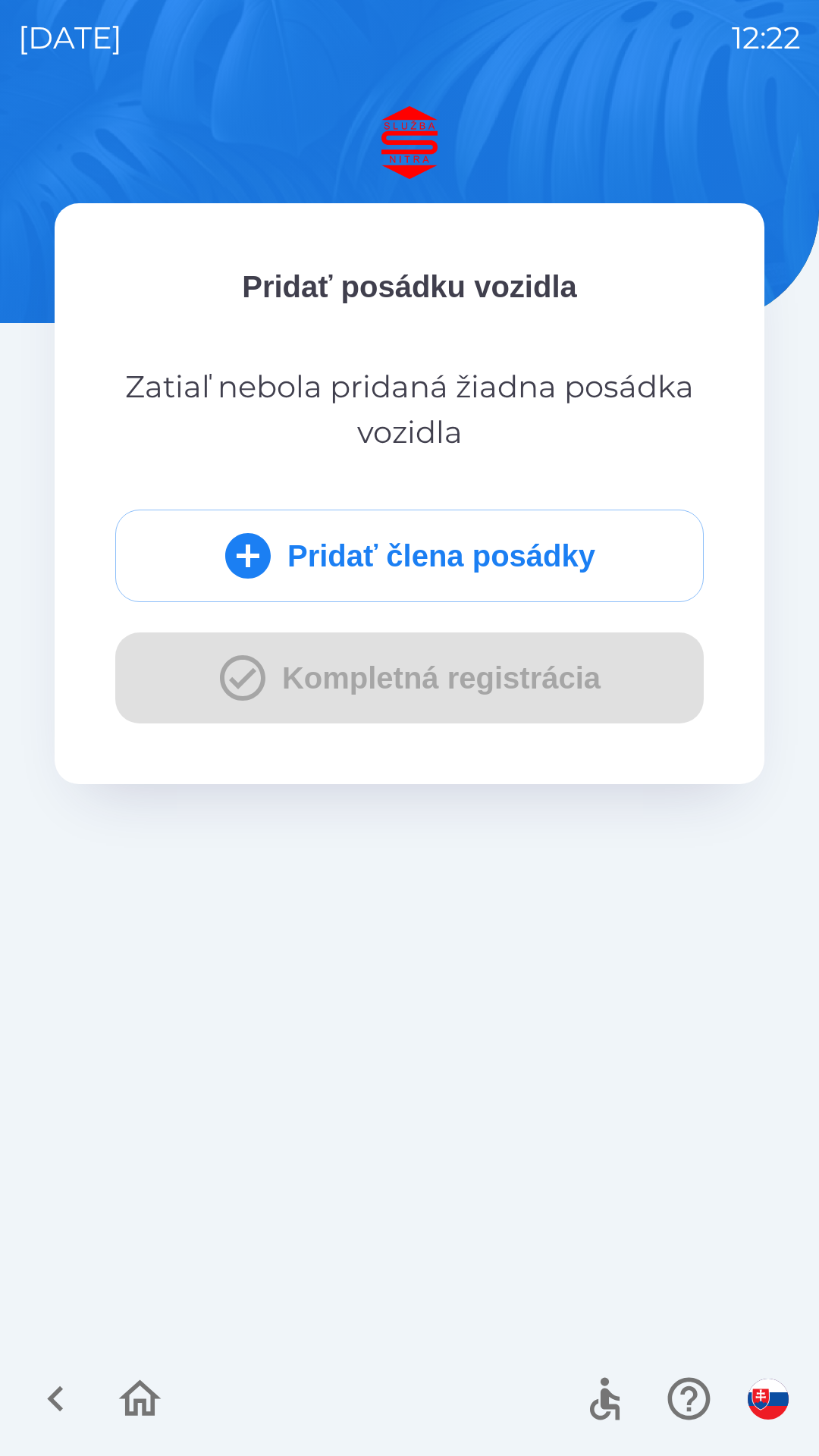
click at [517, 557] on button "Pridať člena posádky" at bounding box center [409, 556] width 588 height 93
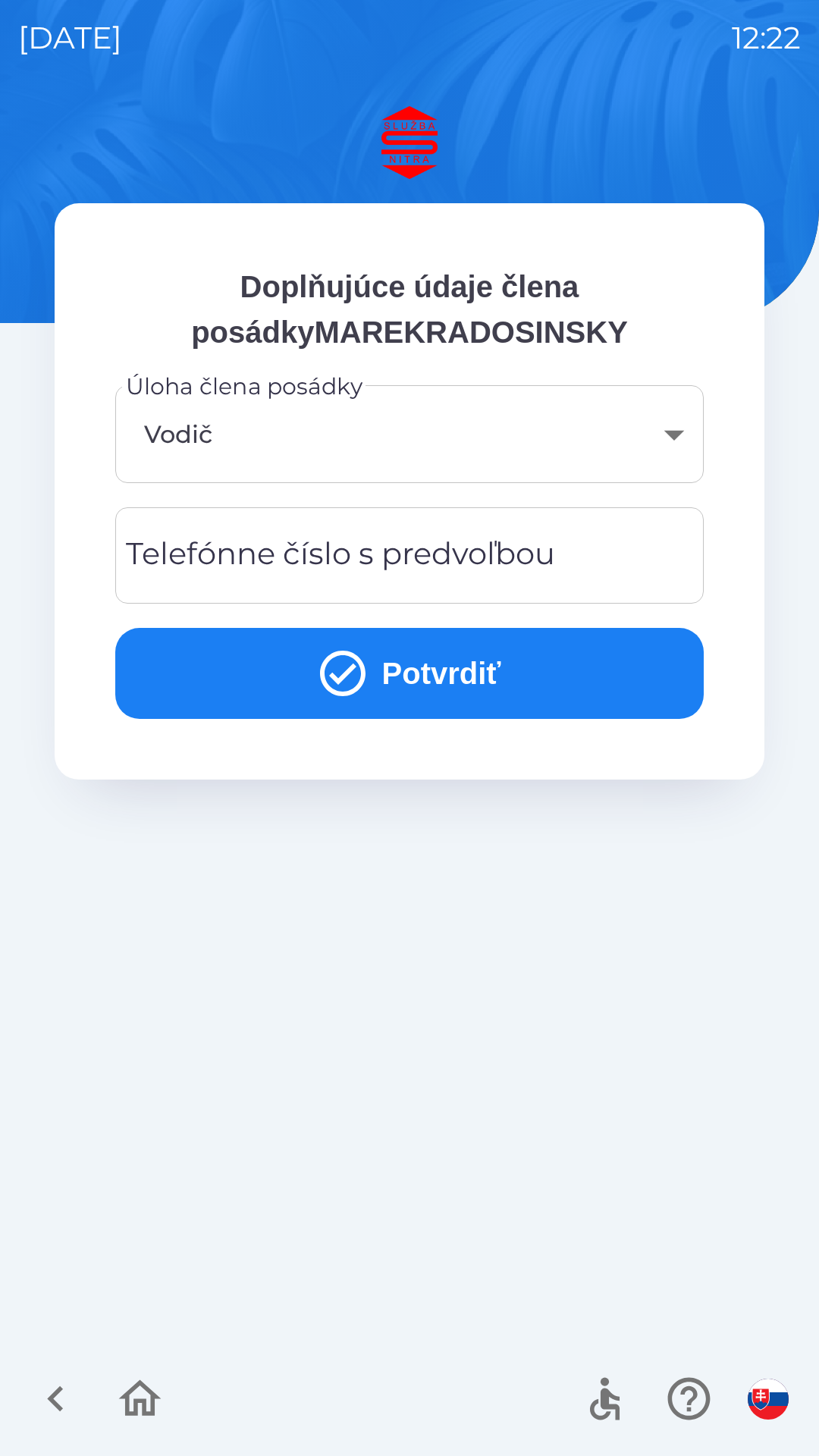
click at [672, 439] on body "[DATE] 12:22 Doplňujúce údaje člena posádkyMAREKRADOSINSKY Úloha člena posádky …" at bounding box center [409, 728] width 819 height 1456
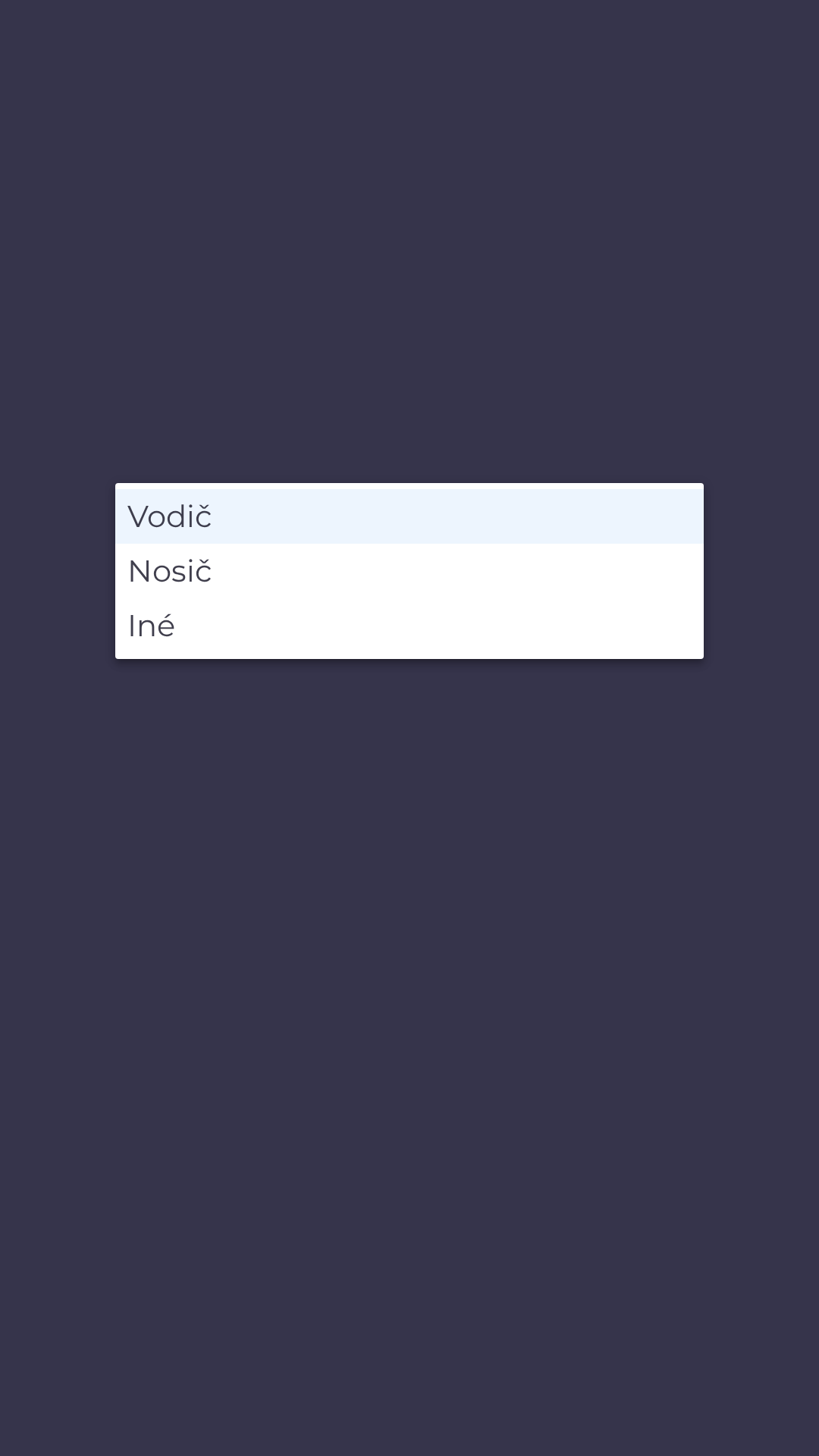
click at [504, 525] on li "Vodič" at bounding box center [409, 516] width 588 height 55
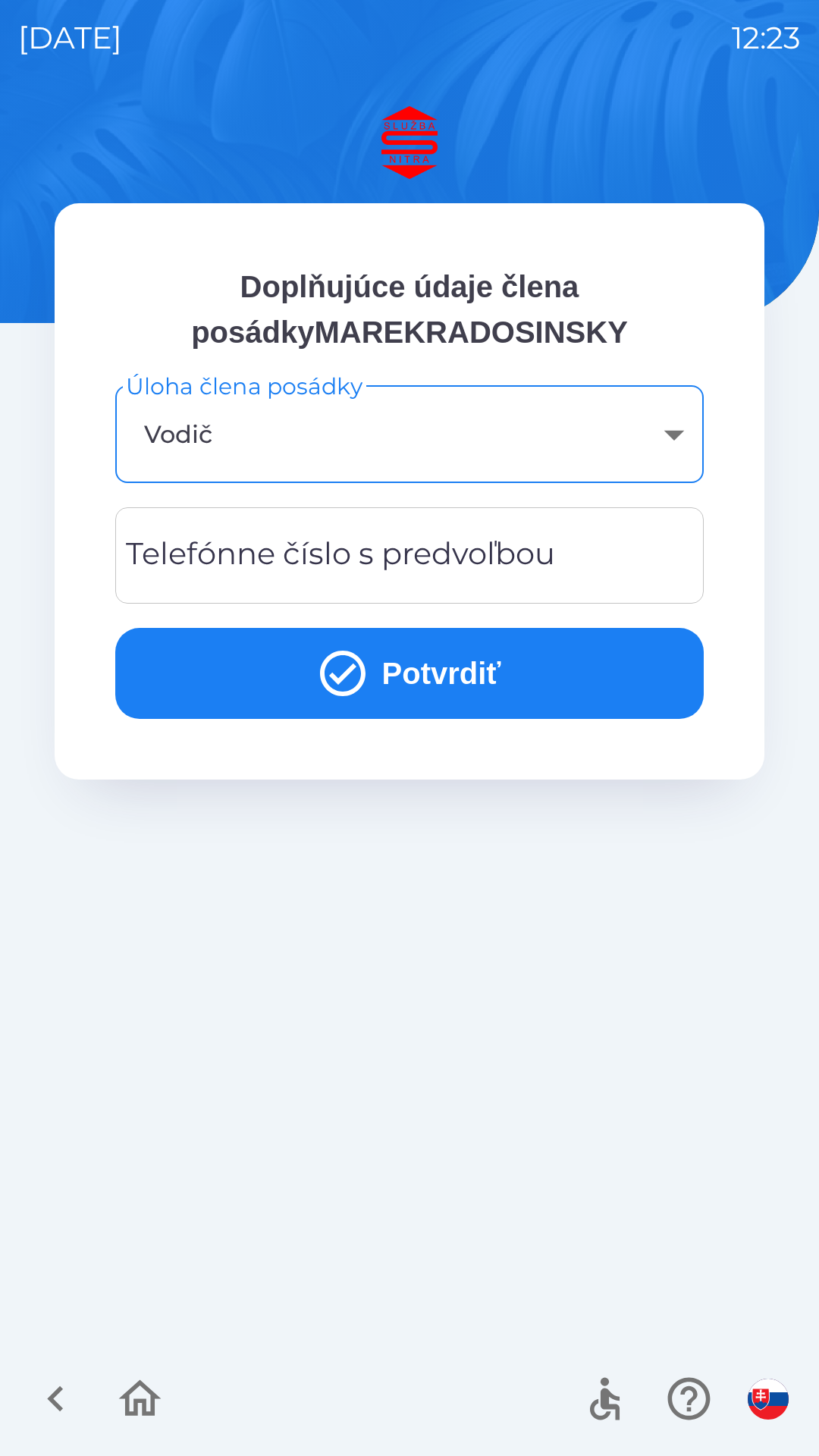
click at [449, 570] on div "Telefónne číslo s predvoľbou Telefónne číslo s predvoľbou" at bounding box center [409, 556] width 588 height 97
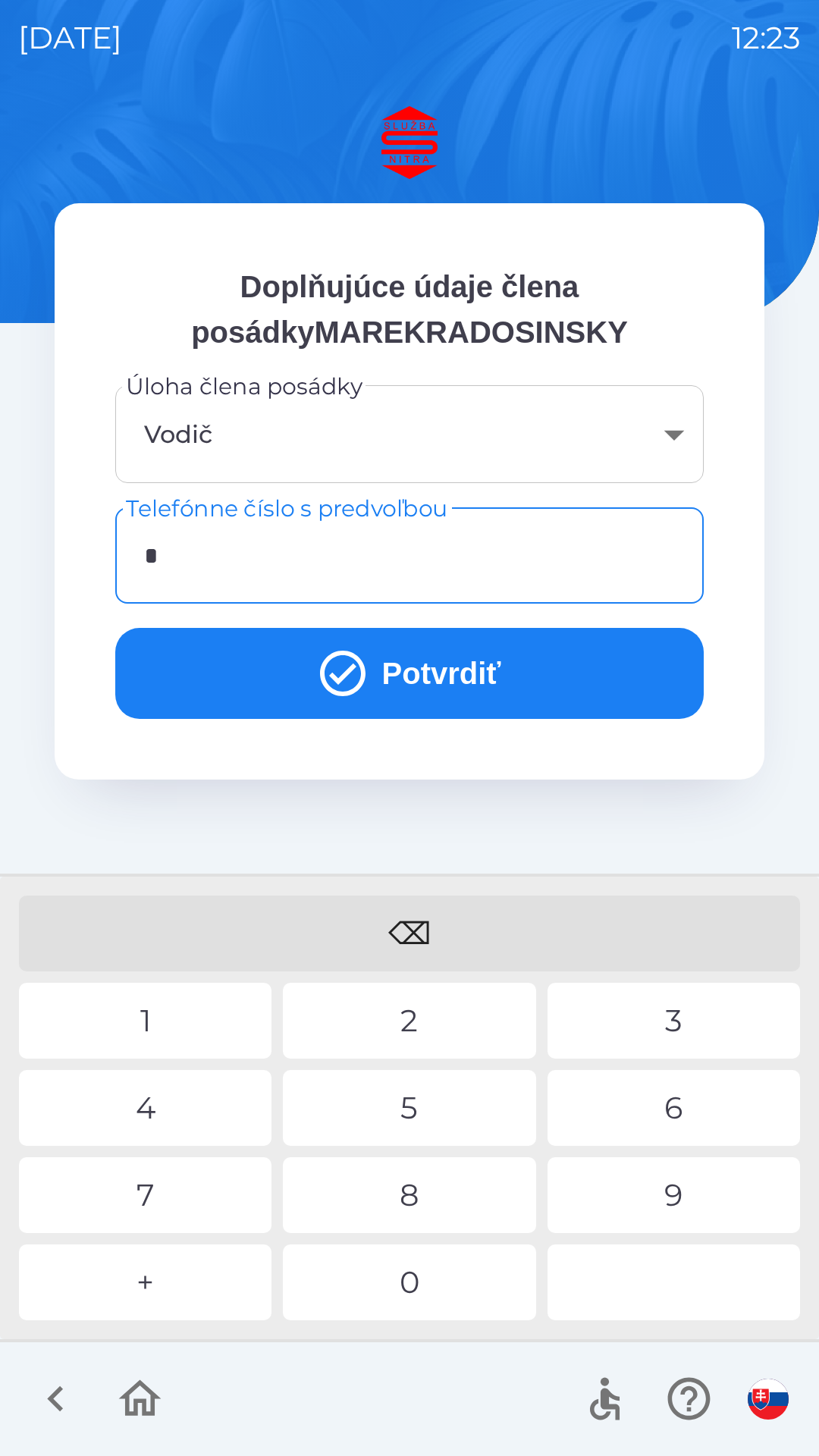
click at [384, 1297] on div "0" at bounding box center [409, 1282] width 253 height 76
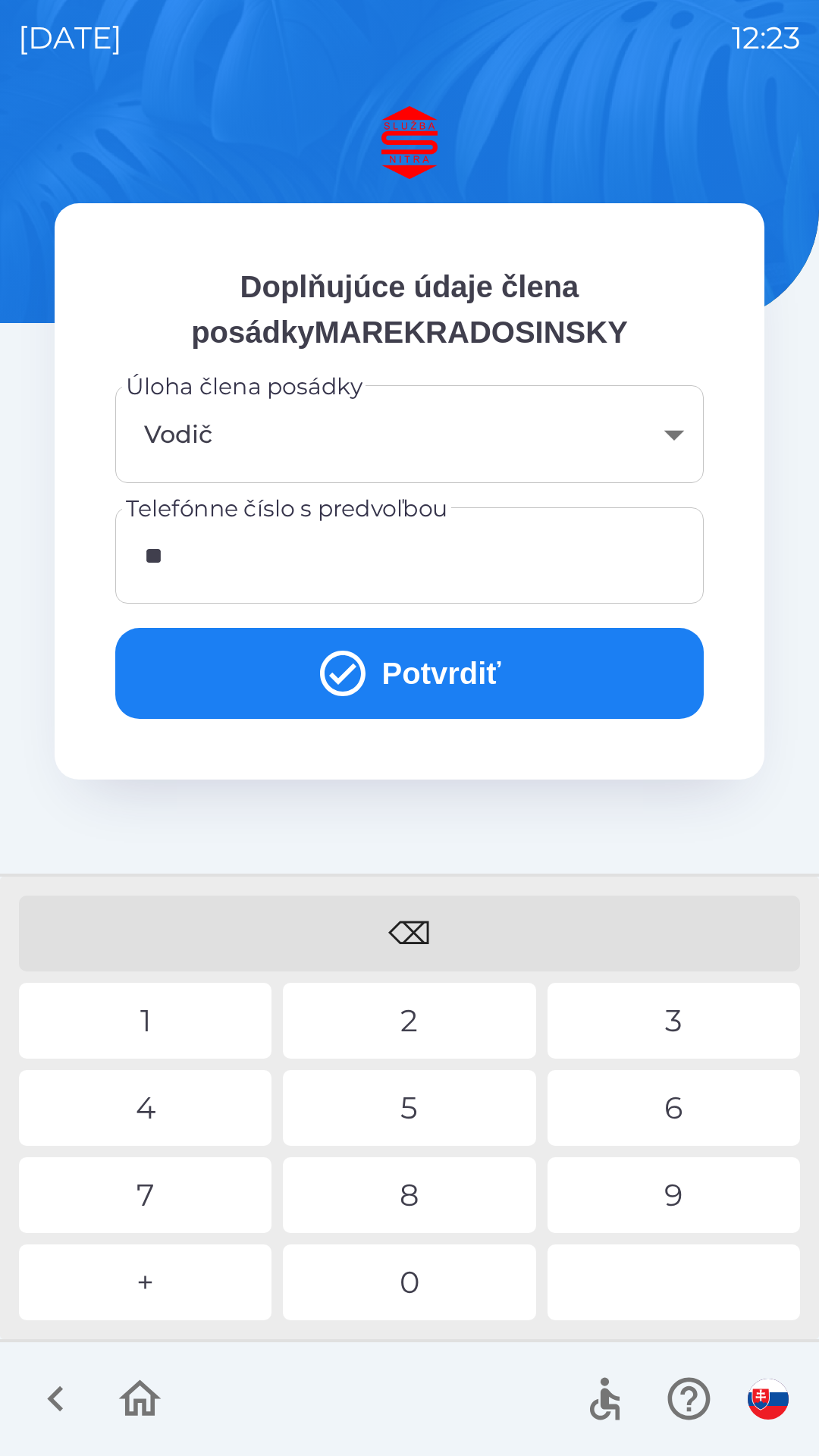
click at [653, 1195] on div "9" at bounding box center [674, 1194] width 253 height 76
click at [144, 1100] on div "4" at bounding box center [146, 1107] width 253 height 76
click at [398, 1195] on div "8" at bounding box center [409, 1194] width 253 height 76
click at [392, 1018] on div "2" at bounding box center [409, 1020] width 253 height 76
click at [672, 1190] on div "9" at bounding box center [674, 1194] width 253 height 76
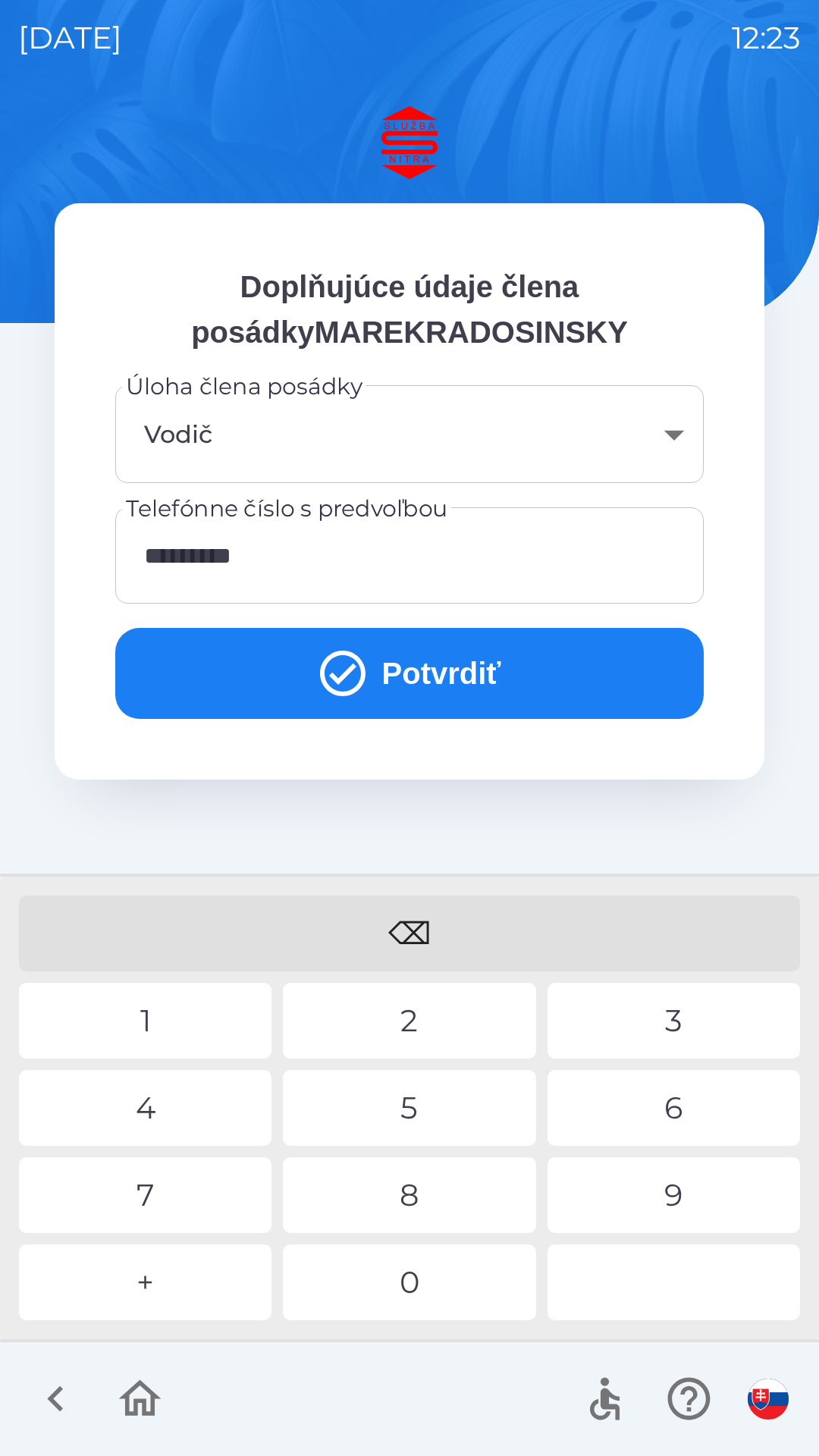
click at [412, 1008] on div "2" at bounding box center [409, 1020] width 253 height 76
click at [348, 673] on icon "submit" at bounding box center [342, 673] width 55 height 55
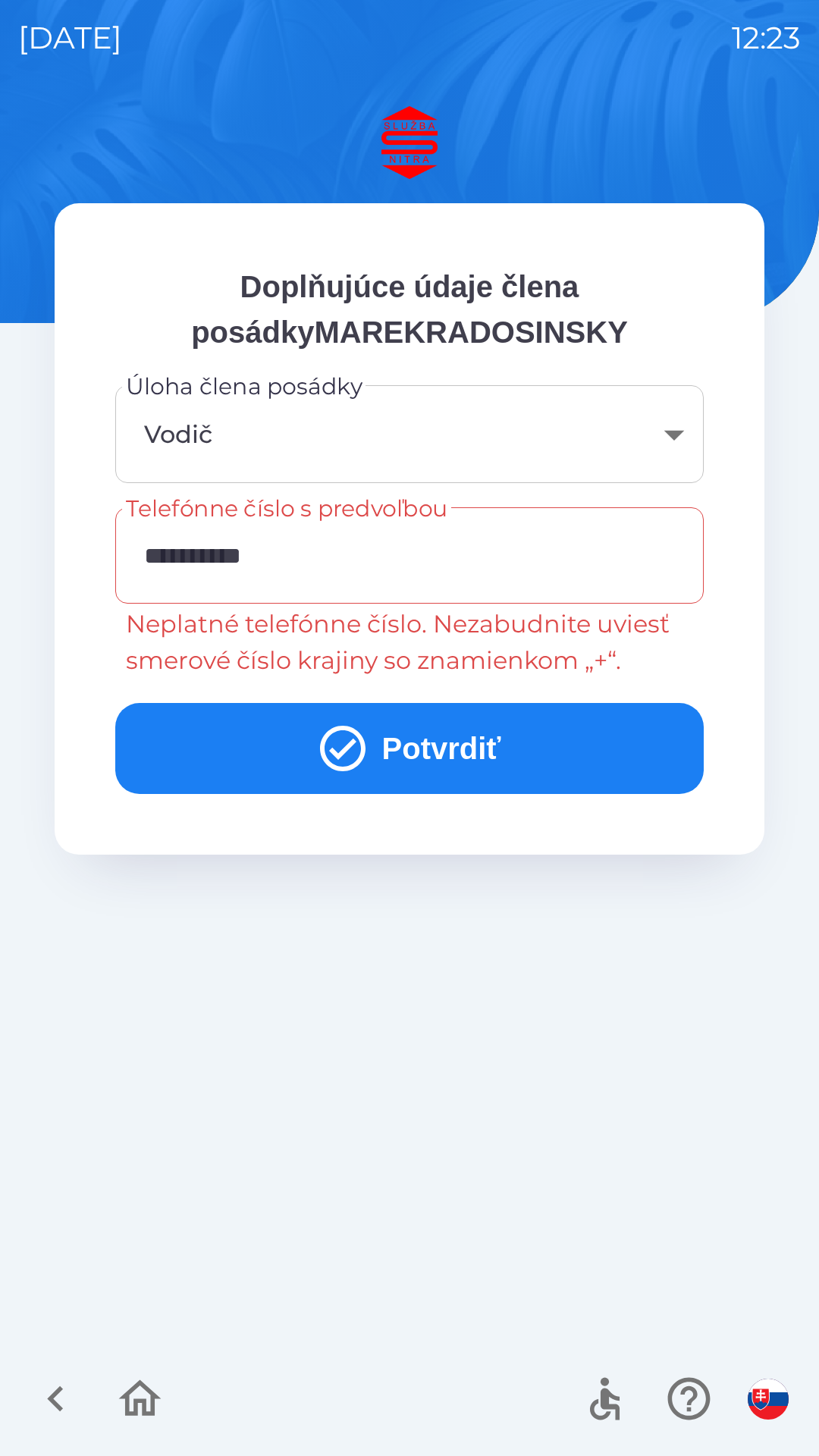
click at [345, 573] on input "**********" at bounding box center [409, 556] width 552 height 60
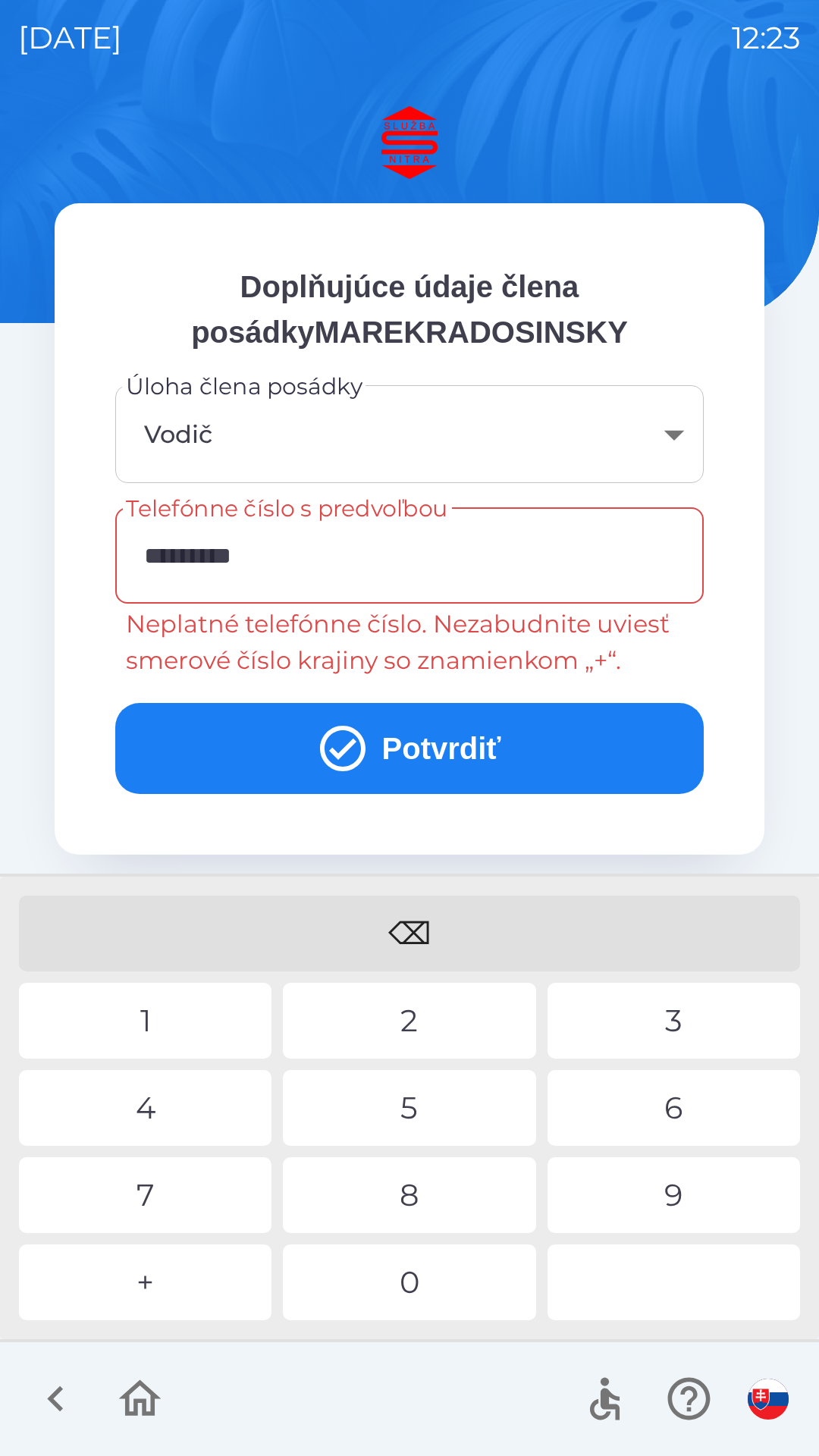
click at [418, 931] on div "⌫" at bounding box center [410, 933] width 782 height 76
click at [413, 921] on div "⌫" at bounding box center [410, 933] width 782 height 76
click at [416, 920] on div "⌫" at bounding box center [410, 933] width 782 height 76
type input "*"
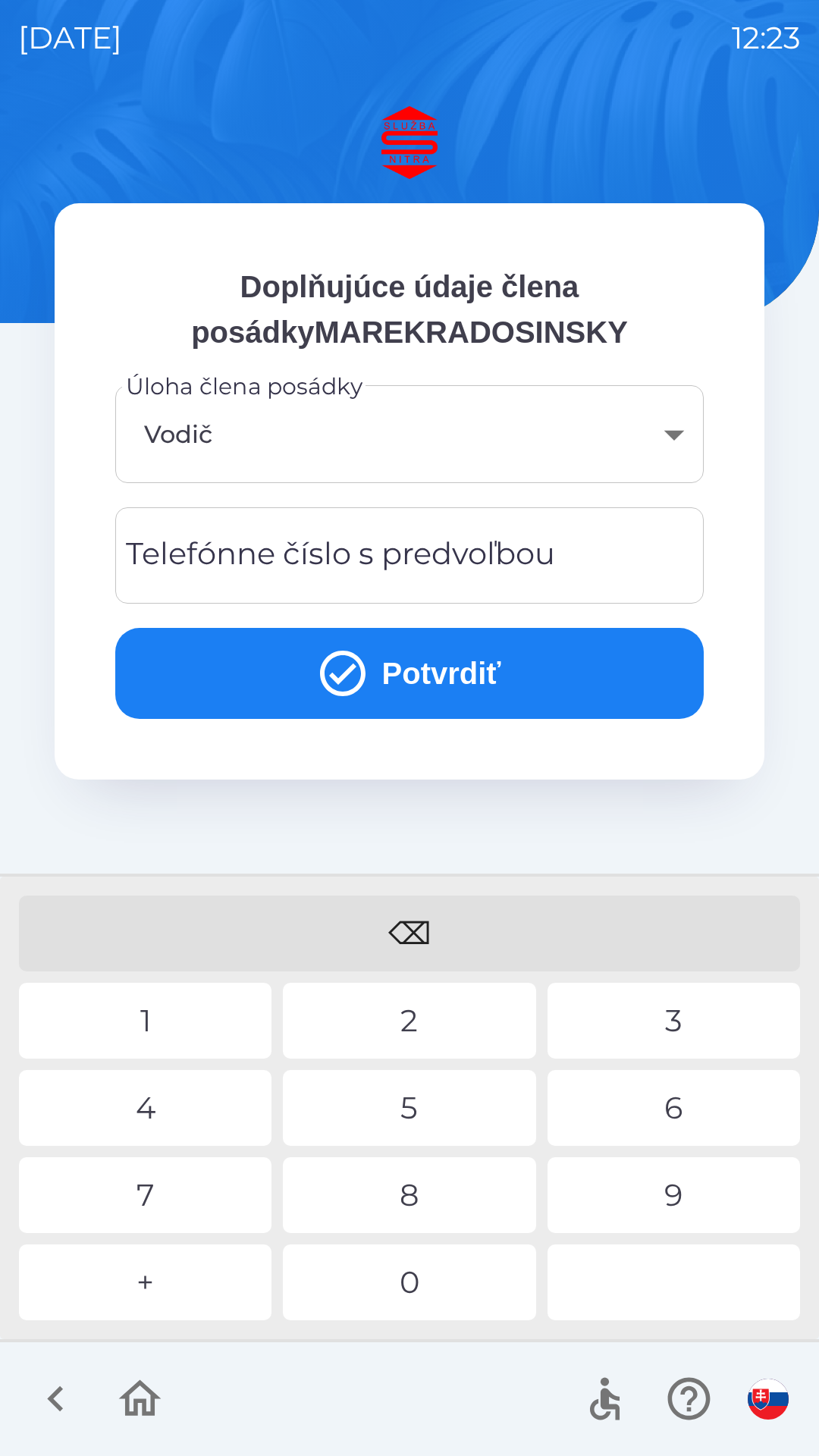
click at [418, 920] on div "⌫" at bounding box center [410, 933] width 782 height 76
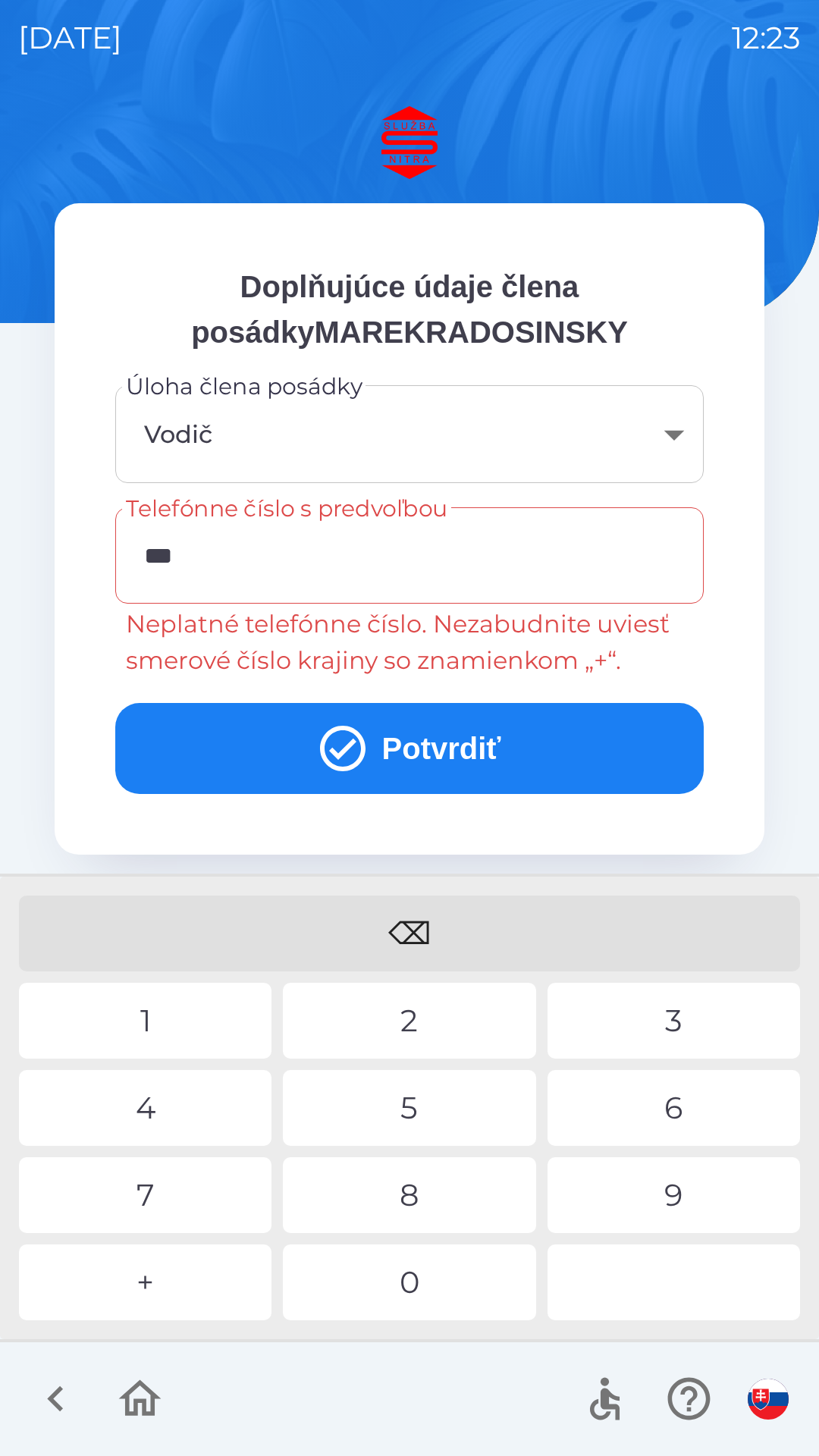
click at [400, 1006] on div "2" at bounding box center [409, 1020] width 253 height 76
click at [174, 1005] on div "1" at bounding box center [146, 1020] width 253 height 76
click at [672, 1194] on div "9" at bounding box center [674, 1194] width 253 height 76
click at [139, 1110] on div "4" at bounding box center [146, 1107] width 253 height 76
click at [395, 1197] on div "8" at bounding box center [409, 1194] width 253 height 76
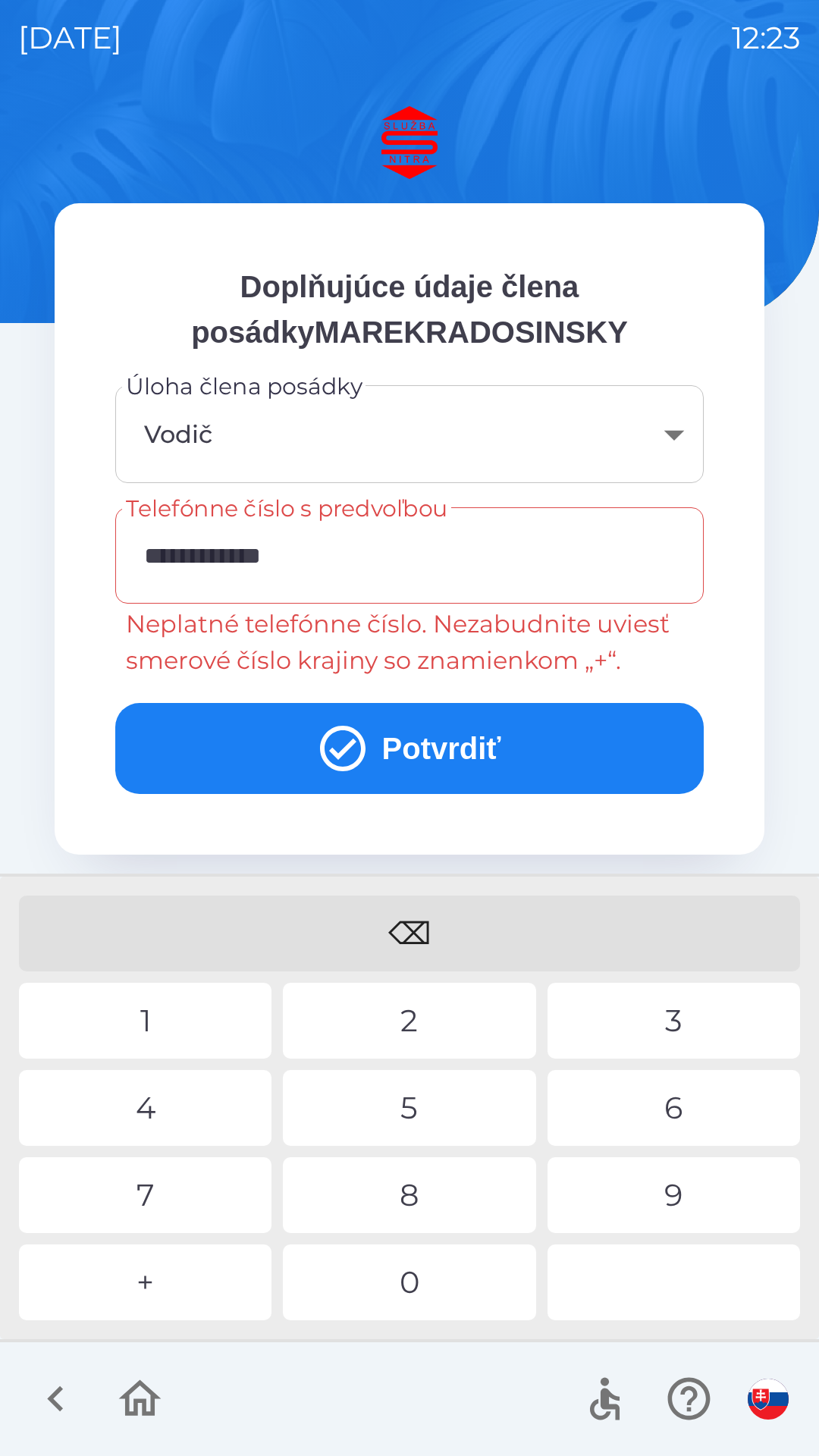
type input "**********"
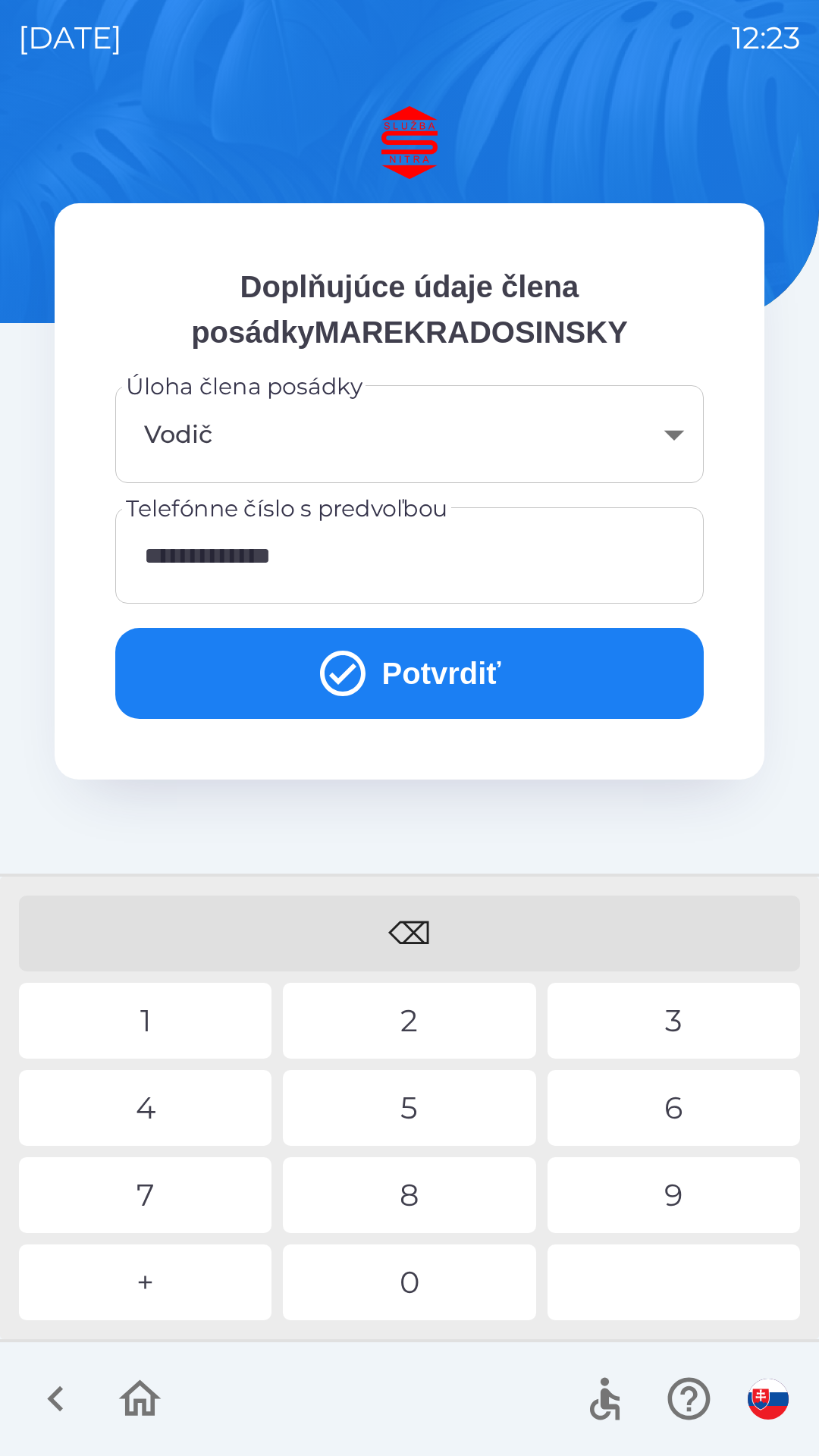
click at [320, 683] on icon "submit" at bounding box center [343, 673] width 46 height 46
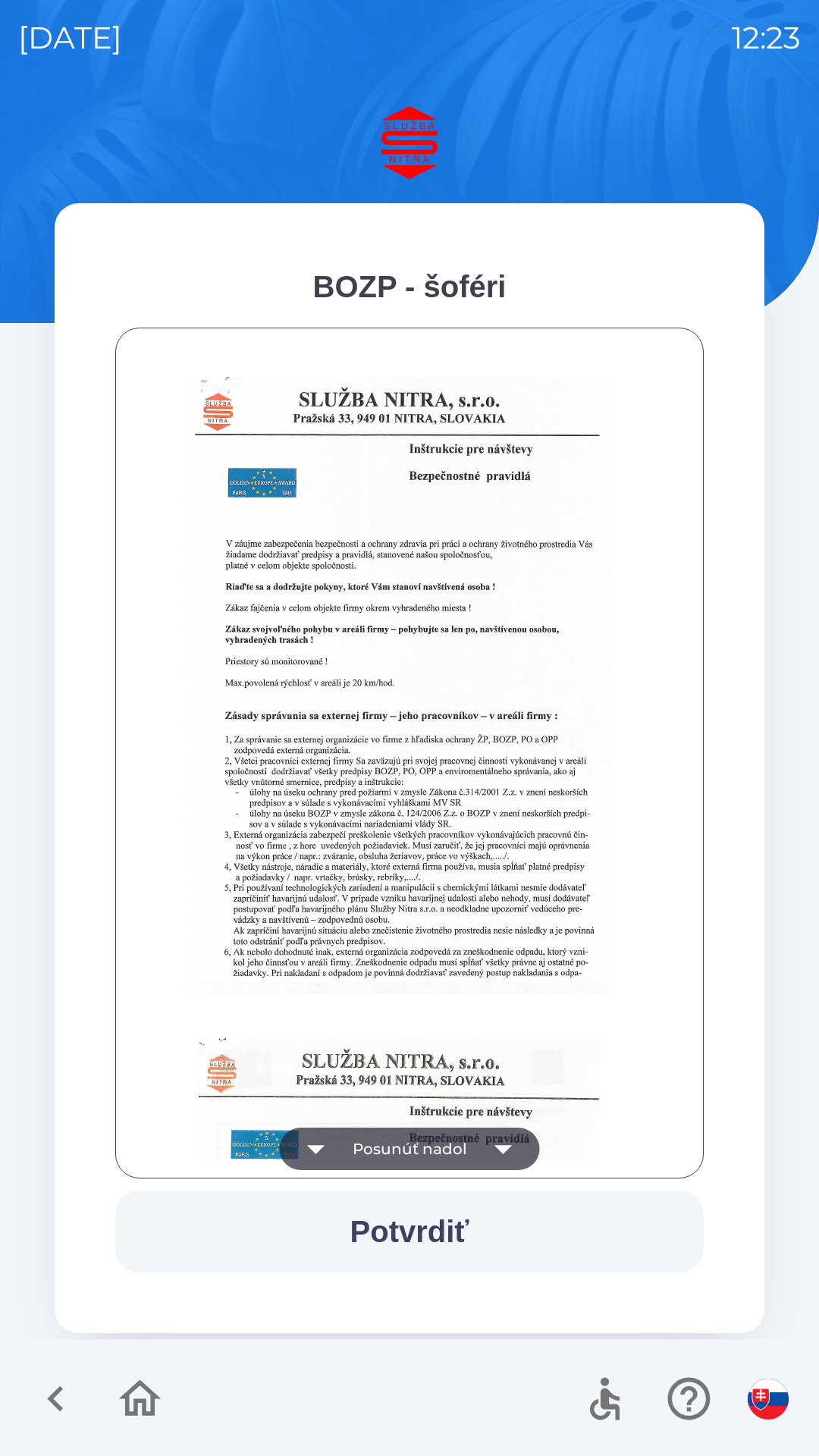
click at [286, 1018] on div at bounding box center [409, 753] width 551 height 813
click at [286, 880] on img at bounding box center [399, 686] width 423 height 618
click at [502, 1156] on icon "button" at bounding box center [504, 1149] width 42 height 42
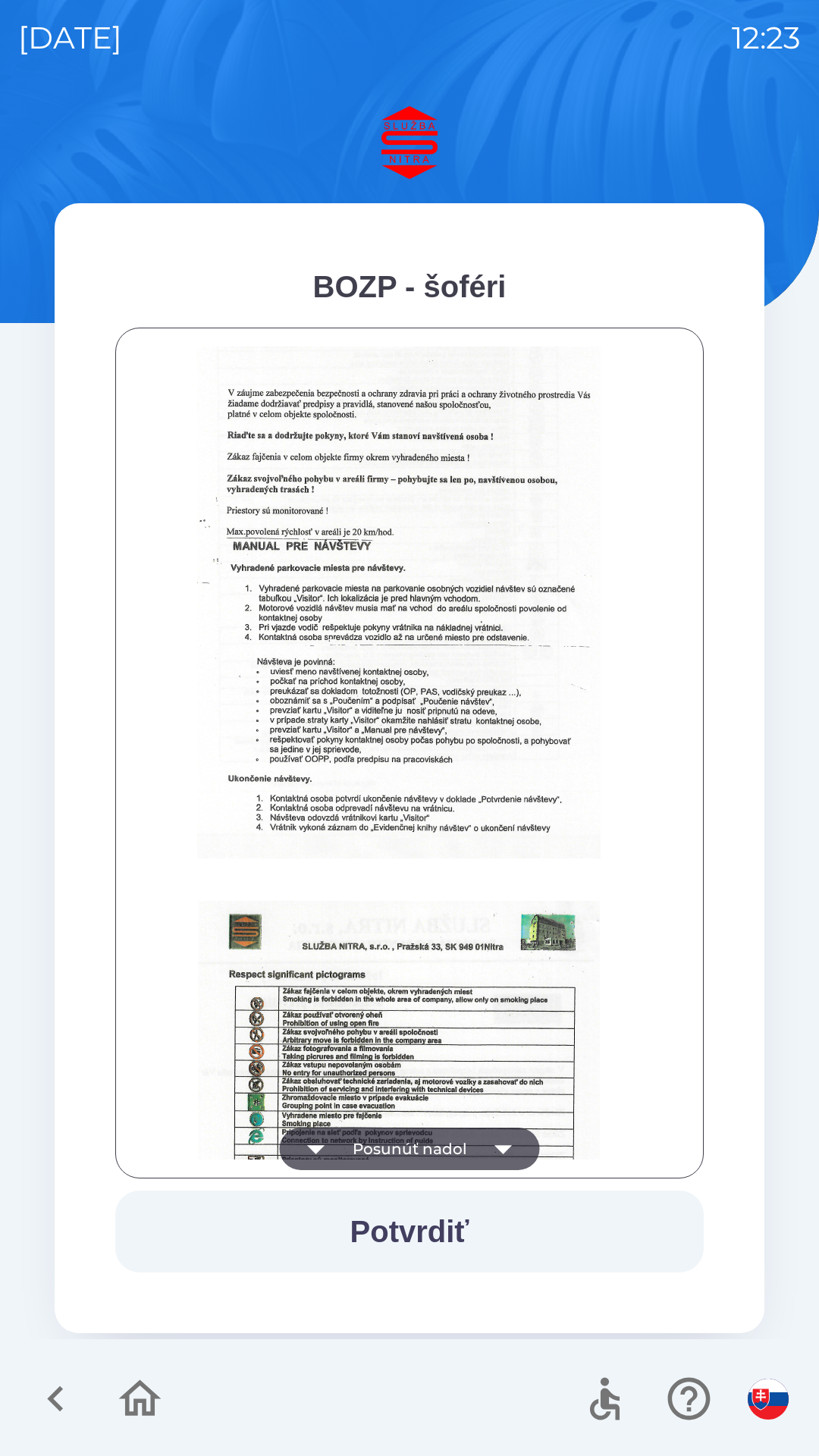
click at [497, 1157] on icon "button" at bounding box center [504, 1149] width 42 height 42
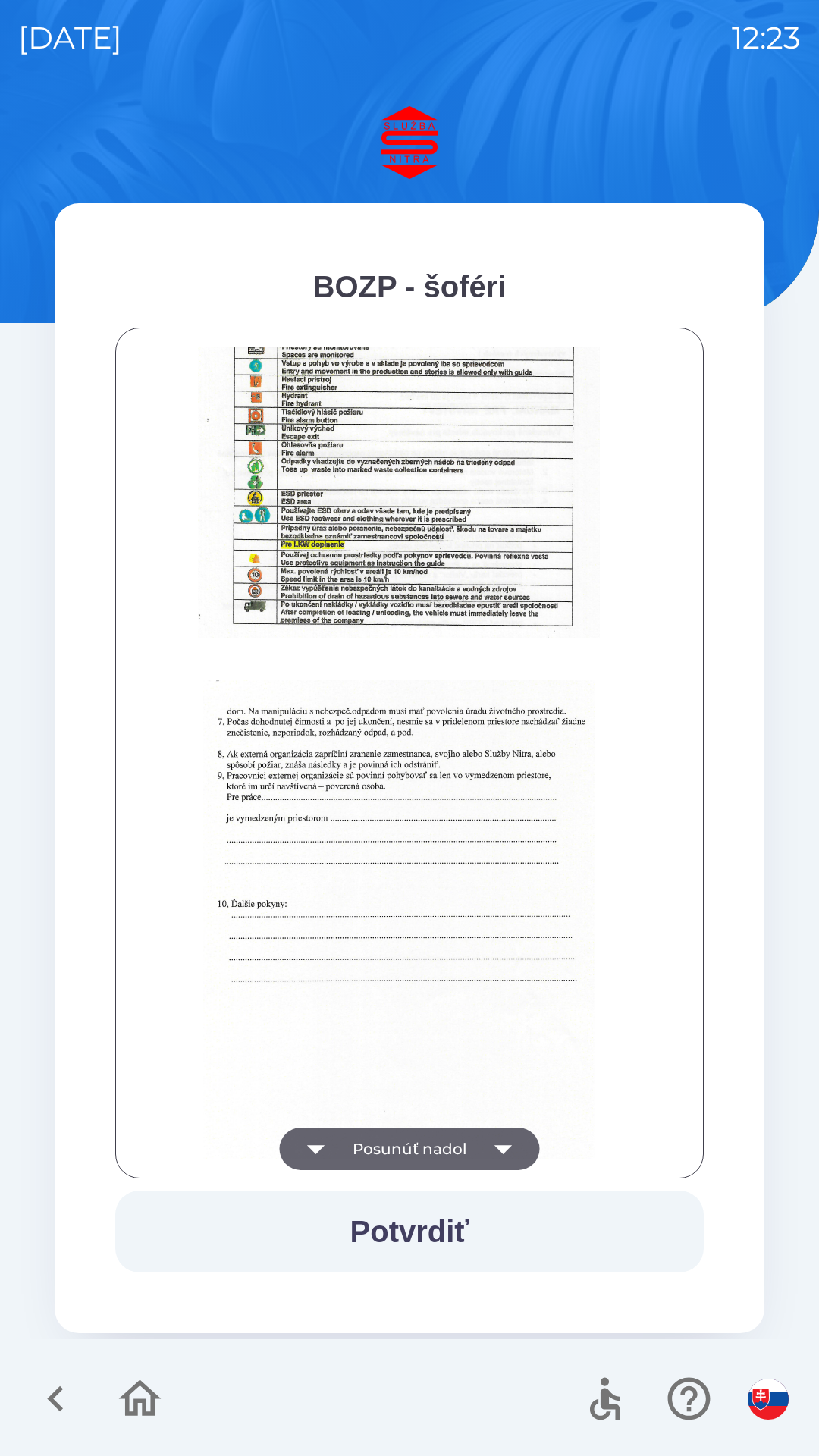
click at [498, 1149] on icon "button" at bounding box center [503, 1150] width 17 height 10
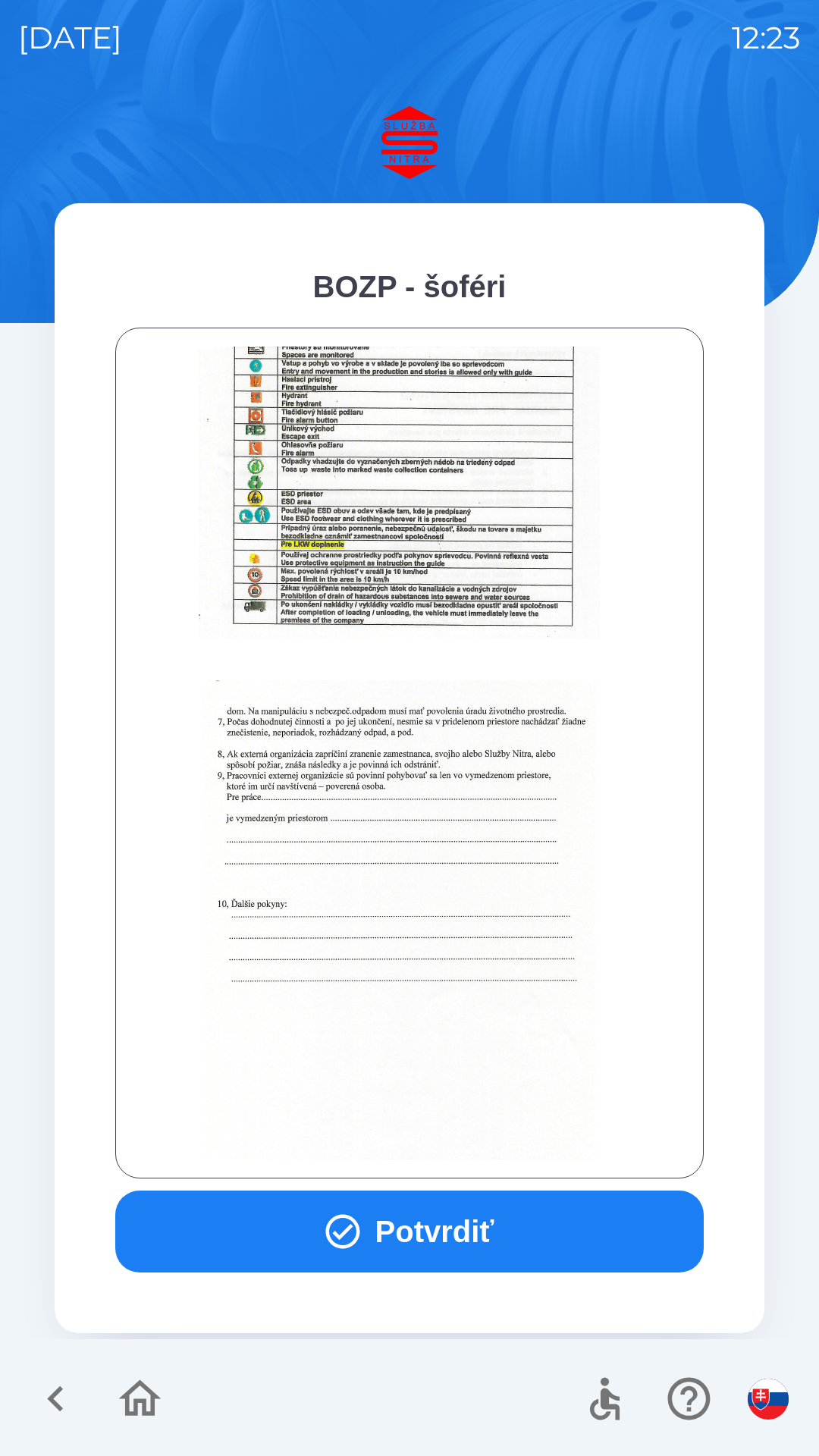
scroll to position [1700, 0]
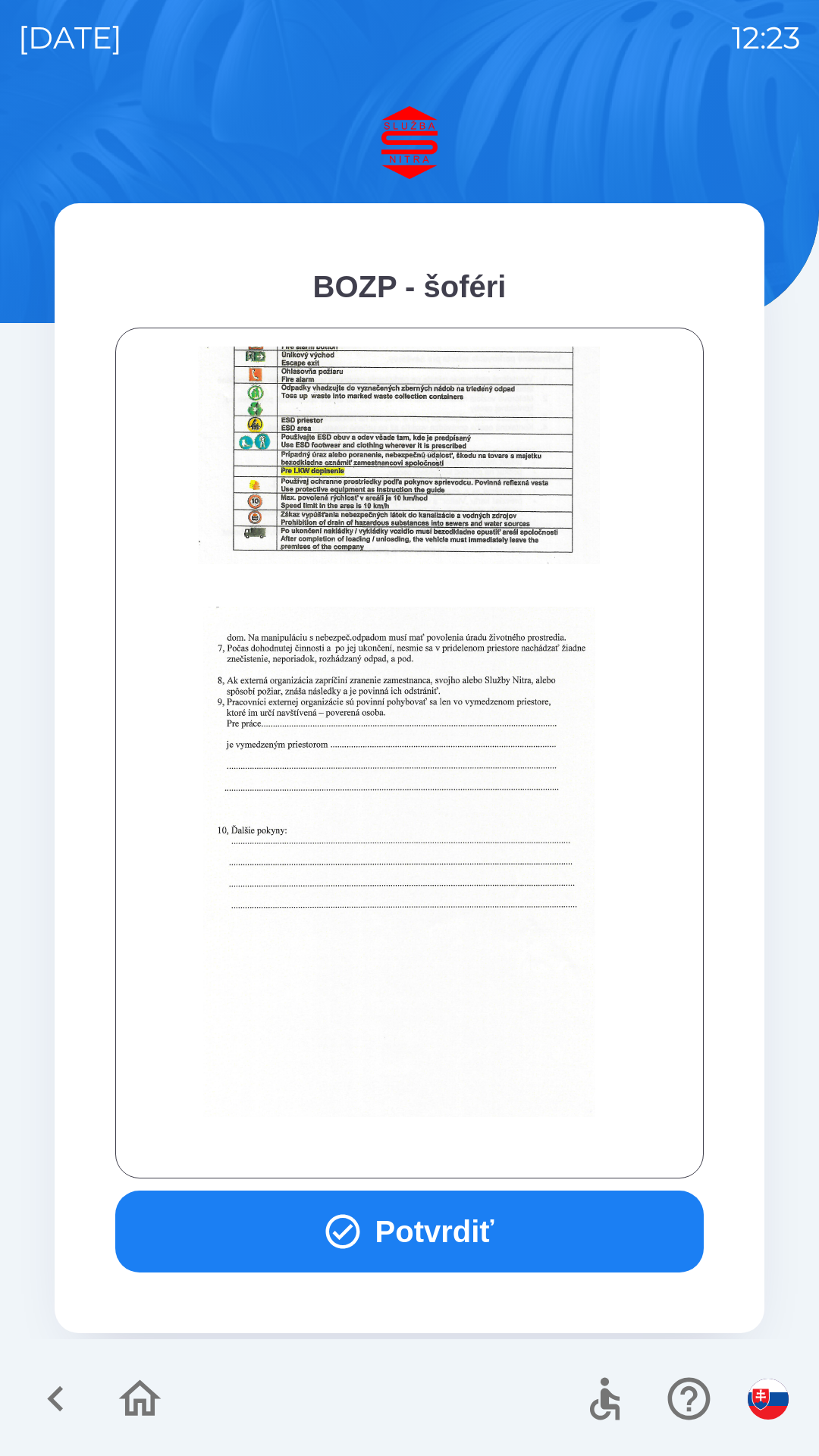
click at [437, 1223] on button "Potvrdiť" at bounding box center [409, 1232] width 588 height 82
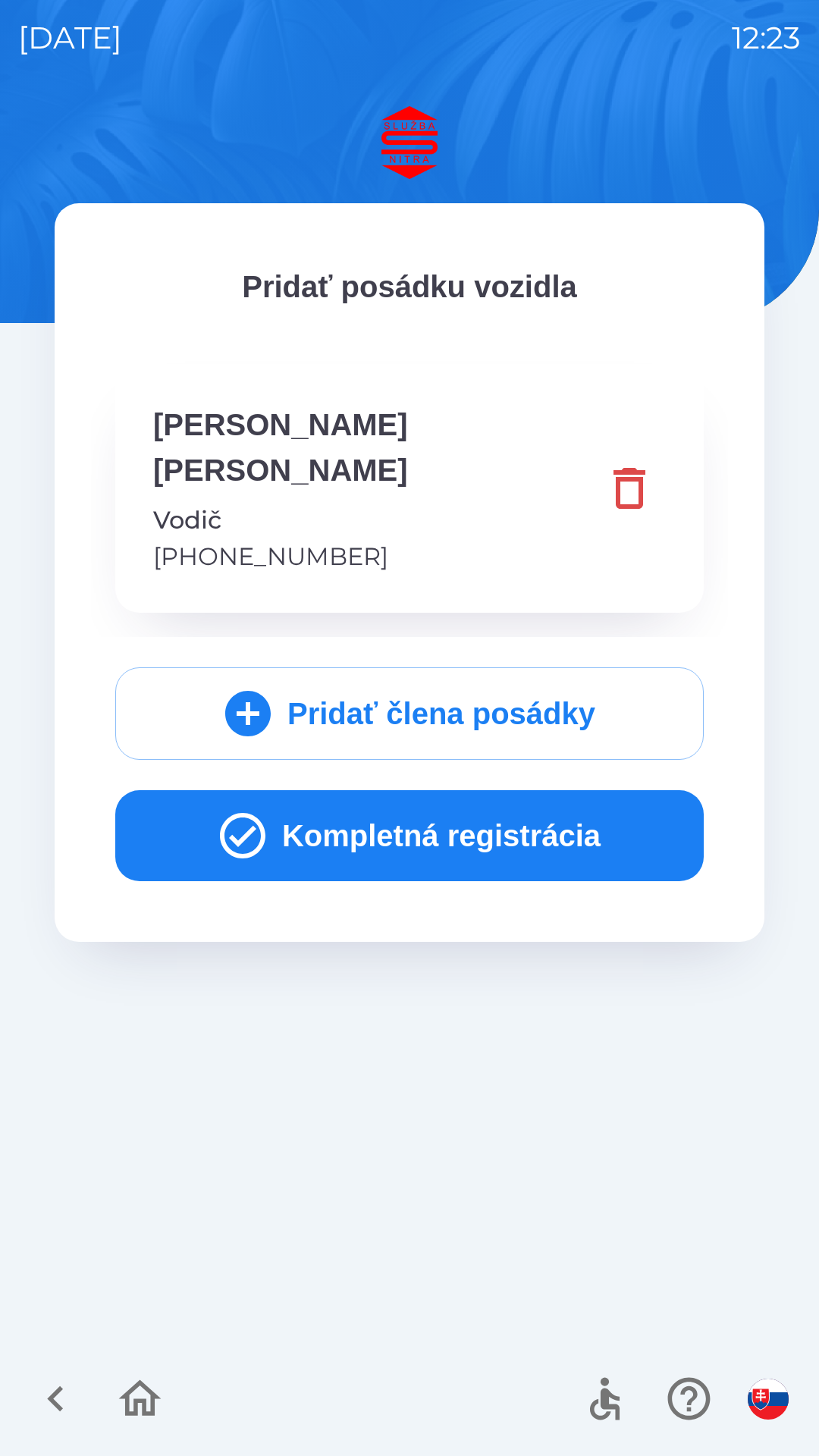
click at [330, 792] on button "Kompletná registrácia" at bounding box center [409, 835] width 588 height 91
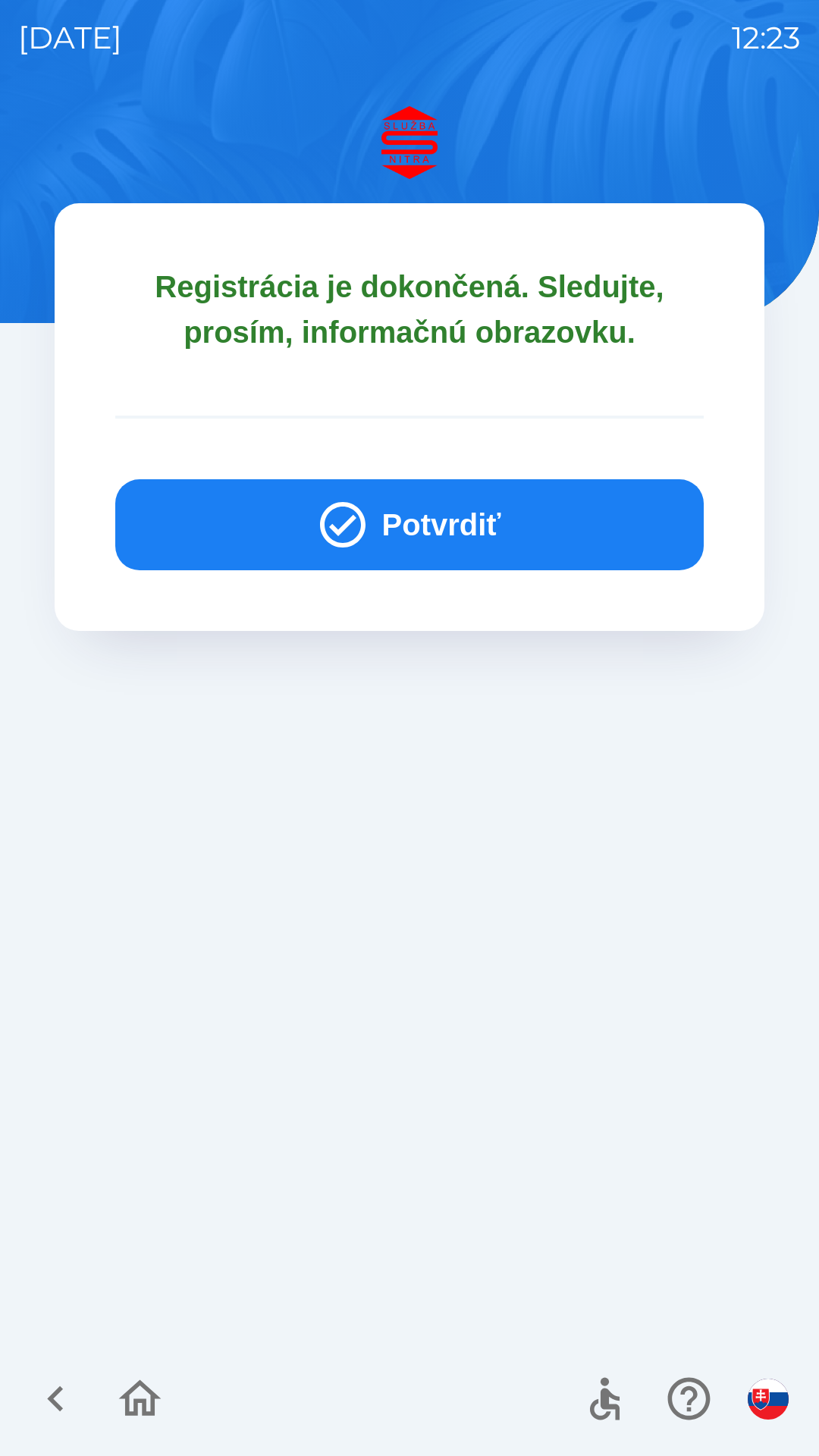
click at [257, 544] on button "Potvrdiť" at bounding box center [409, 524] width 588 height 91
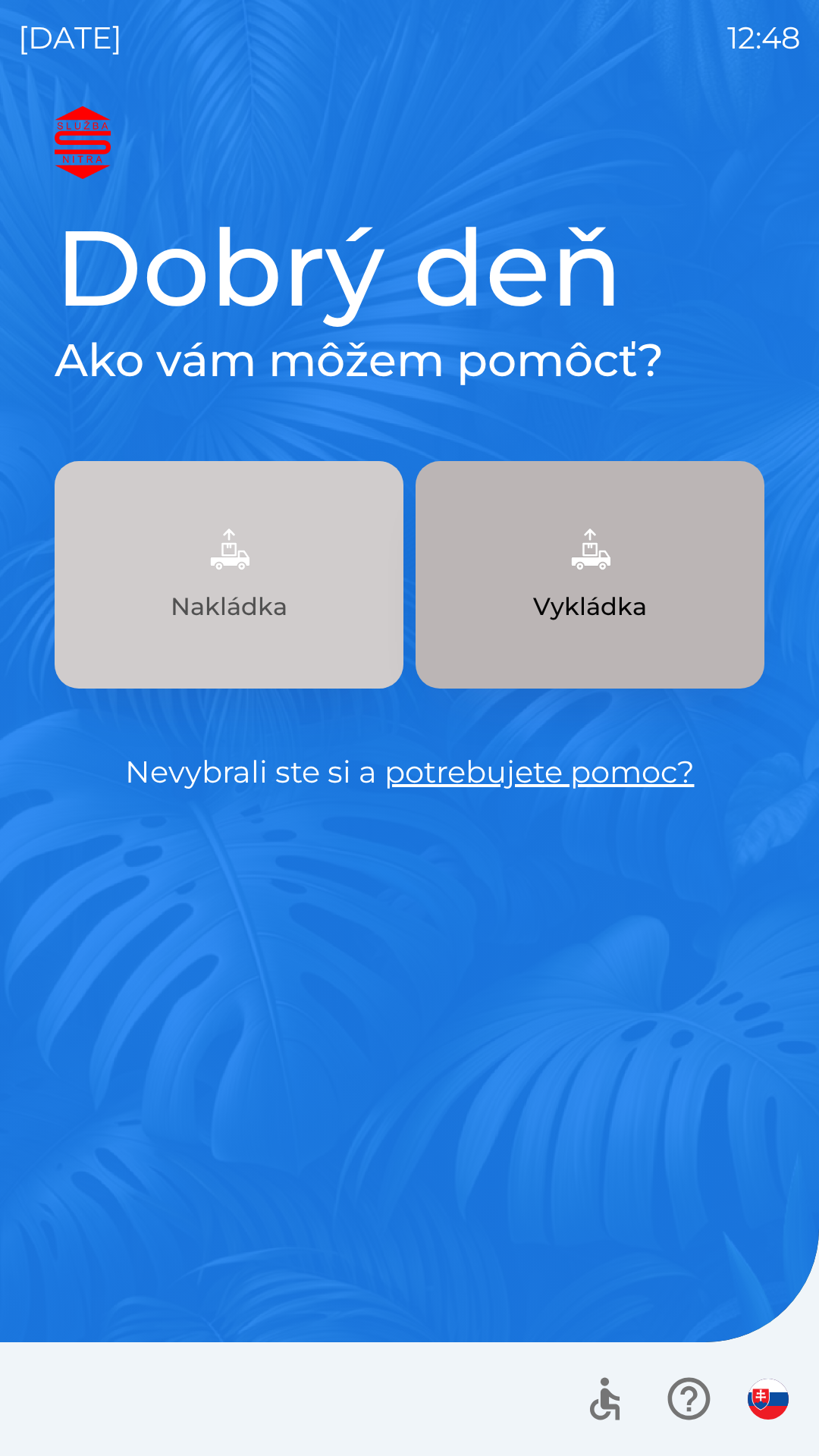
click at [257, 574] on img "button" at bounding box center [229, 549] width 67 height 67
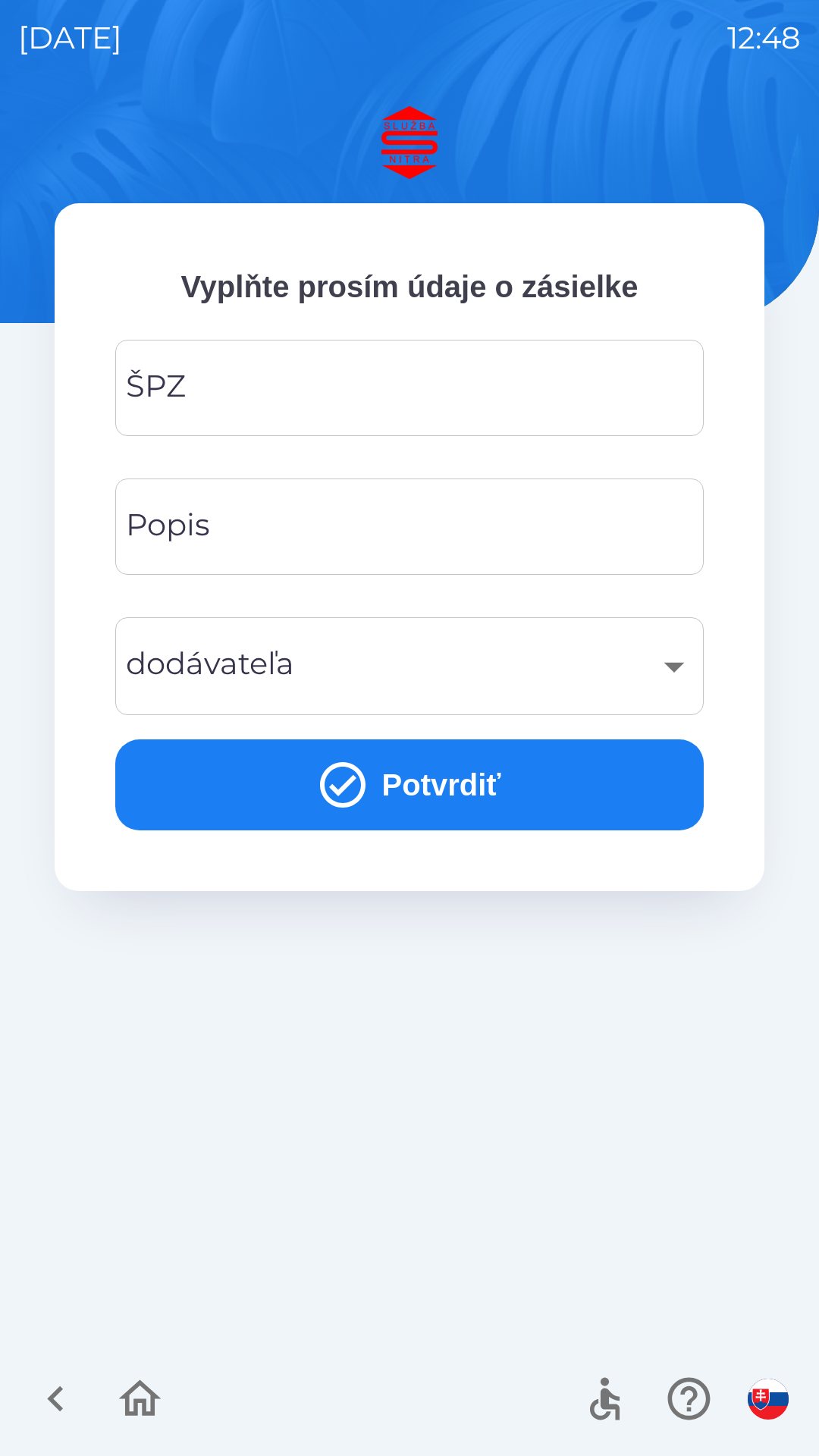
click at [402, 371] on input "ŠPZ" at bounding box center [409, 388] width 552 height 60
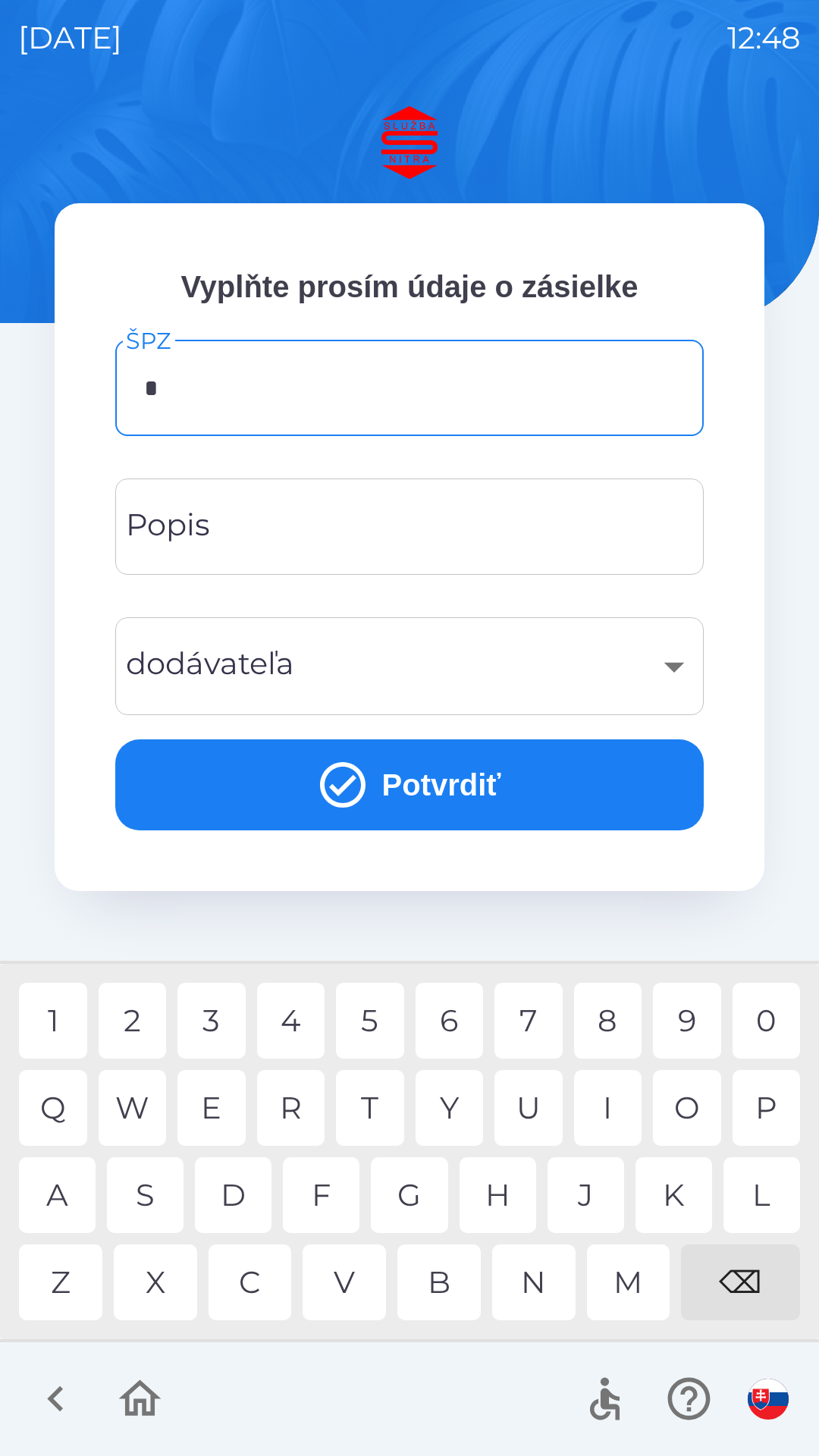
click at [384, 1015] on div "5" at bounding box center [370, 1020] width 68 height 76
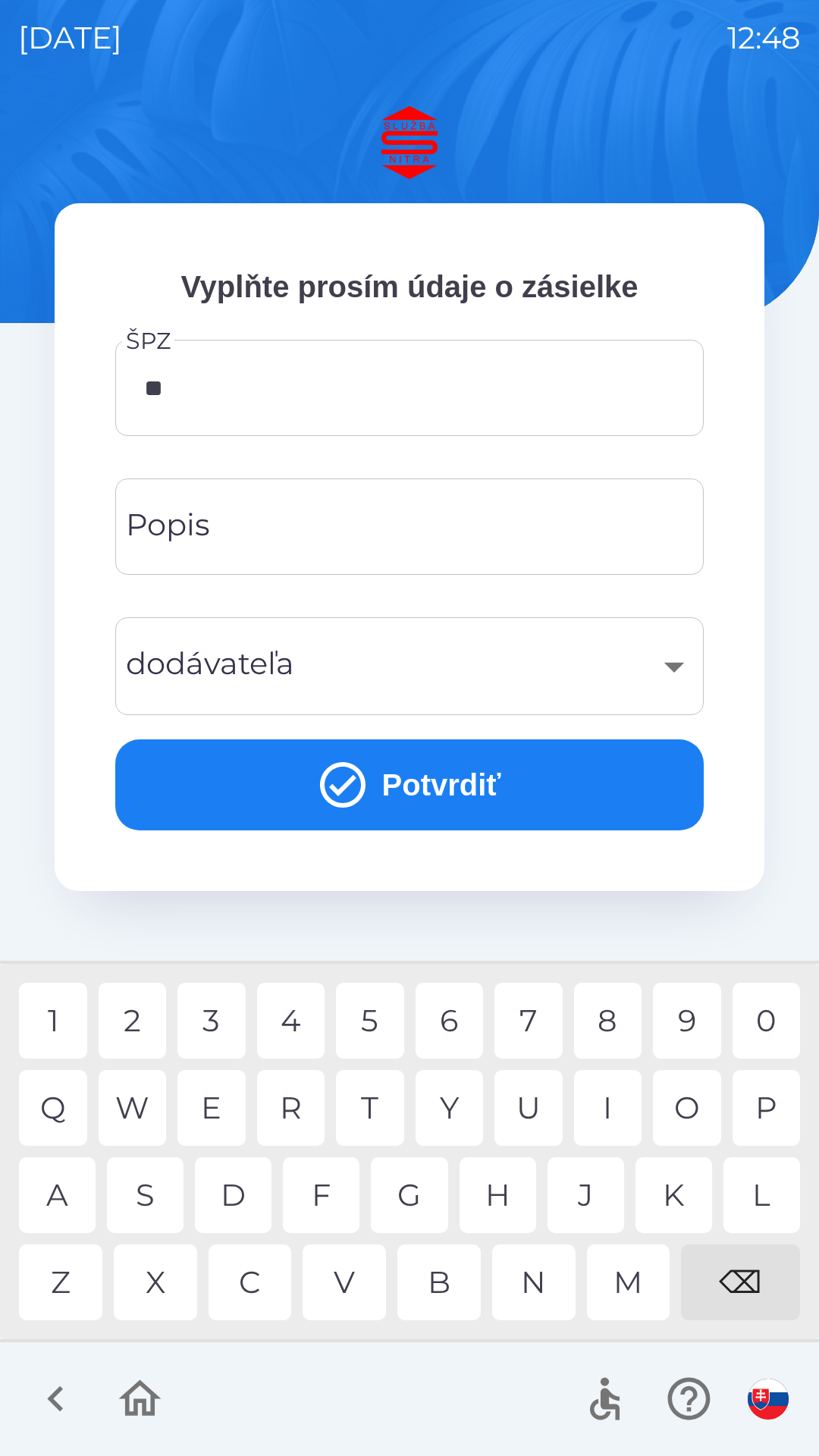
click at [140, 1181] on div "S" at bounding box center [146, 1194] width 77 height 76
click at [292, 1113] on div "R" at bounding box center [290, 1107] width 68 height 76
click at [150, 1016] on div "2" at bounding box center [132, 1020] width 68 height 76
click at [526, 1018] on div "7" at bounding box center [528, 1020] width 68 height 76
type input "*******"
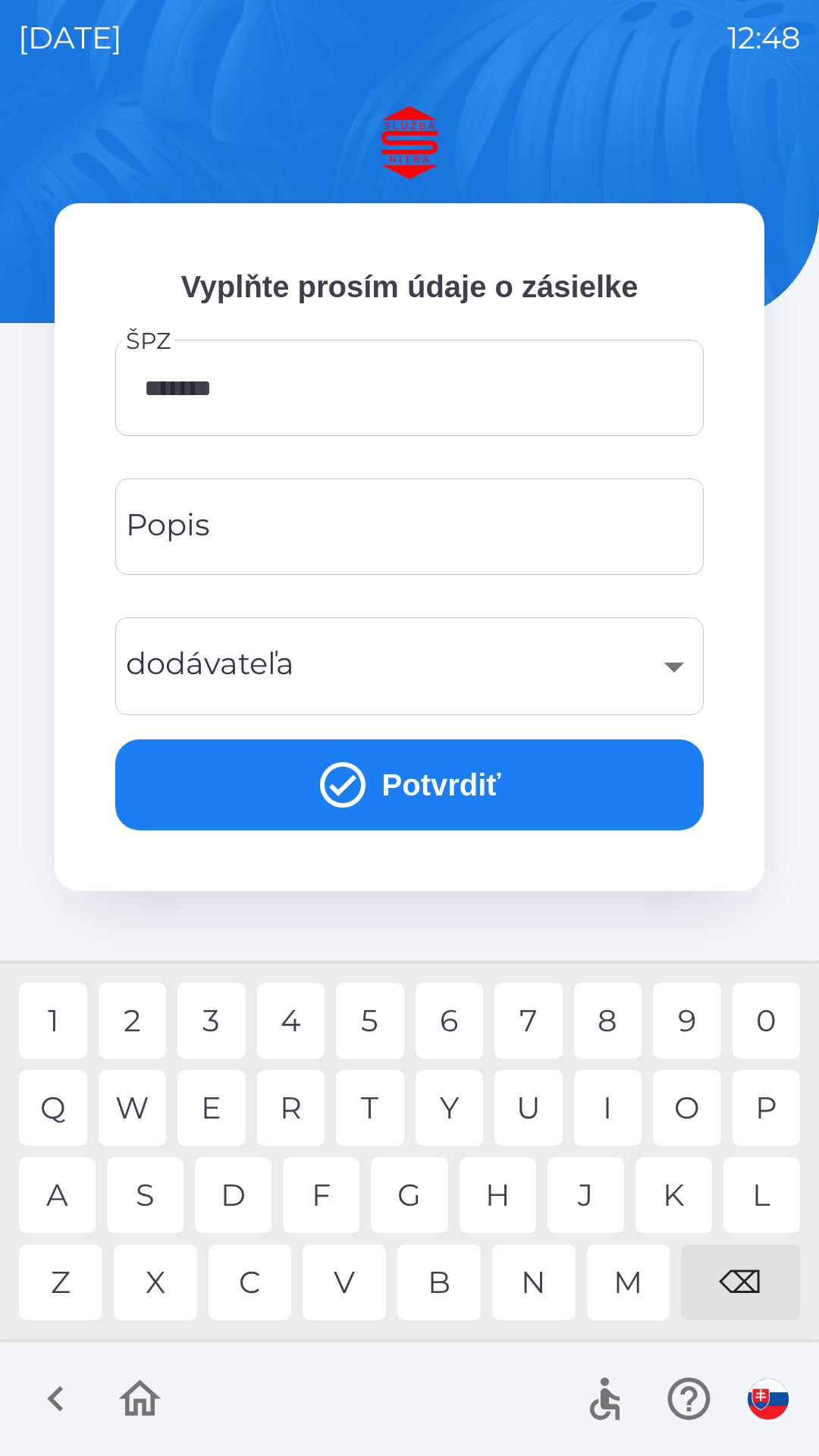
click at [207, 1010] on div "3" at bounding box center [211, 1020] width 68 height 76
click at [335, 515] on input "Popis" at bounding box center [409, 527] width 552 height 60
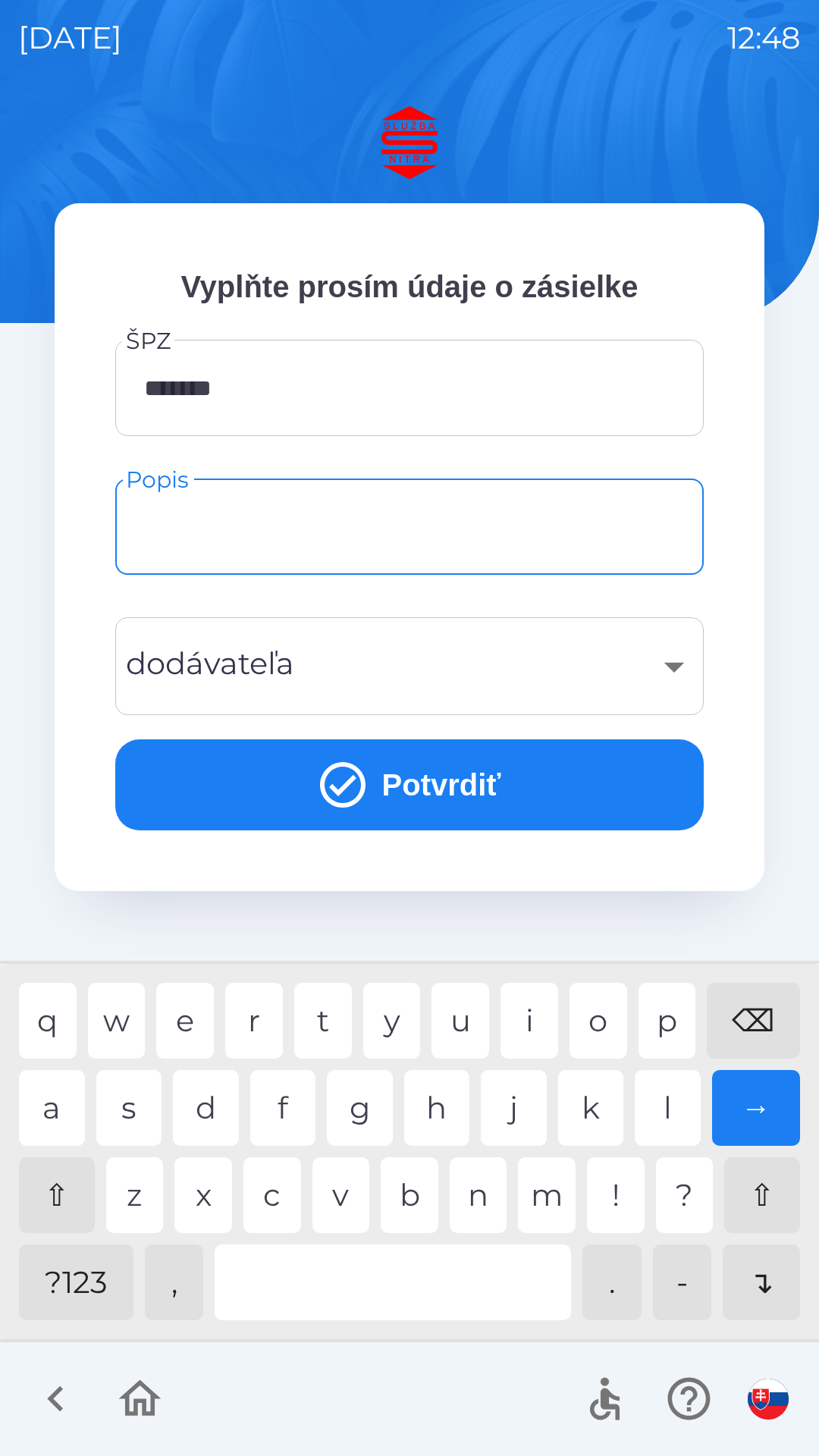
click at [678, 654] on div "​" at bounding box center [409, 667] width 552 height 61
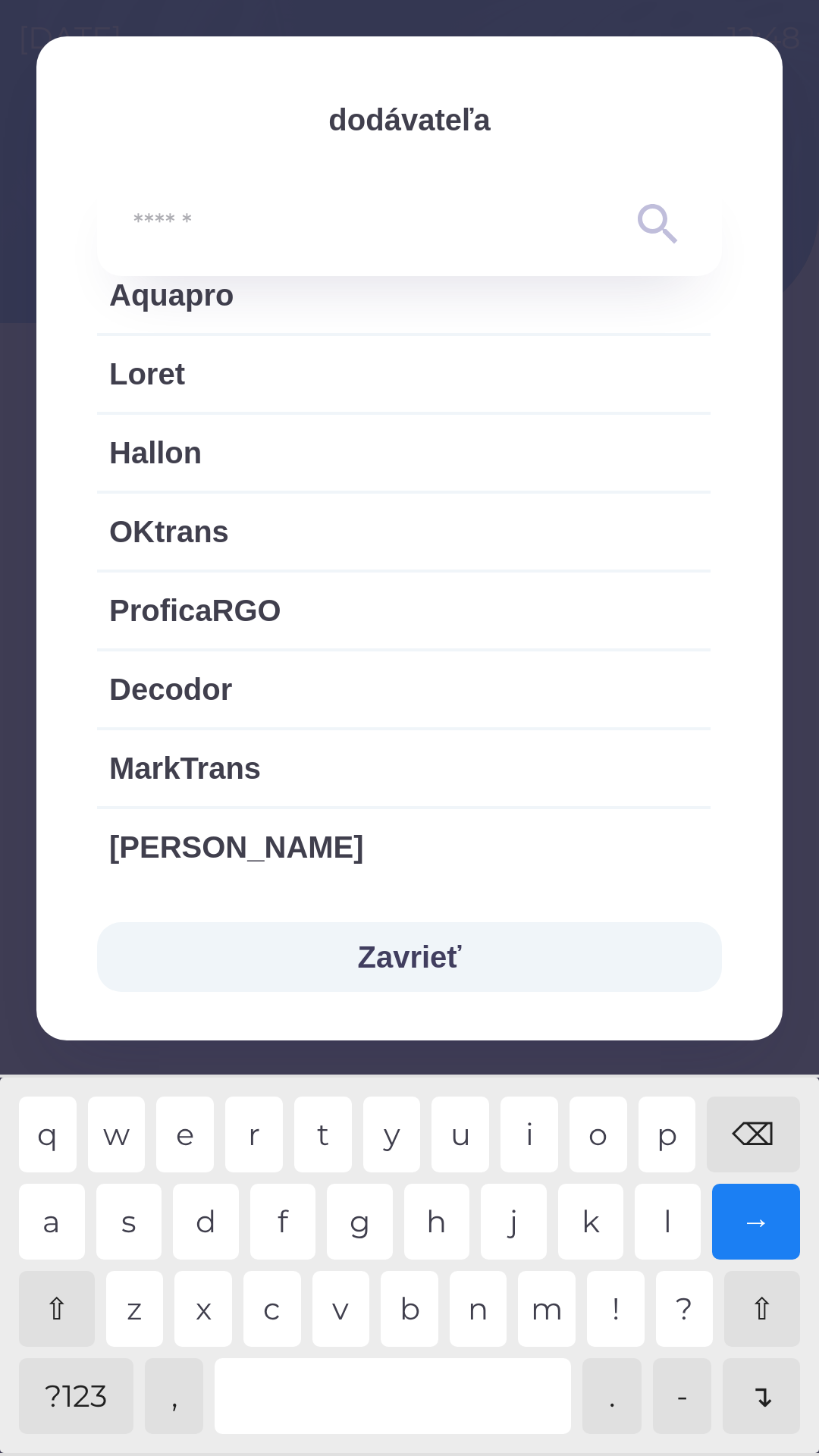
scroll to position [2830, 0]
